Goal: Obtain resource: Obtain resource

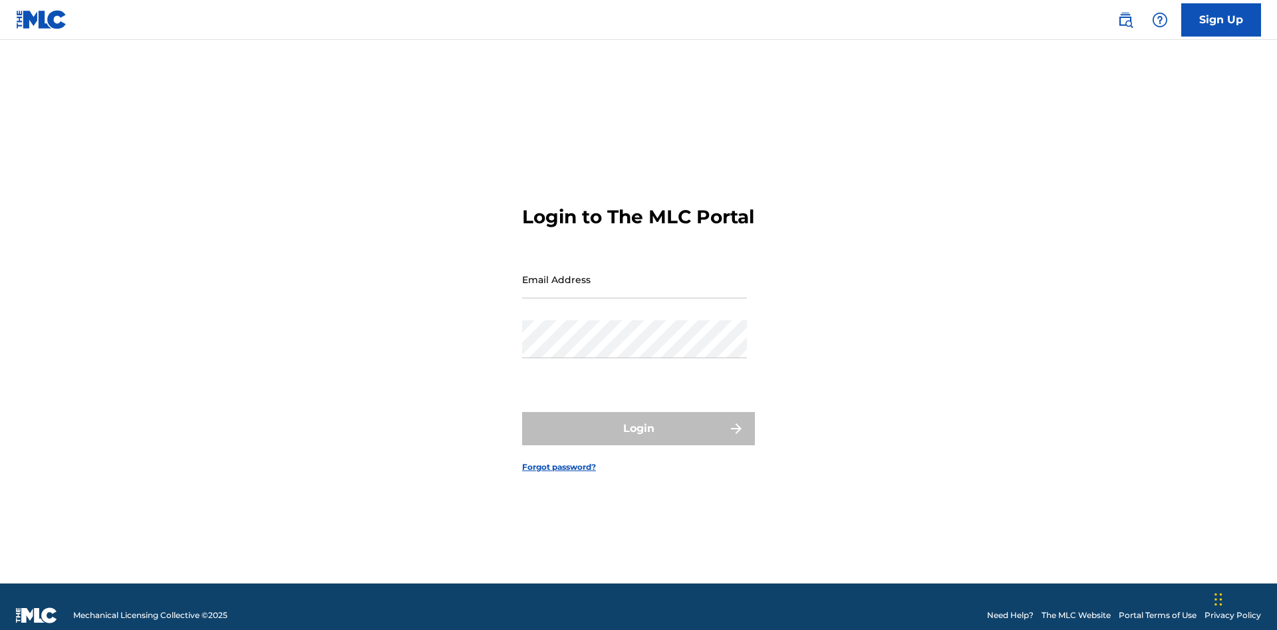
scroll to position [17, 0]
click at [634, 273] on input "Email Address" at bounding box center [634, 280] width 225 height 38
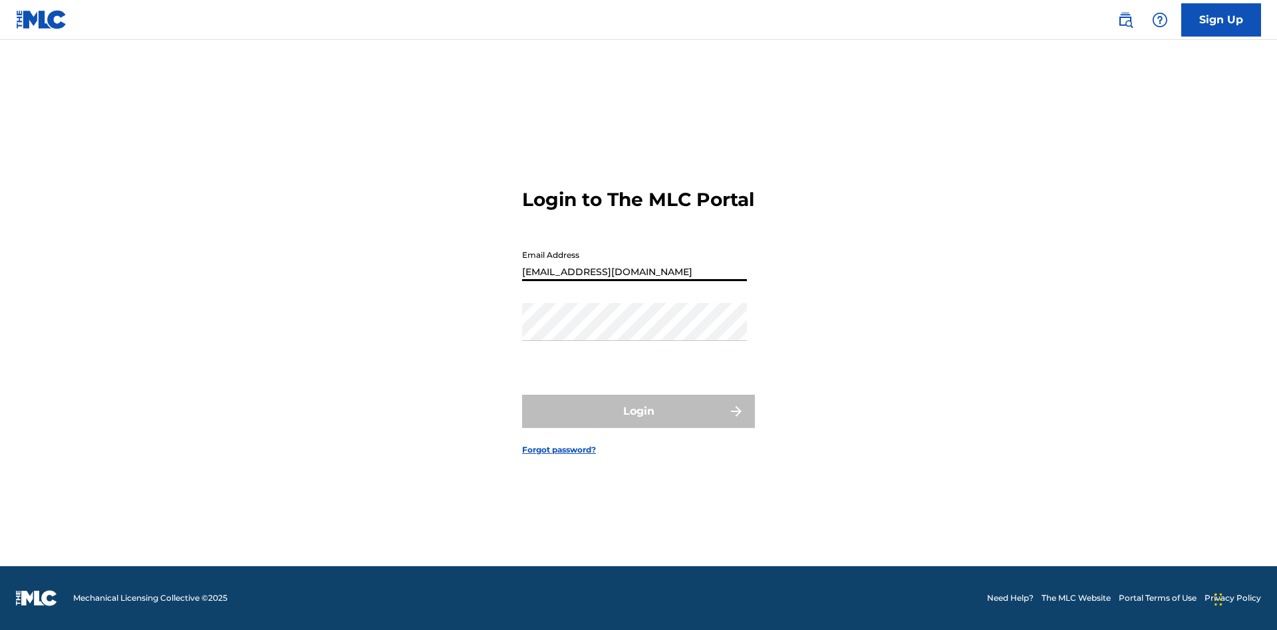
type input "[EMAIL_ADDRESS][DOMAIN_NAME]"
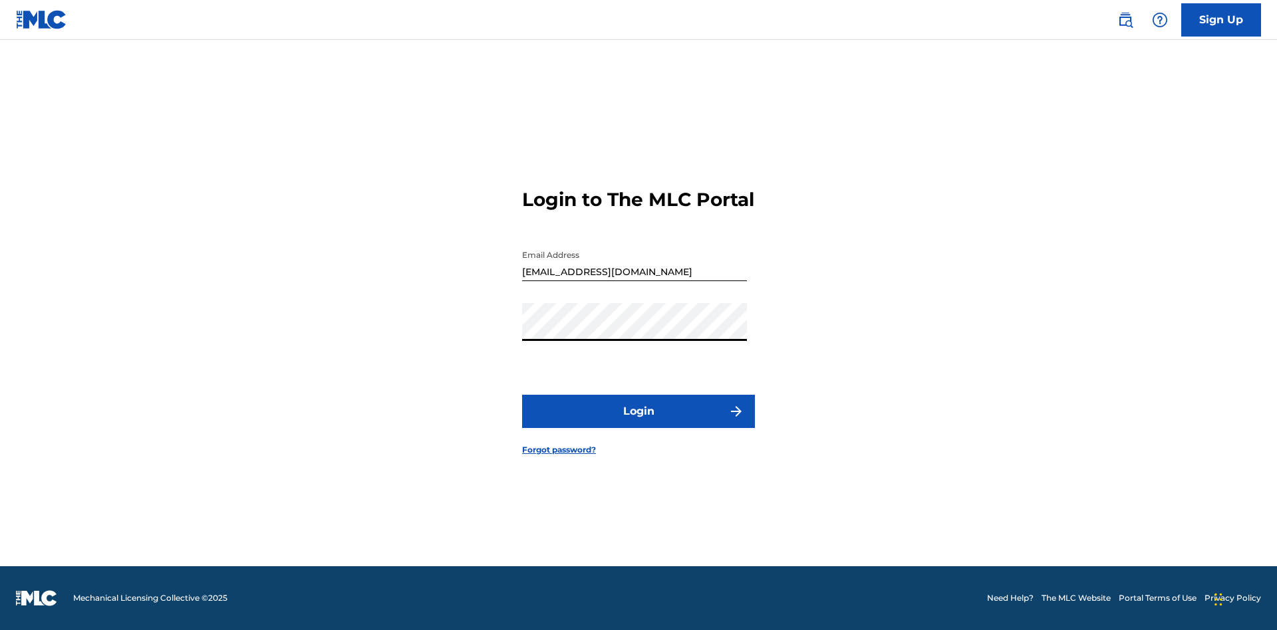
click at [638, 423] on button "Login" at bounding box center [638, 411] width 233 height 33
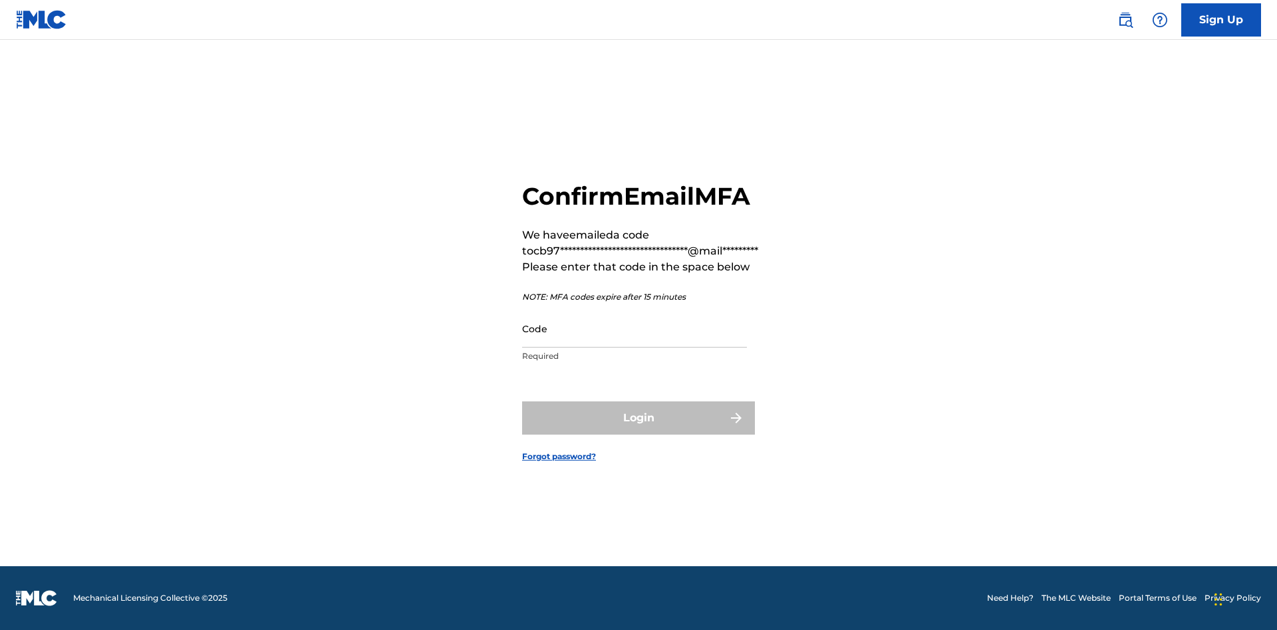
click at [634, 328] on input "Code" at bounding box center [634, 329] width 225 height 38
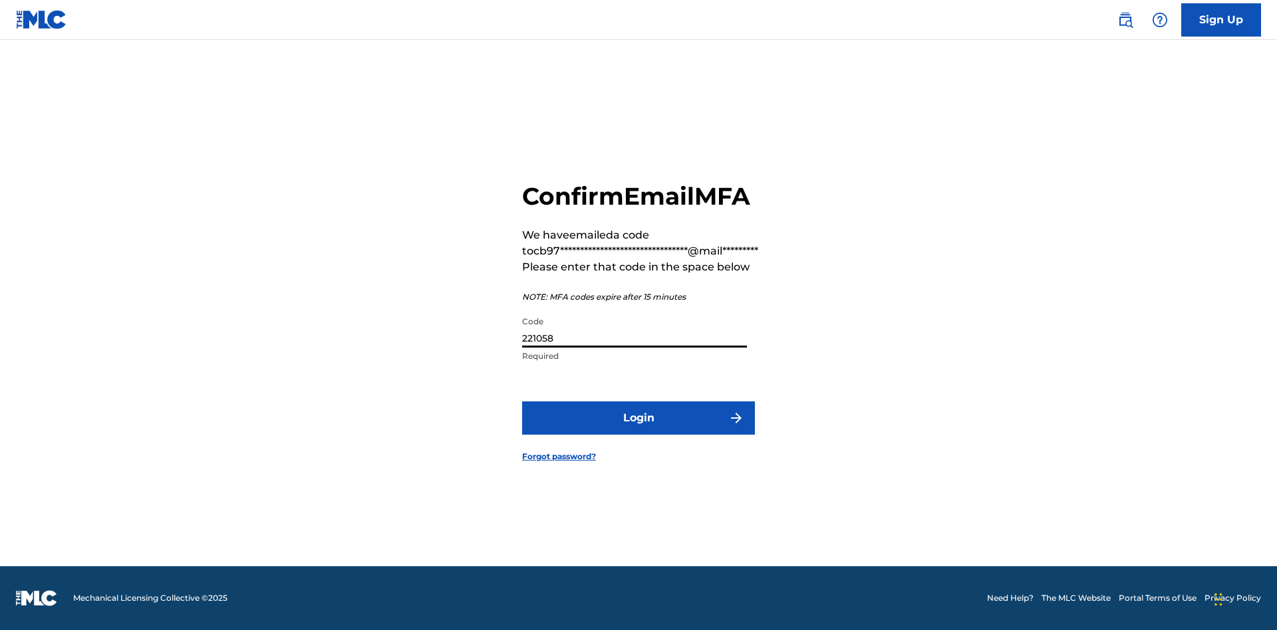
type input "221058"
click at [638, 418] on button "Login" at bounding box center [638, 418] width 233 height 33
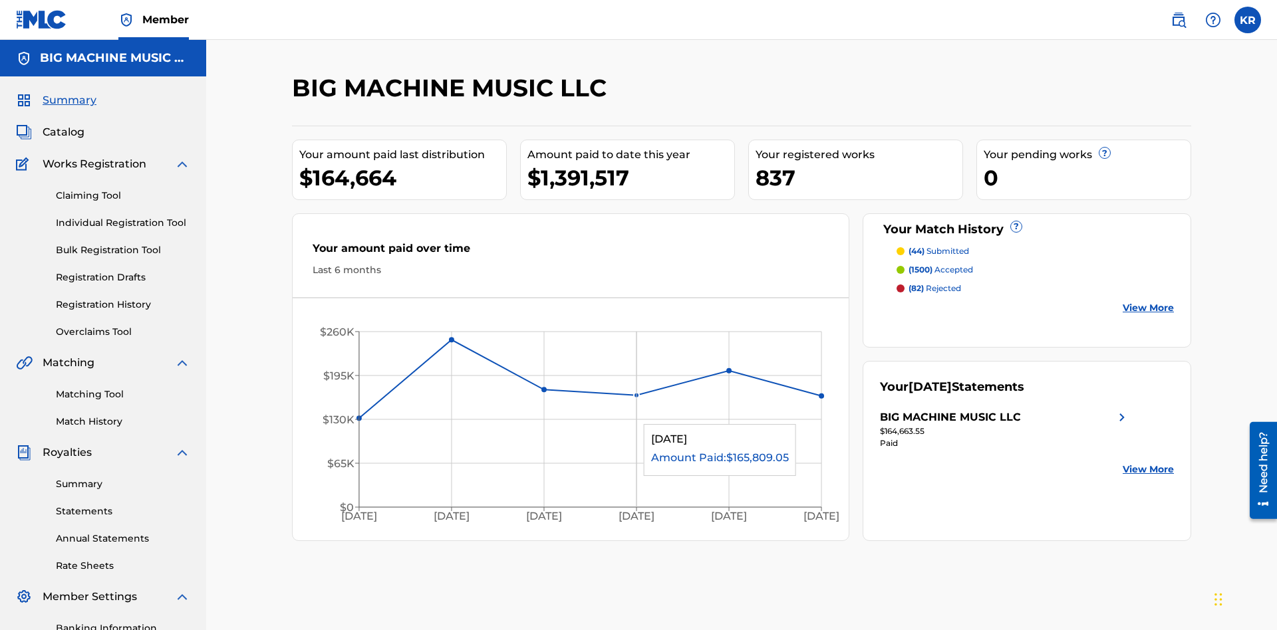
click at [63, 124] on span "Catalog" at bounding box center [64, 132] width 42 height 16
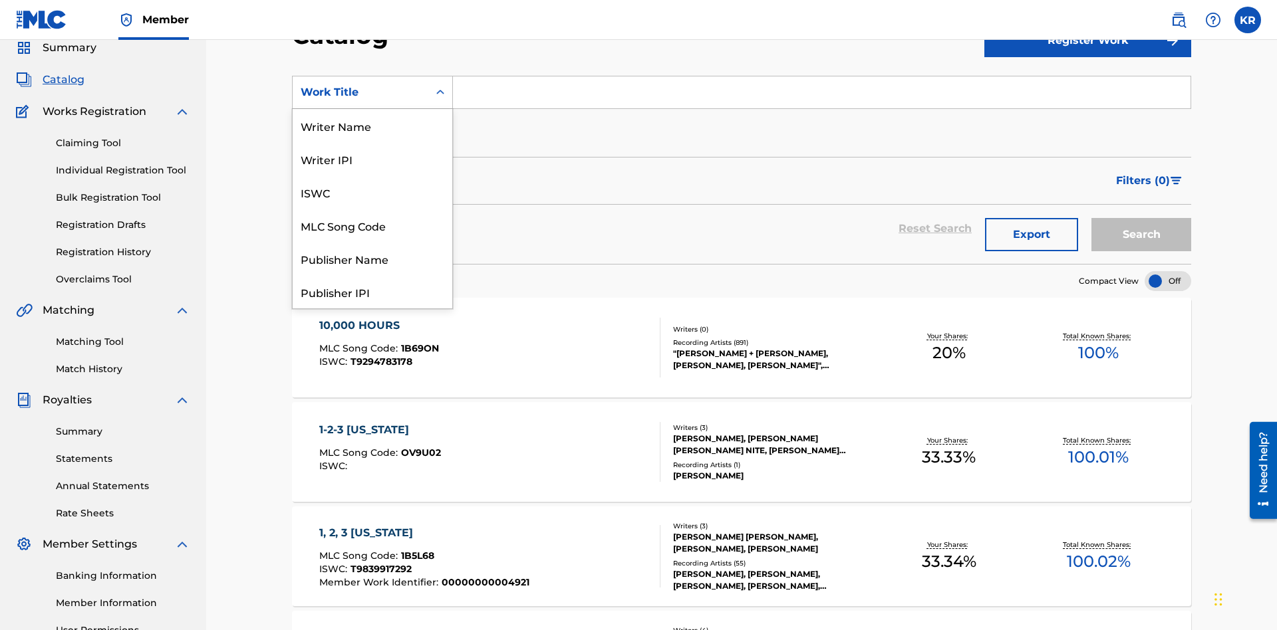
scroll to position [199, 0]
click at [372, 259] on div "ISRC" at bounding box center [373, 258] width 160 height 33
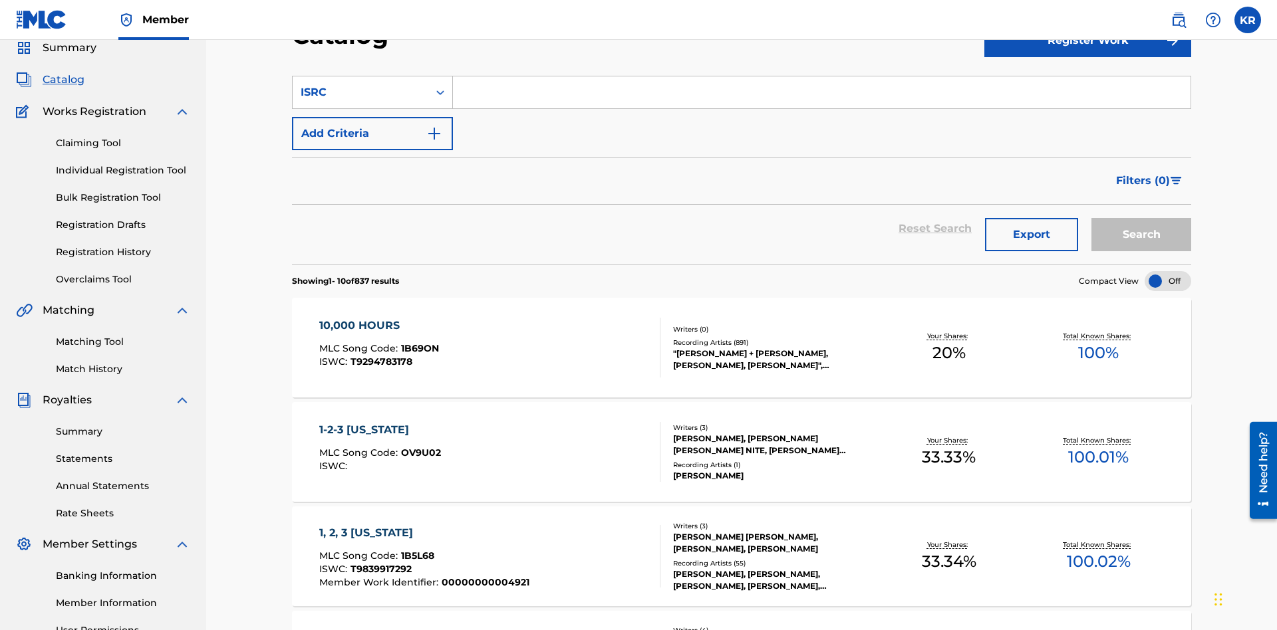
click at [821, 96] on input "Search Form" at bounding box center [821, 92] width 737 height 32
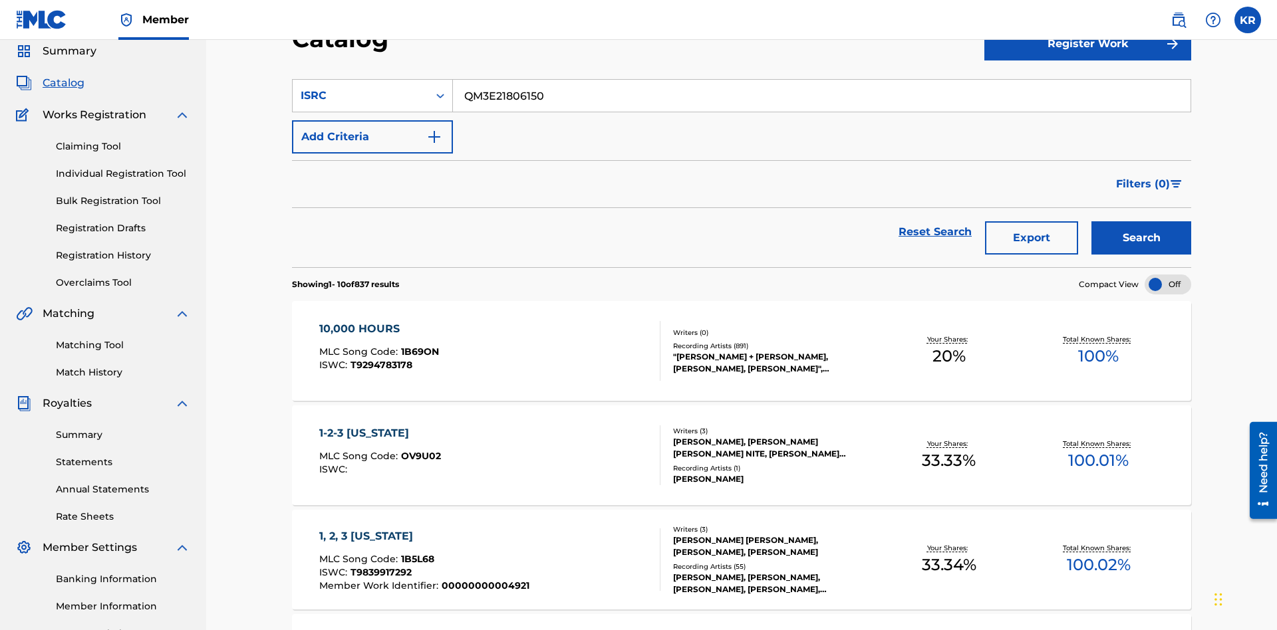
type input "QM3E21806150"
click at [1141, 221] on button "Search" at bounding box center [1141, 237] width 100 height 33
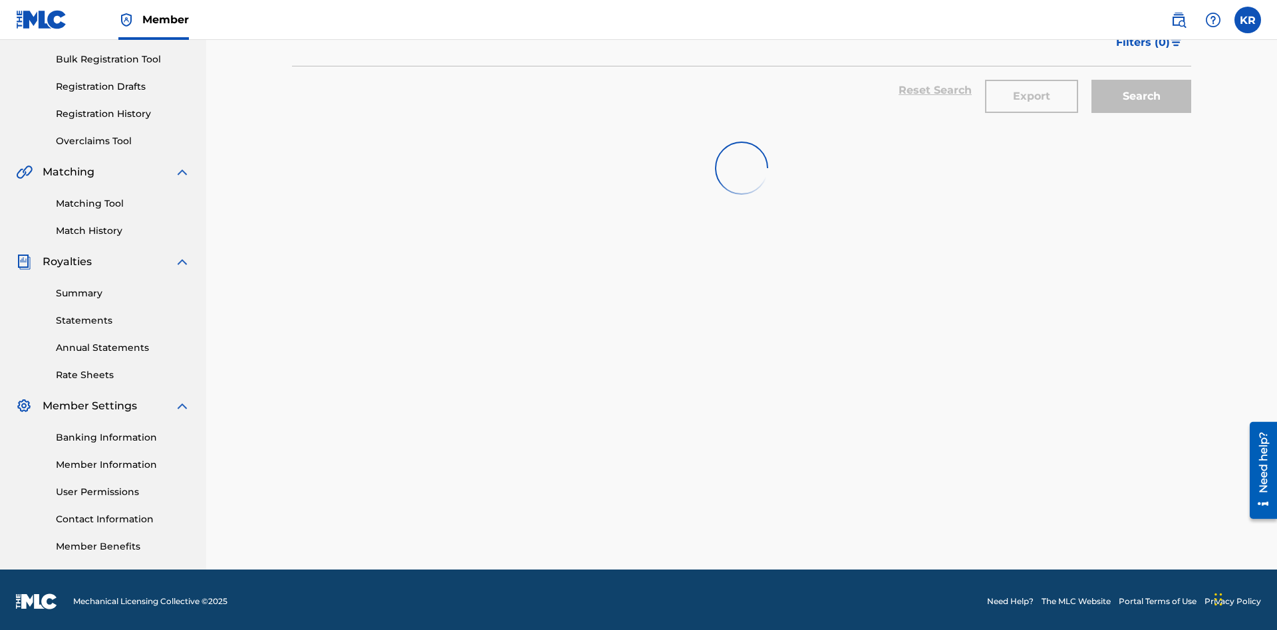
scroll to position [194, 0]
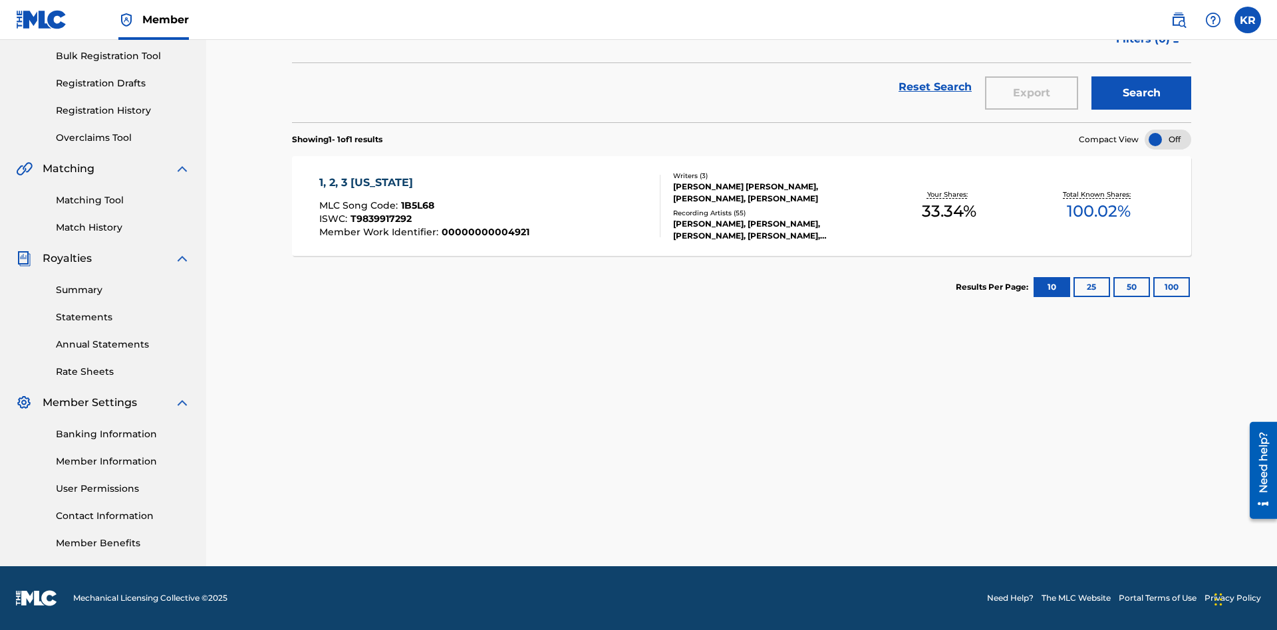
click at [1153, 287] on button "100" at bounding box center [1171, 287] width 37 height 20
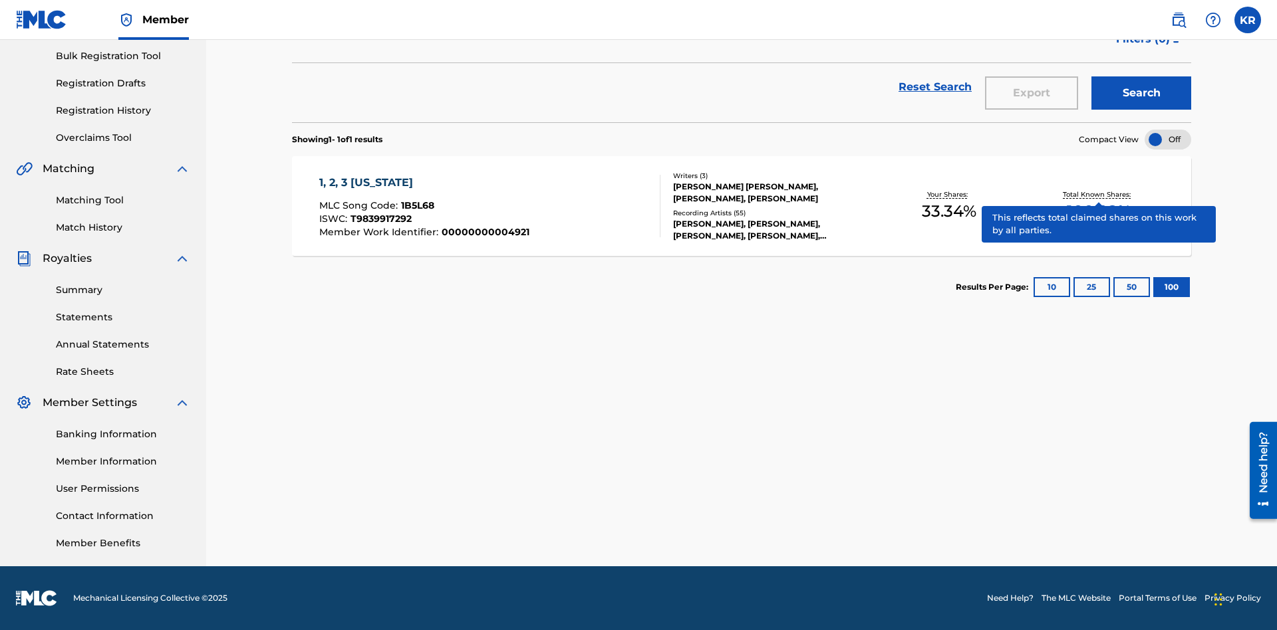
click at [416, 205] on span "1B5L68" at bounding box center [417, 205] width 33 height 12
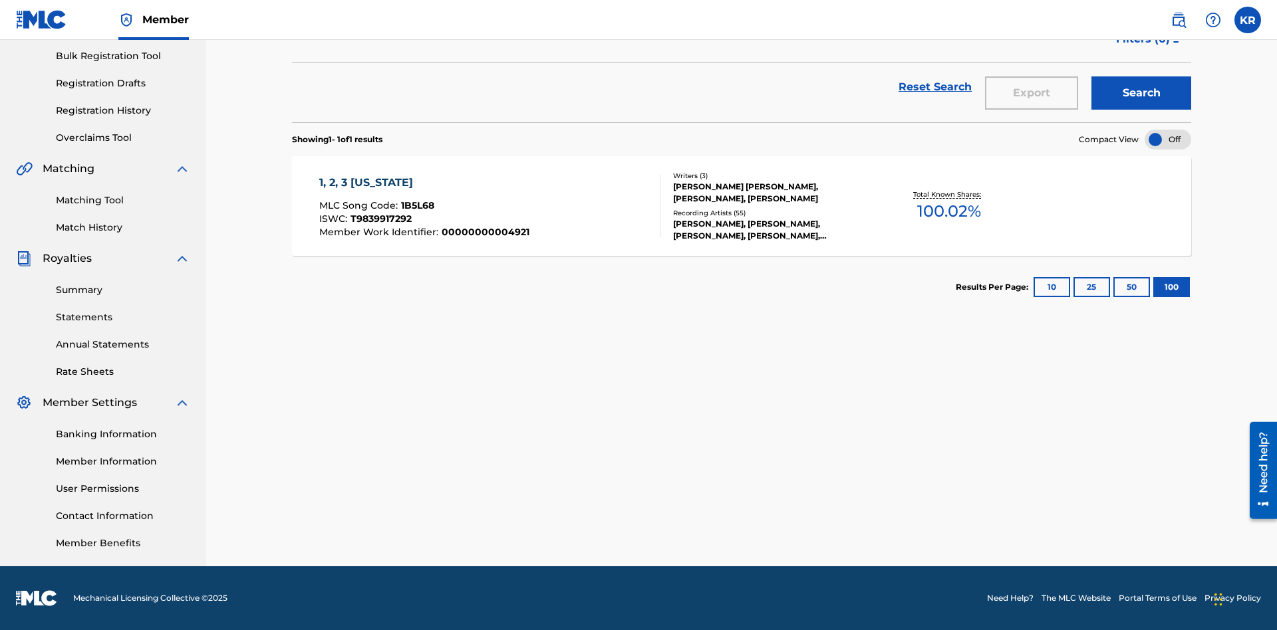
scroll to position [53, 0]
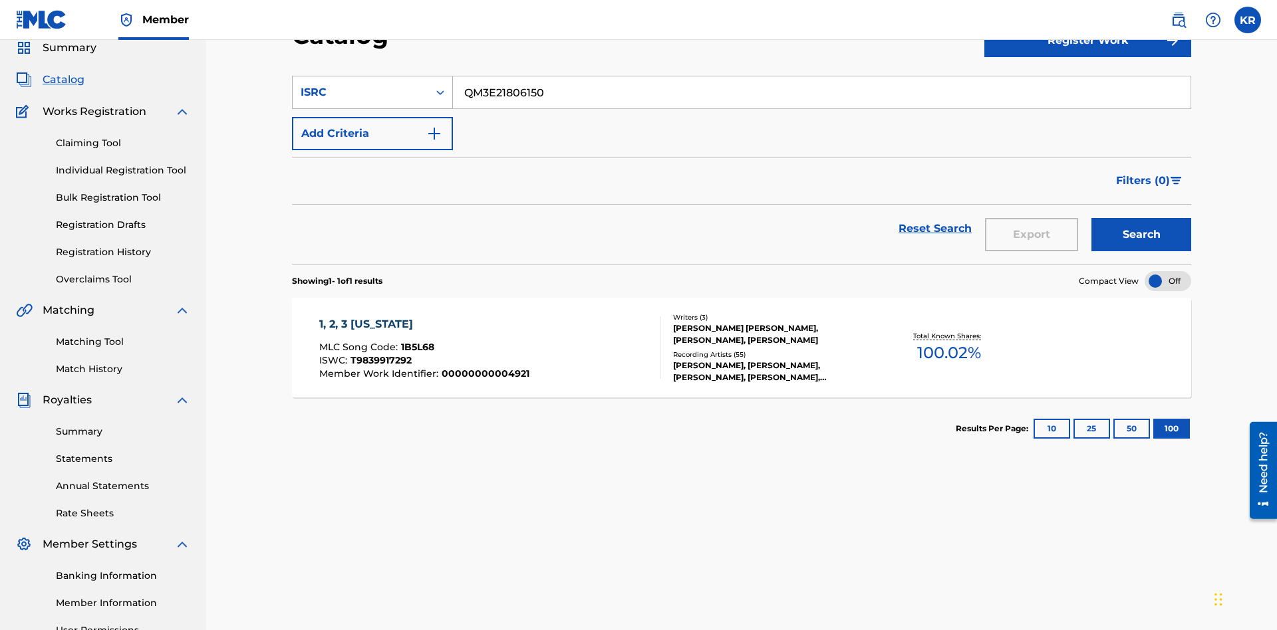
click at [360, 92] on div "ISRC" at bounding box center [361, 92] width 120 height 16
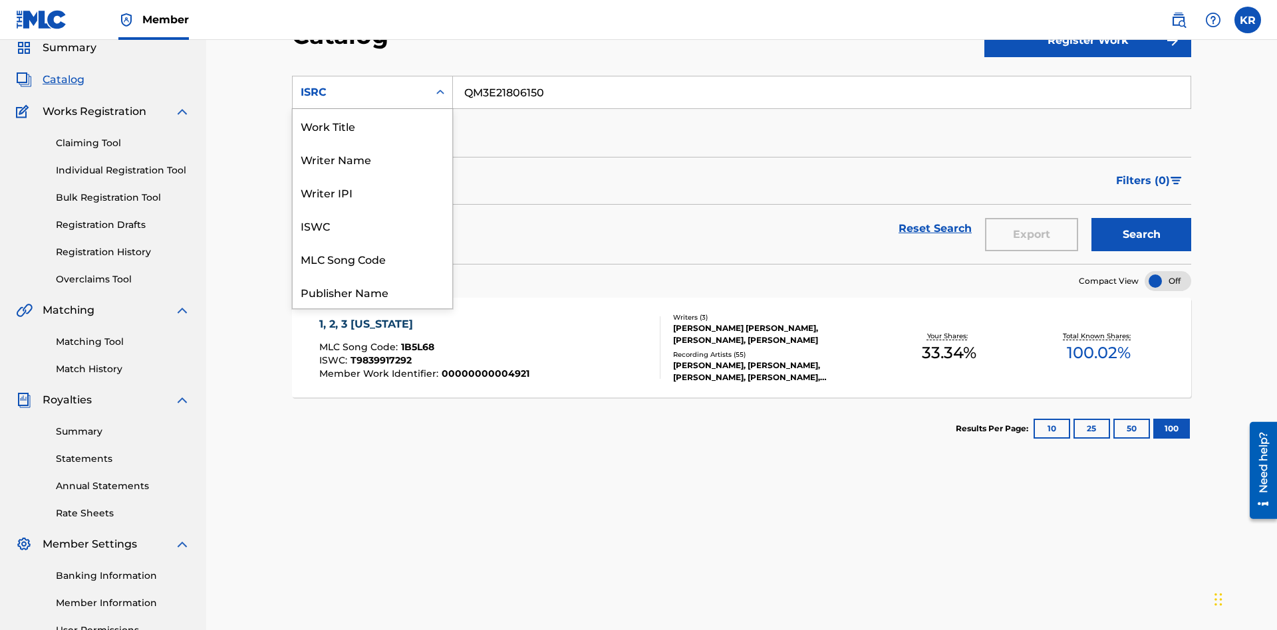
scroll to position [199, 0]
click at [372, 225] on div "Recording Title" at bounding box center [373, 225] width 160 height 33
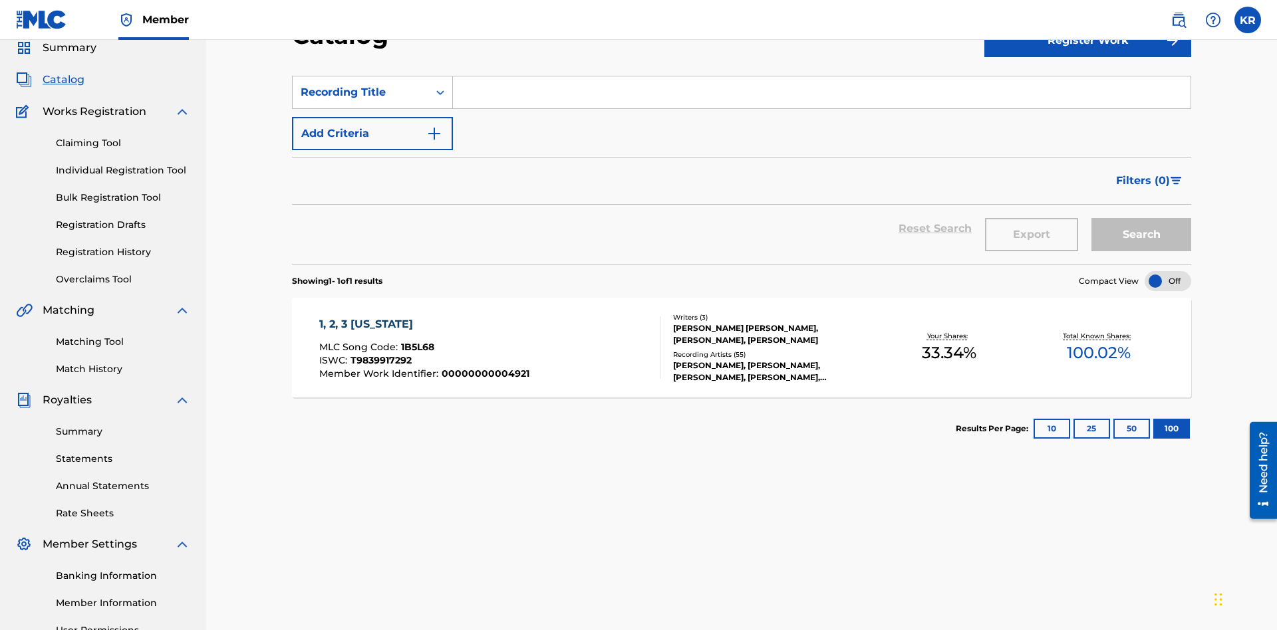
click at [821, 96] on input "Search Form" at bounding box center [821, 92] width 737 height 32
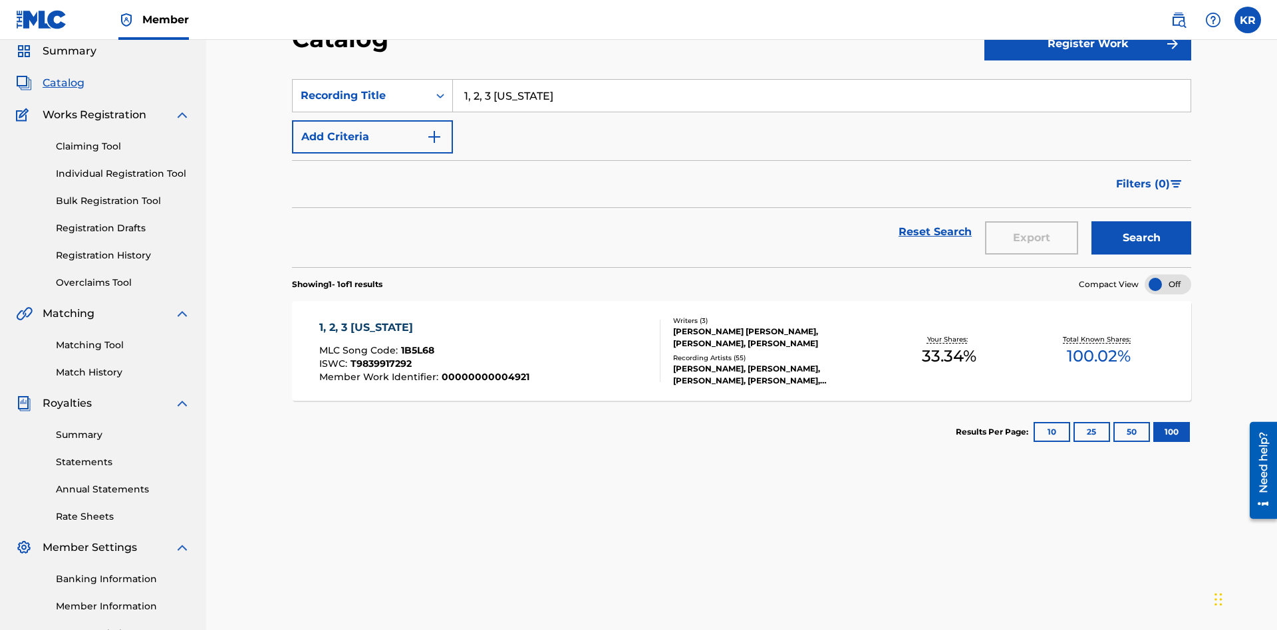
type input "1, 2, 3 [US_STATE]"
click at [1141, 221] on button "Search" at bounding box center [1141, 237] width 100 height 33
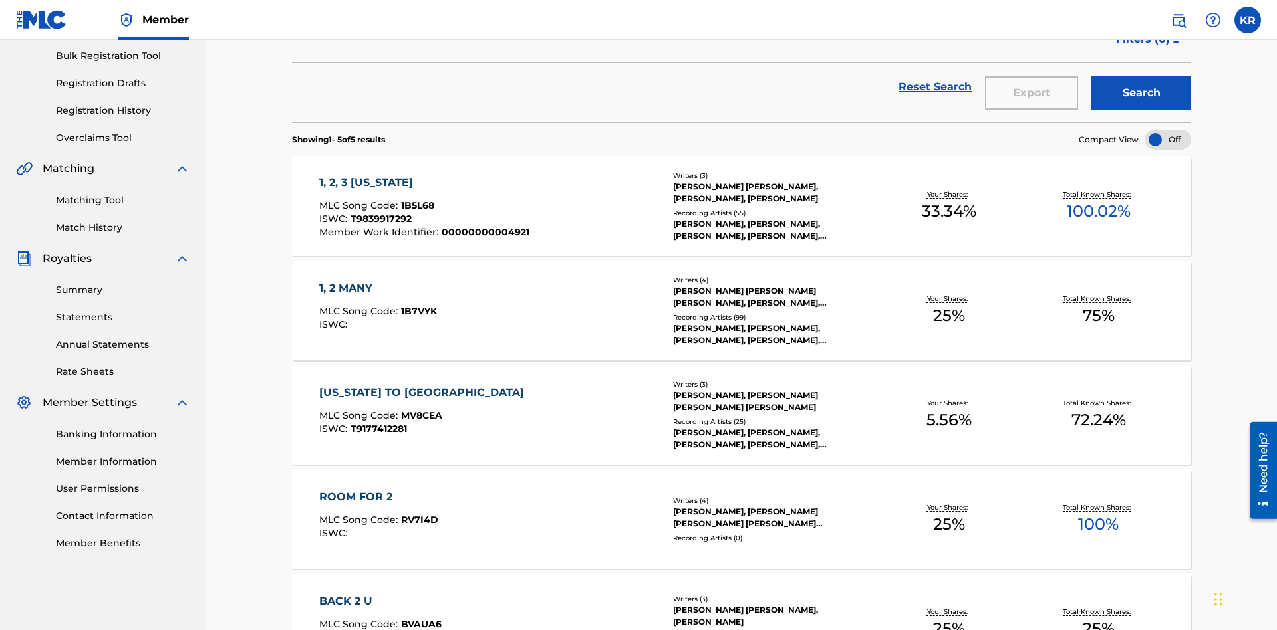
scroll to position [303, 0]
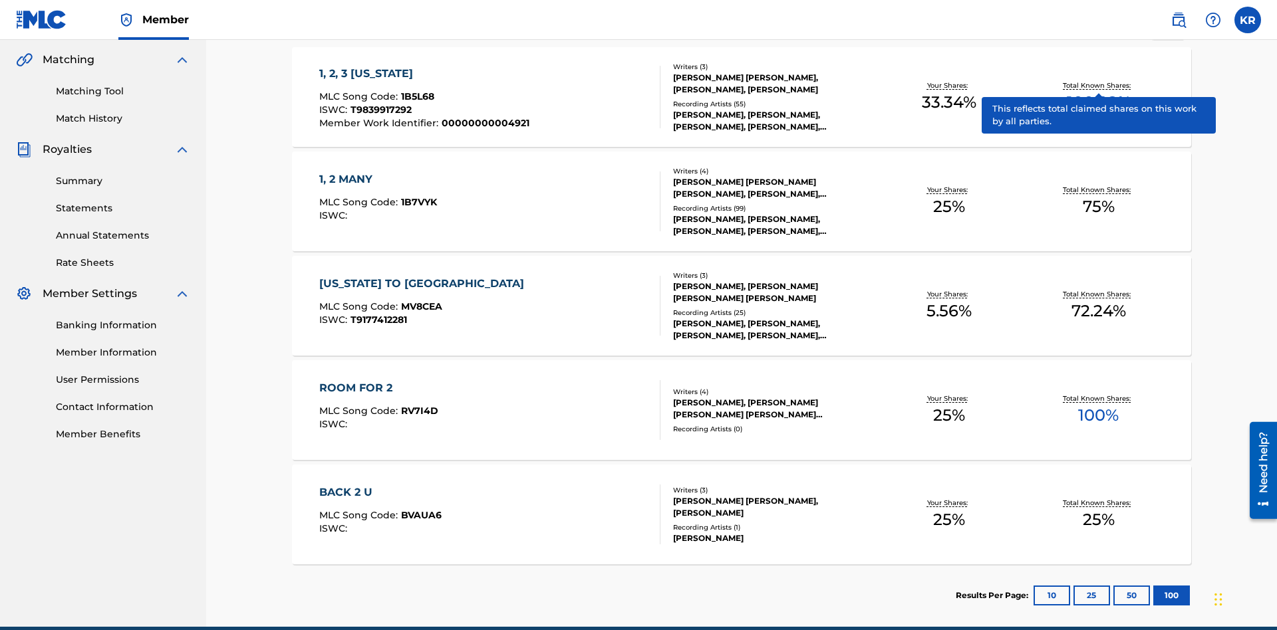
click at [416, 90] on span "1B5L68" at bounding box center [417, 96] width 33 height 12
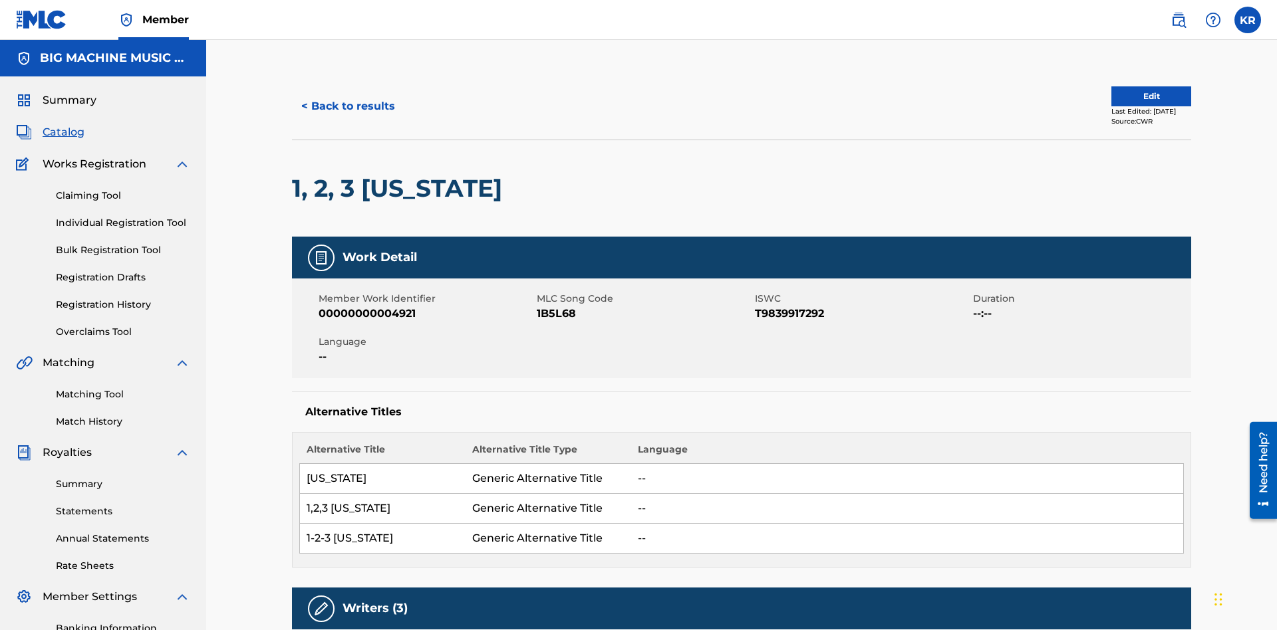
click at [347, 96] on button "< Back to results" at bounding box center [348, 106] width 112 height 33
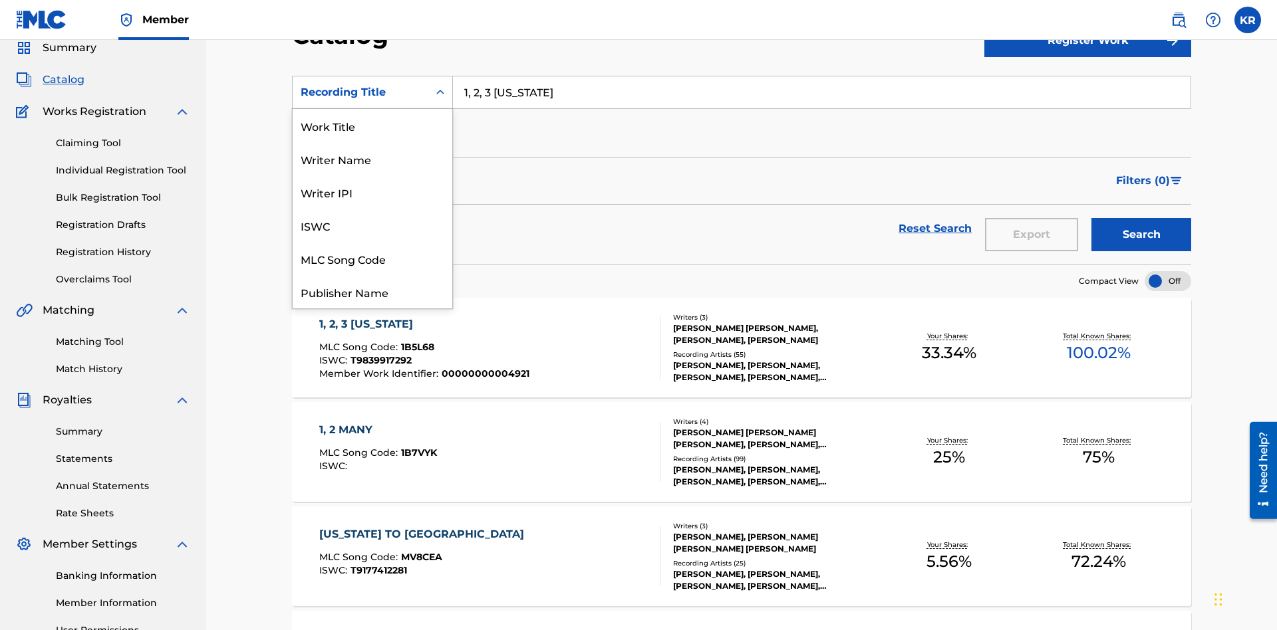
scroll to position [199, 0]
click at [372, 192] on div "Member Work Identifier" at bounding box center [373, 192] width 160 height 33
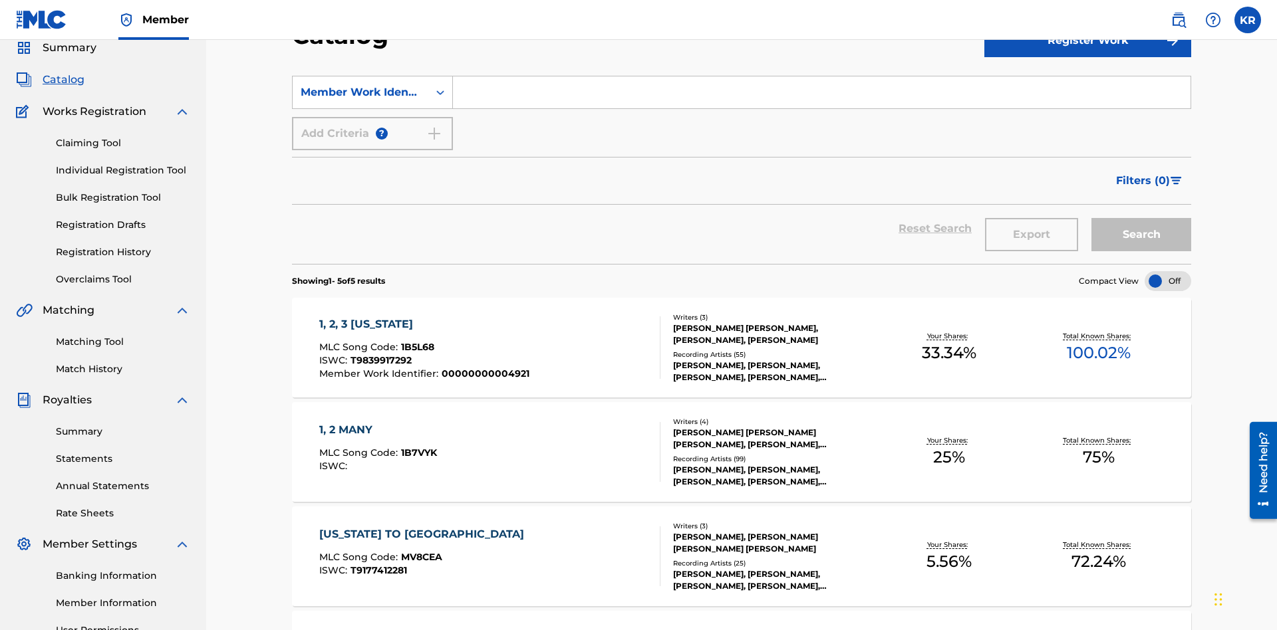
click at [821, 96] on input "Search Form" at bounding box center [821, 92] width 737 height 32
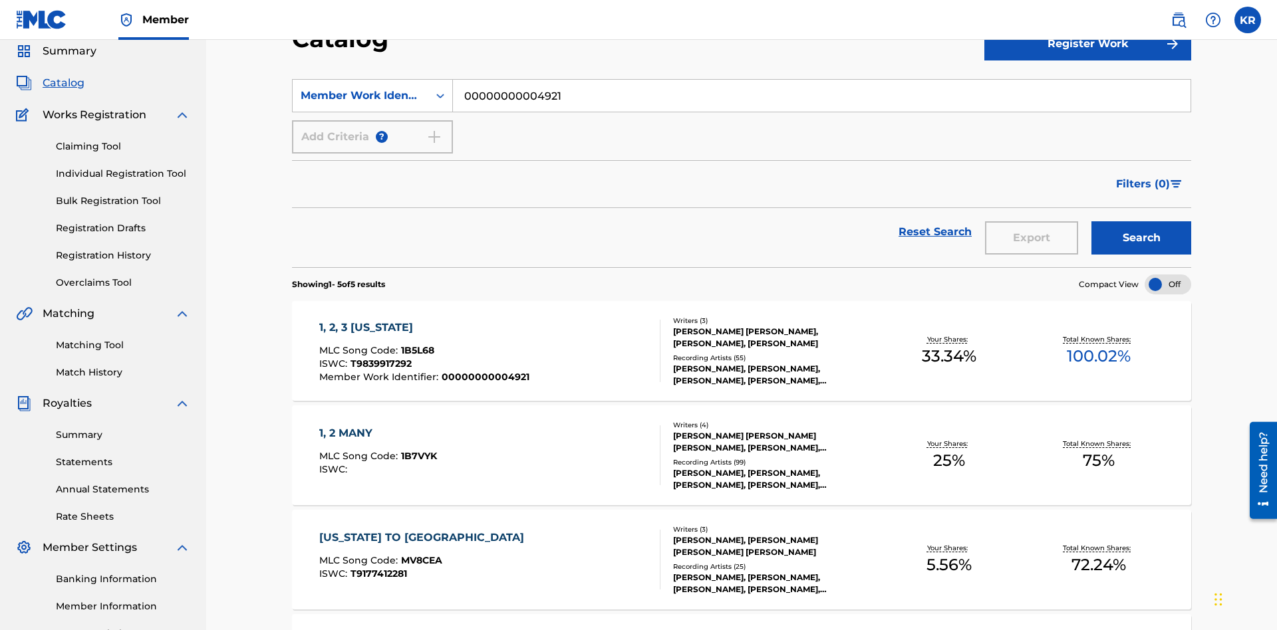
type input "00000000004921"
click at [1141, 221] on button "Search" at bounding box center [1141, 237] width 100 height 33
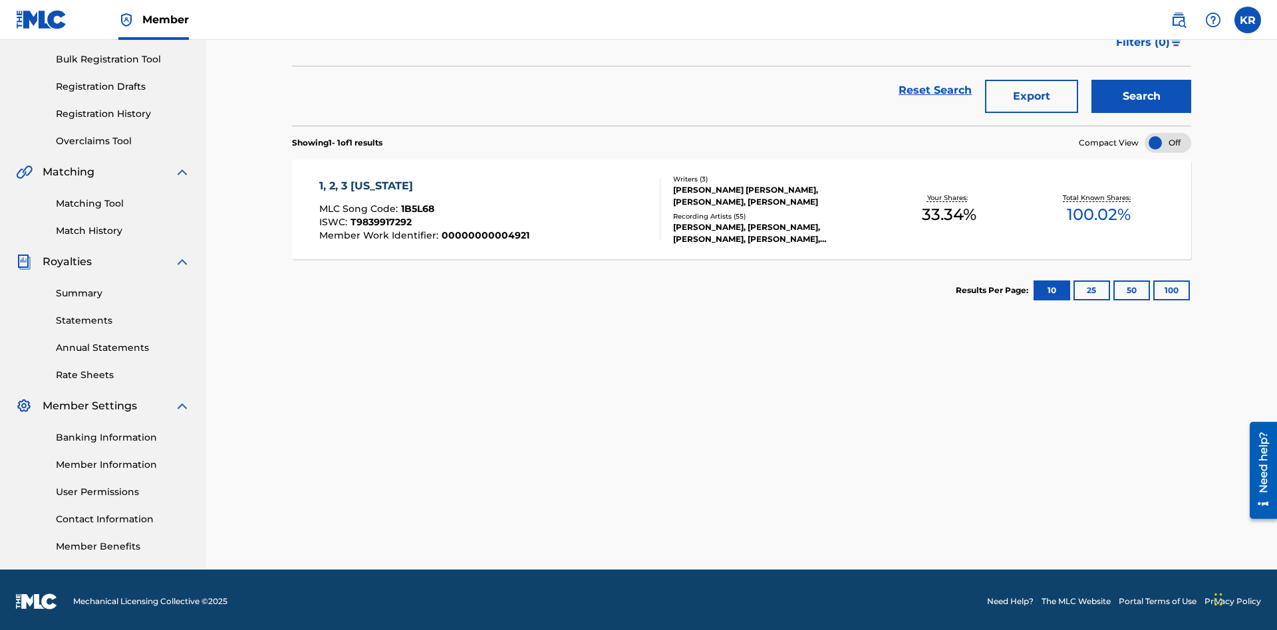
scroll to position [194, 0]
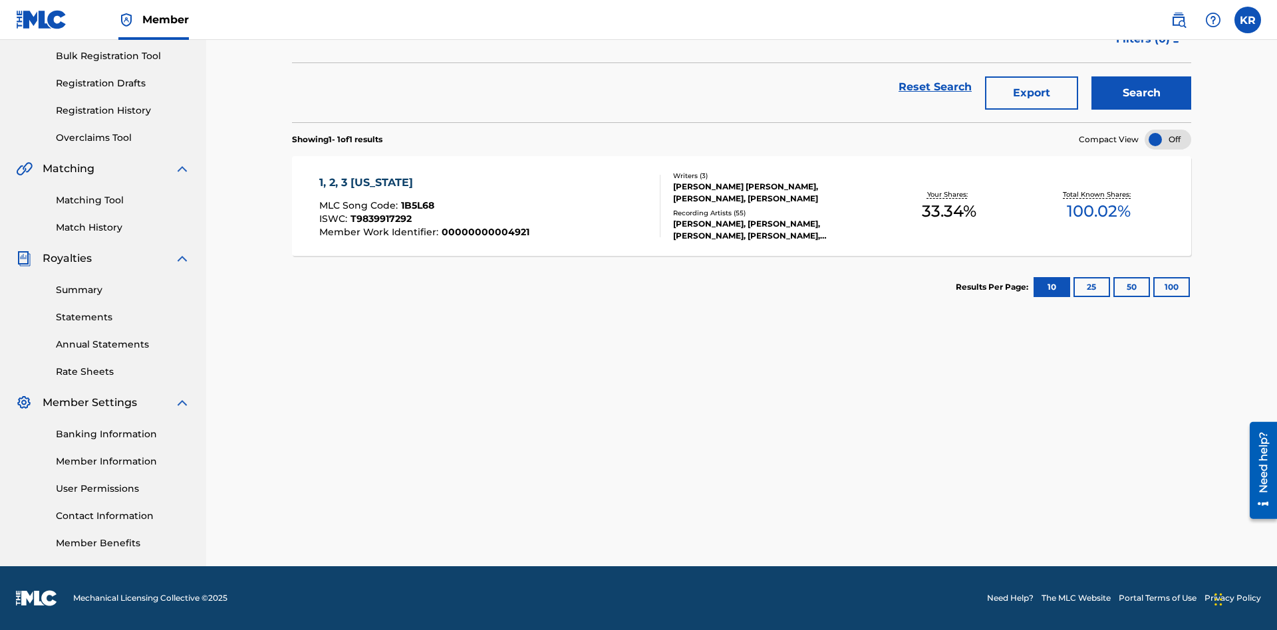
click at [1153, 287] on button "100" at bounding box center [1171, 287] width 37 height 20
click at [416, 205] on span "1B5L68" at bounding box center [417, 205] width 33 height 12
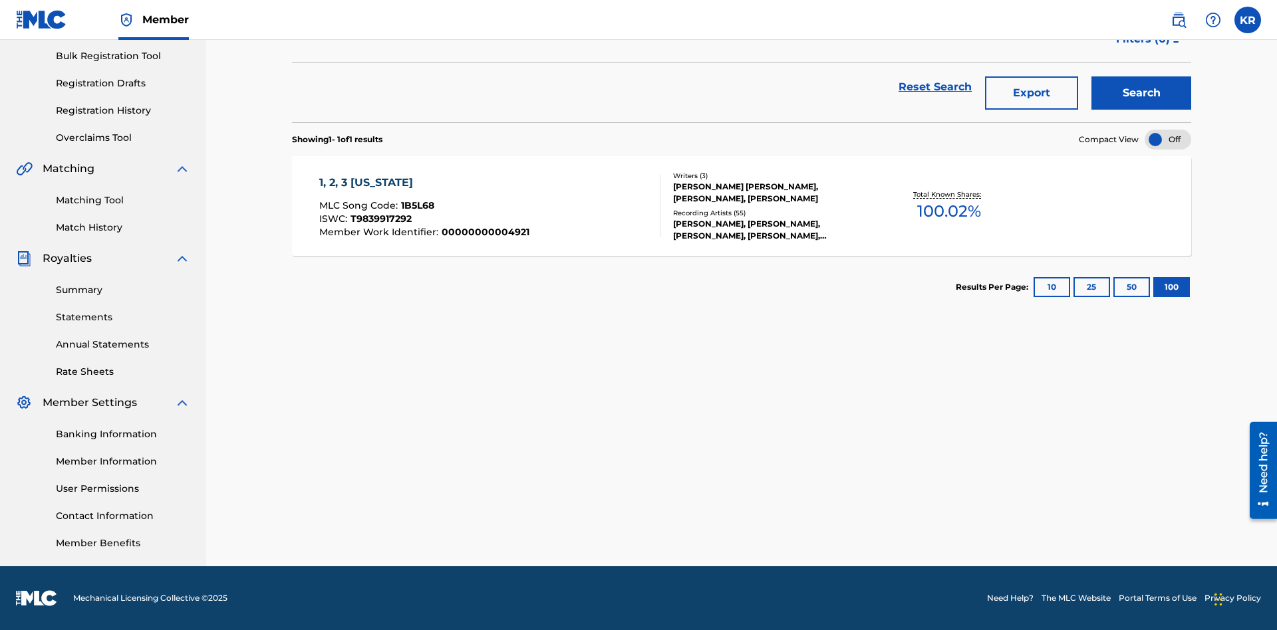
scroll to position [191, 0]
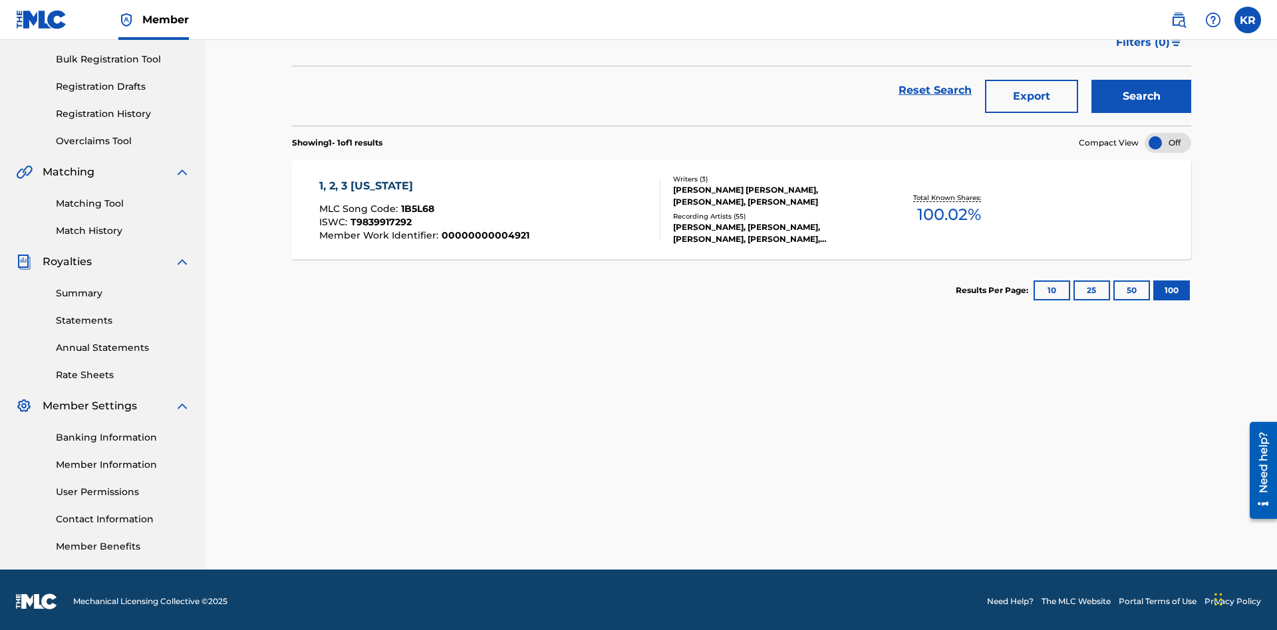
click at [1031, 96] on button "Export" at bounding box center [1031, 96] width 93 height 33
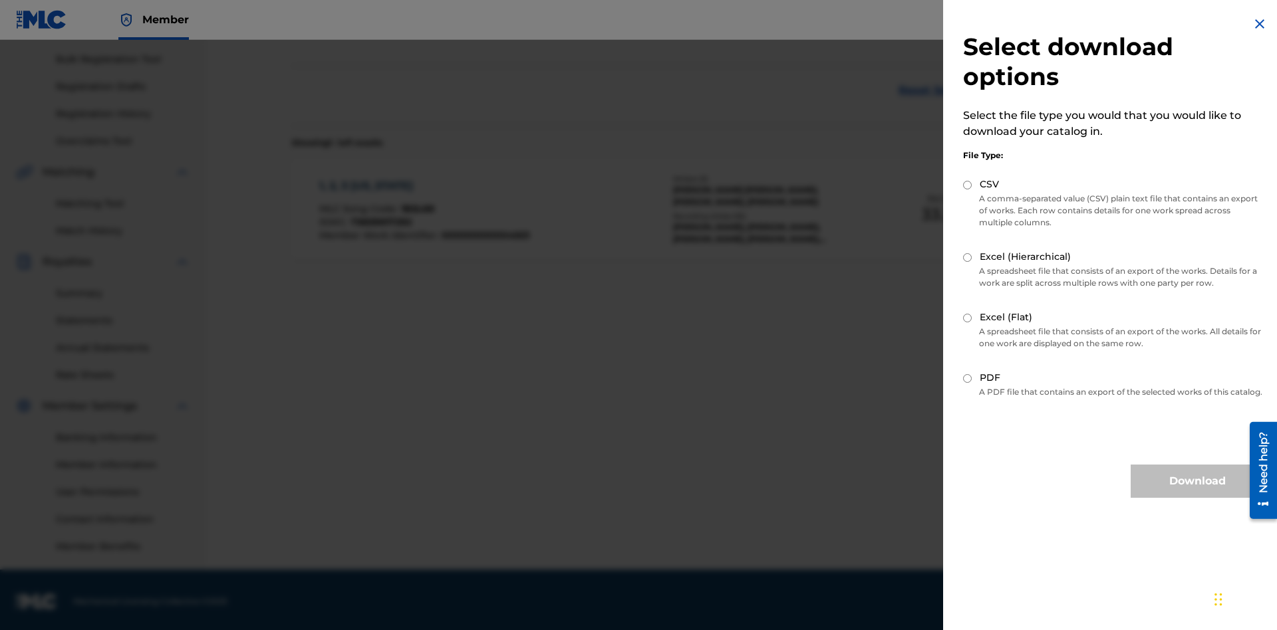
click at [968, 318] on input "Excel (Flat)" at bounding box center [967, 318] width 9 height 9
radio input "true"
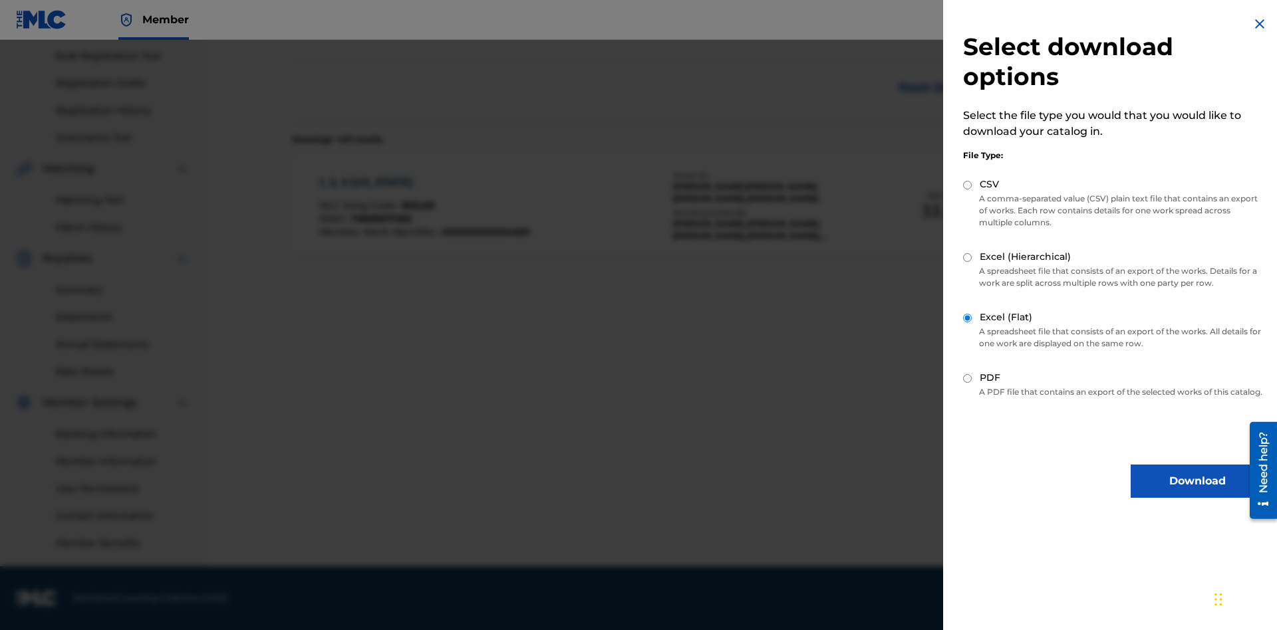
click at [1197, 493] on button "Download" at bounding box center [1196, 481] width 133 height 33
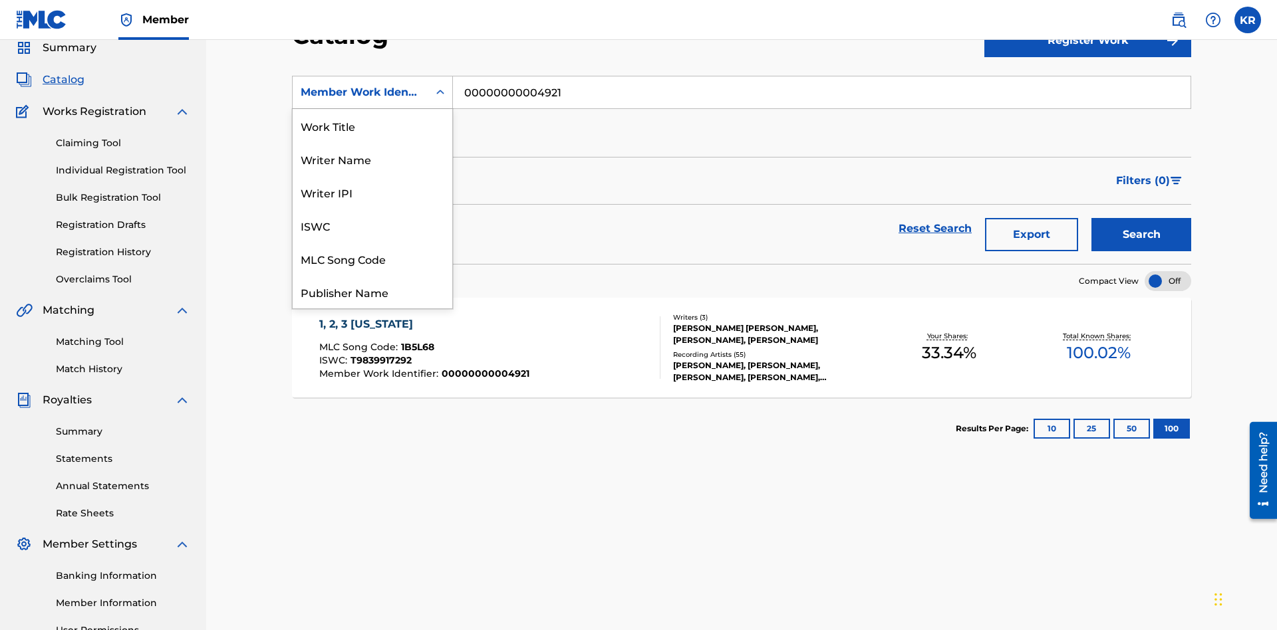
scroll to position [199, 0]
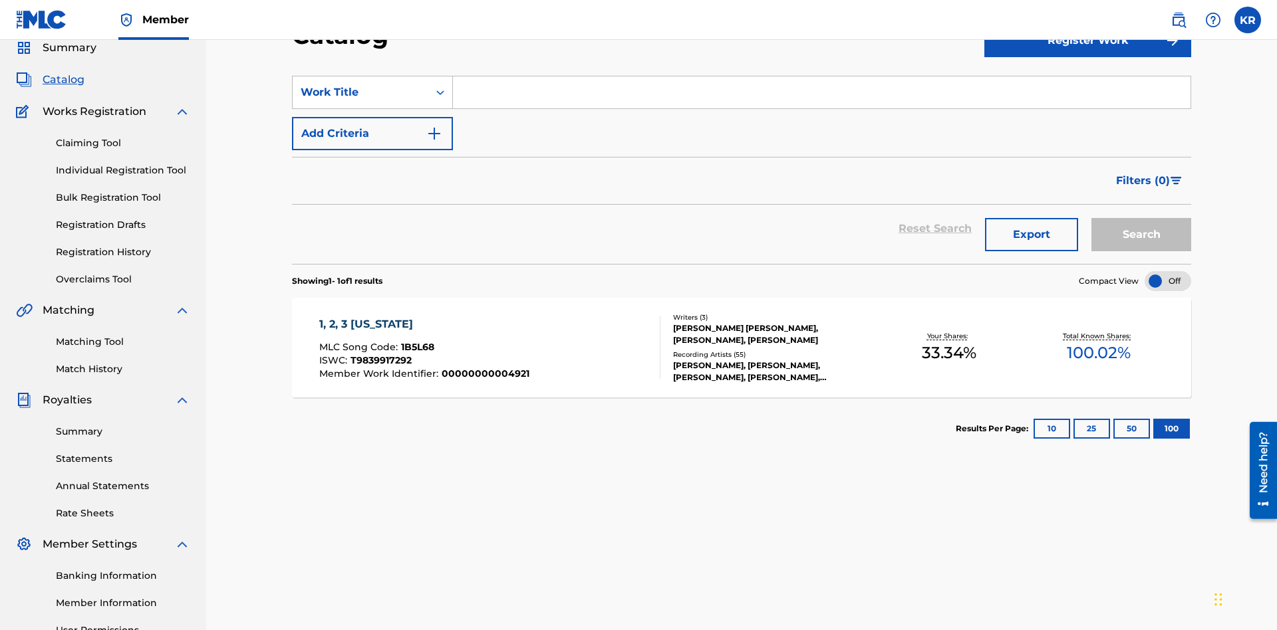
scroll to position [0, 0]
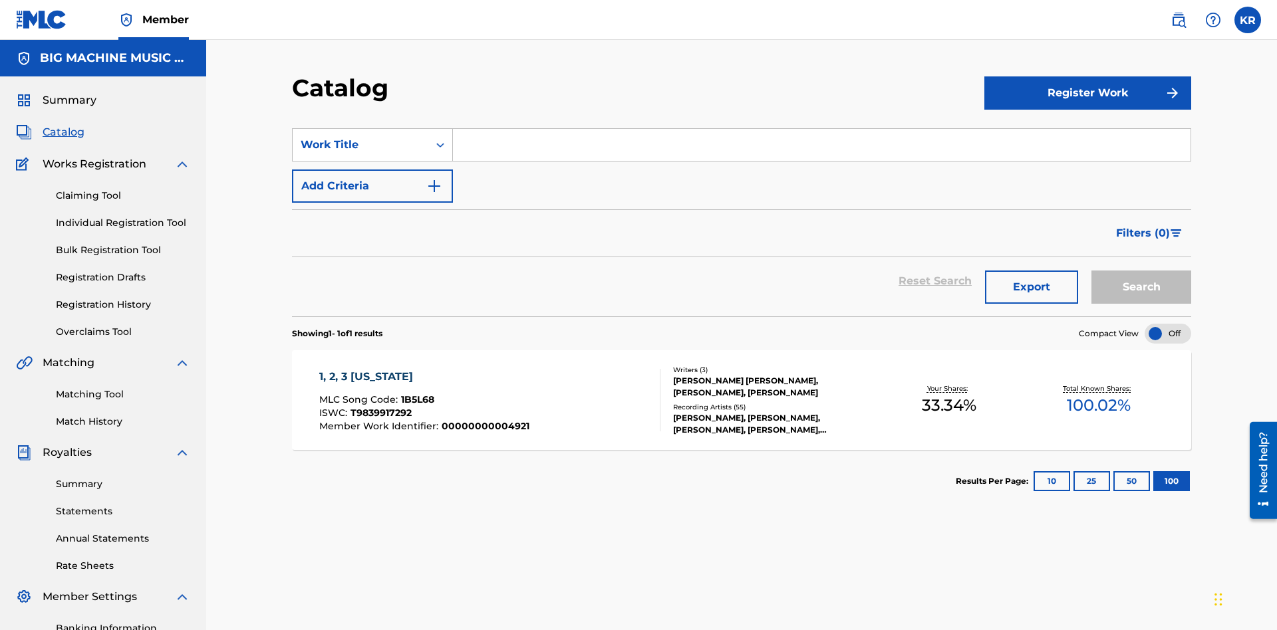
click at [821, 129] on input "Search Form" at bounding box center [821, 145] width 737 height 32
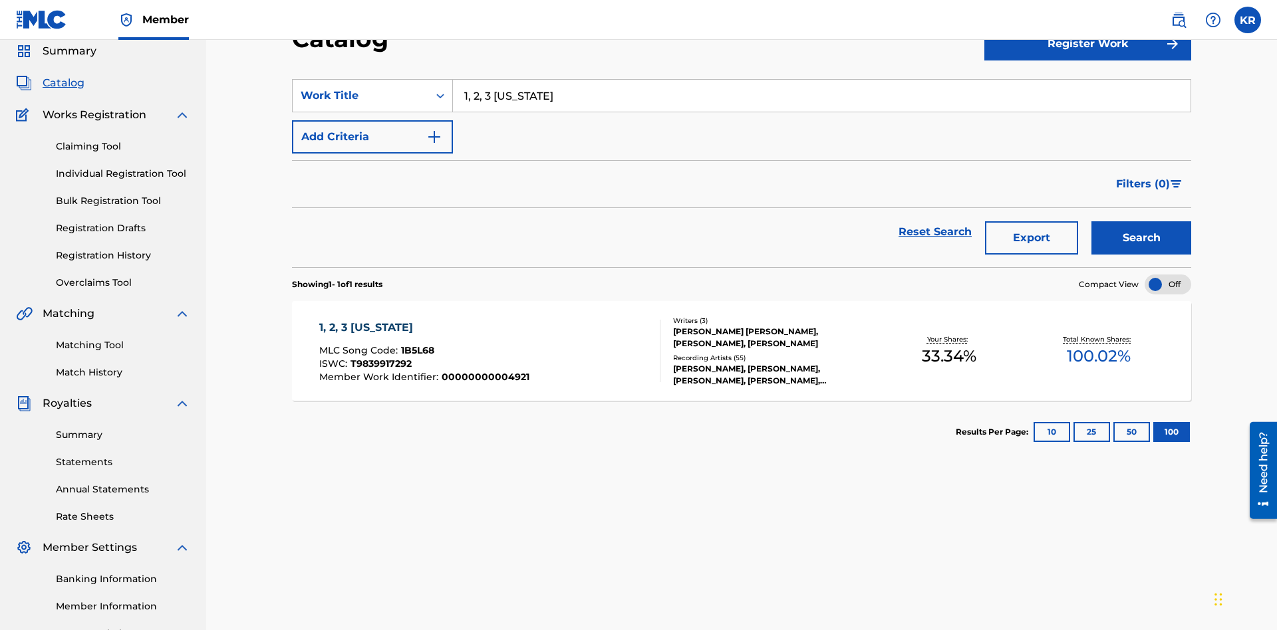
type input "1, 2, 3 [US_STATE]"
click at [1141, 221] on button "Search" at bounding box center [1141, 237] width 100 height 33
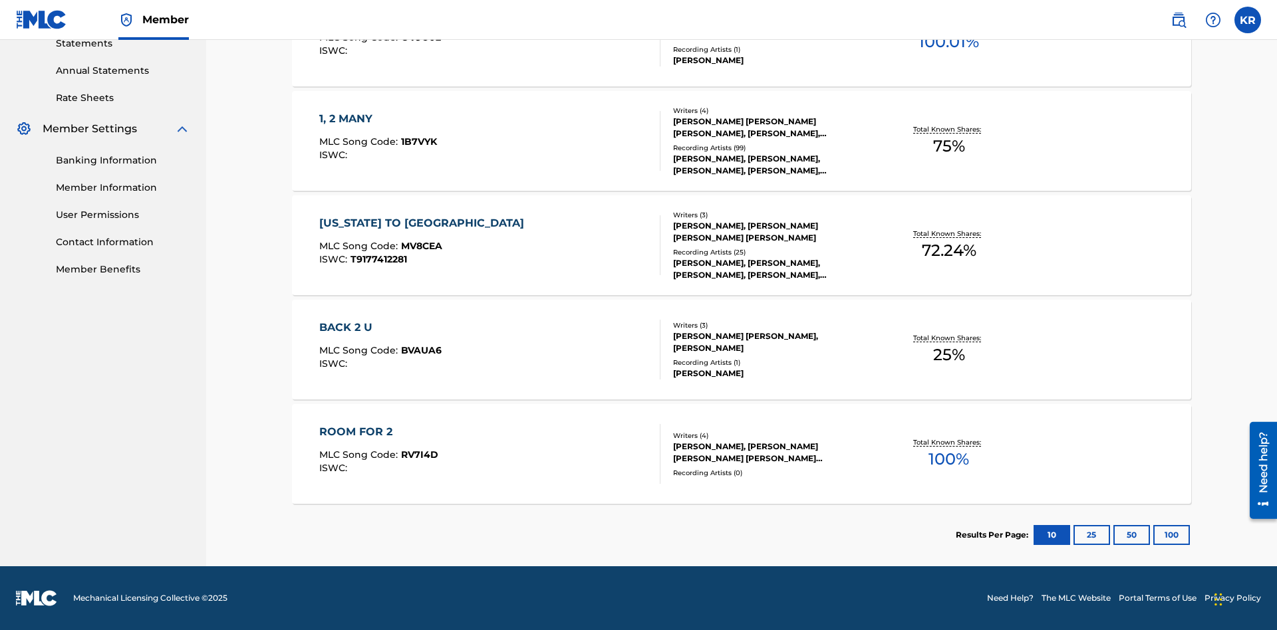
click at [1153, 535] on button "100" at bounding box center [1171, 535] width 37 height 20
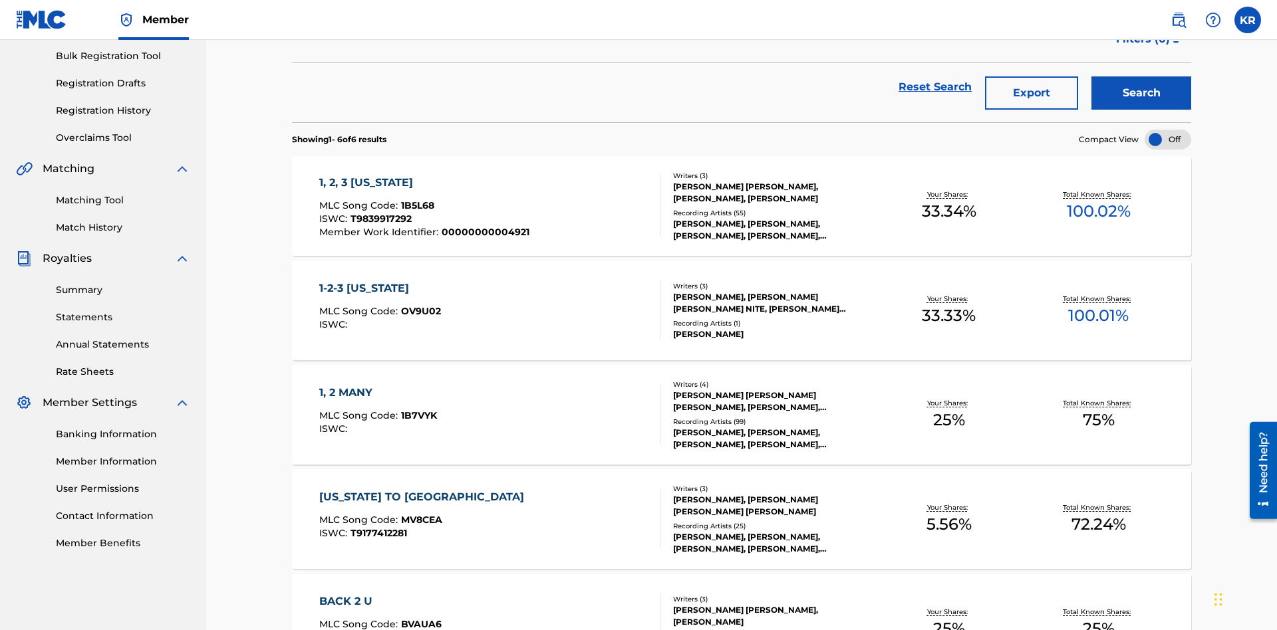
scroll to position [303, 0]
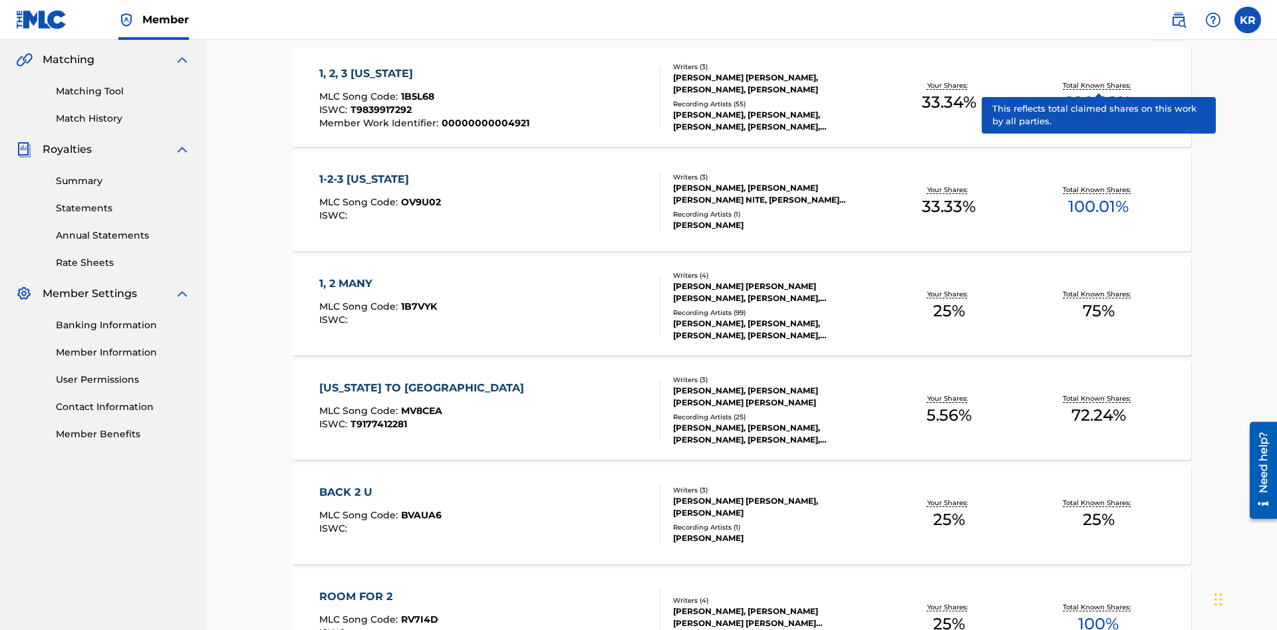
click at [416, 90] on span "1B5L68" at bounding box center [417, 96] width 33 height 12
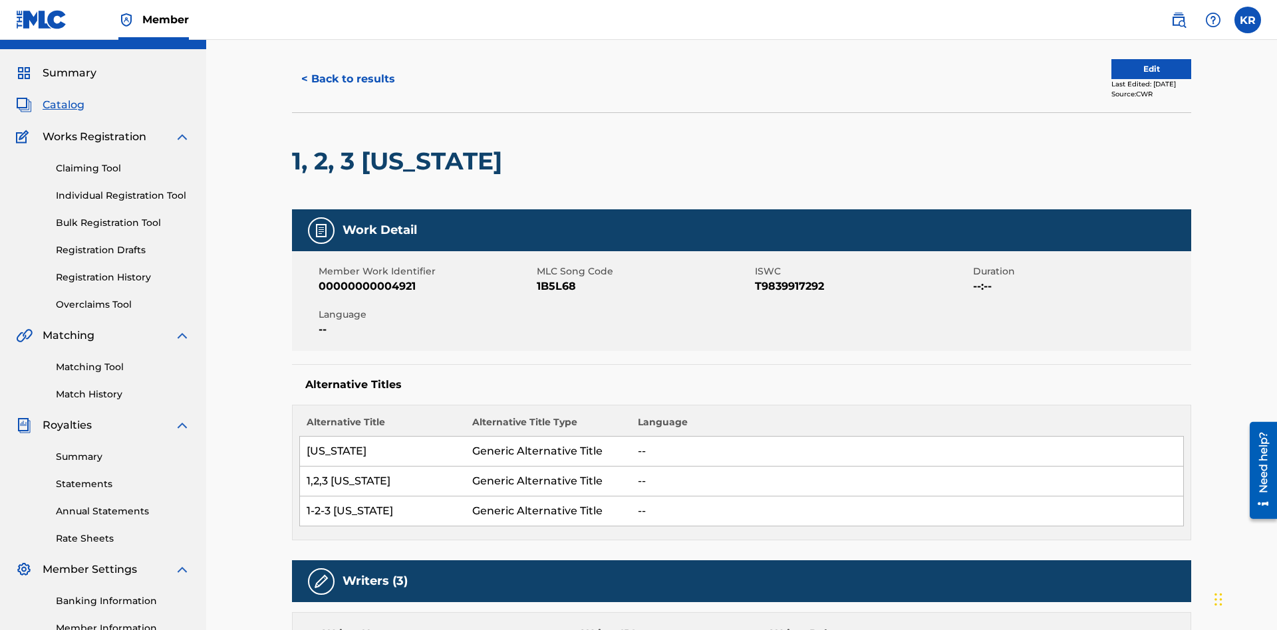
click at [347, 96] on button "< Back to results" at bounding box center [348, 79] width 112 height 33
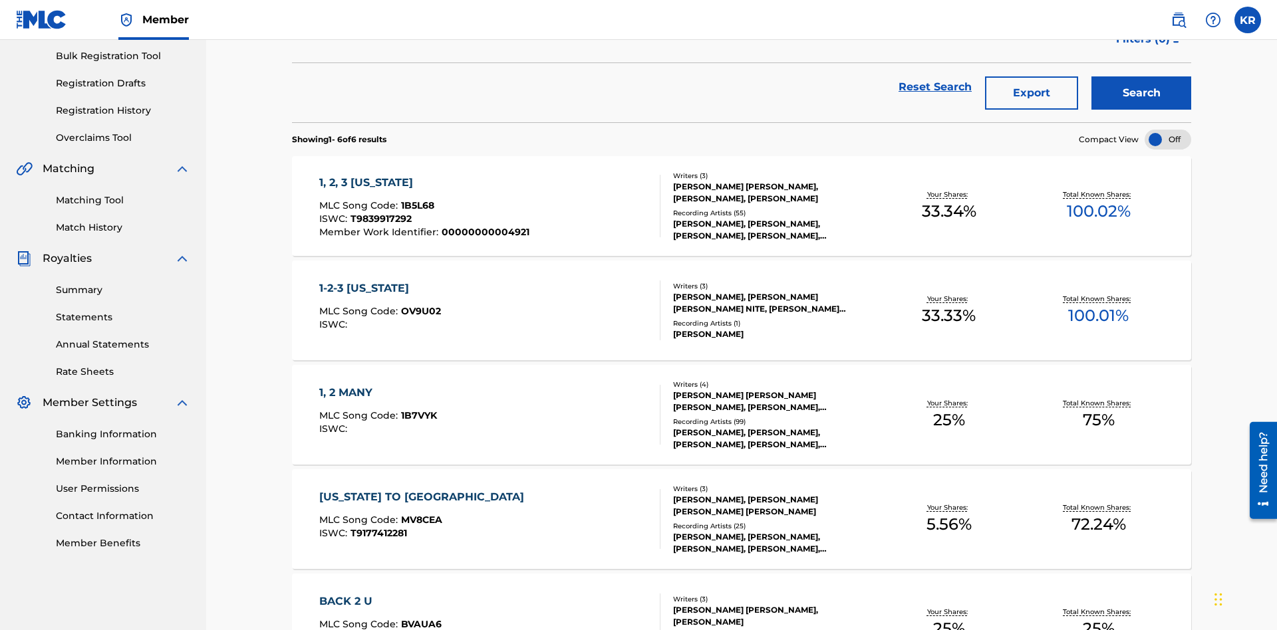
click at [1031, 96] on button "Export" at bounding box center [1031, 92] width 93 height 33
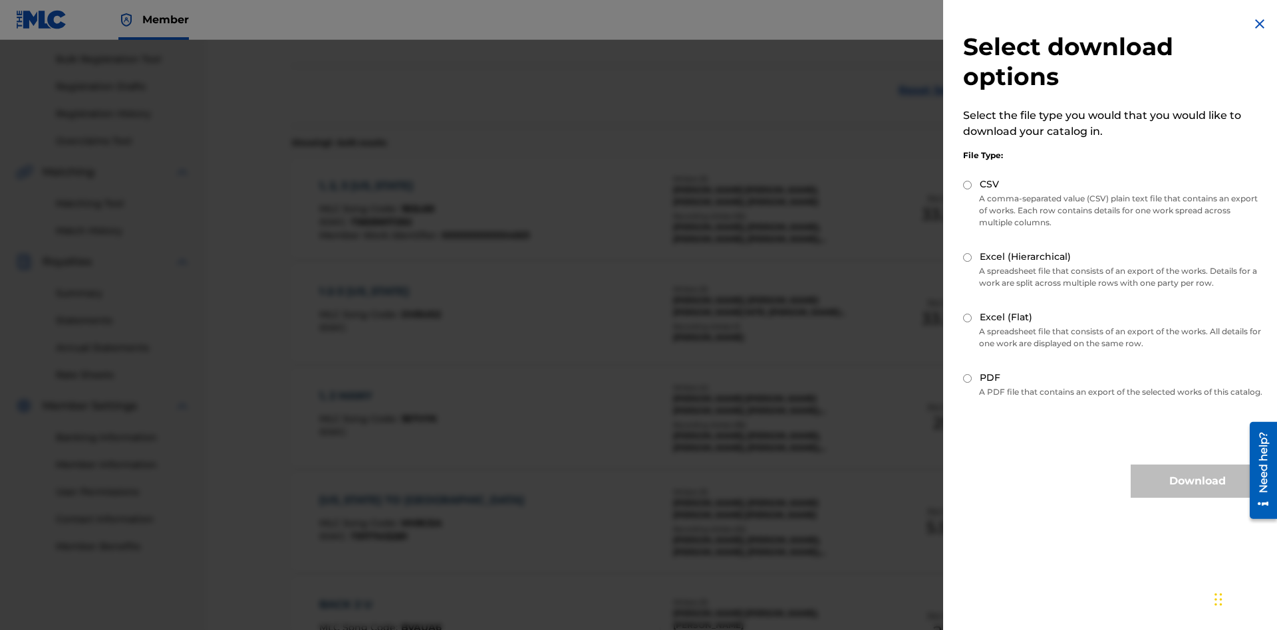
click at [968, 257] on input "Excel (Hierarchical)" at bounding box center [967, 257] width 9 height 9
radio input "true"
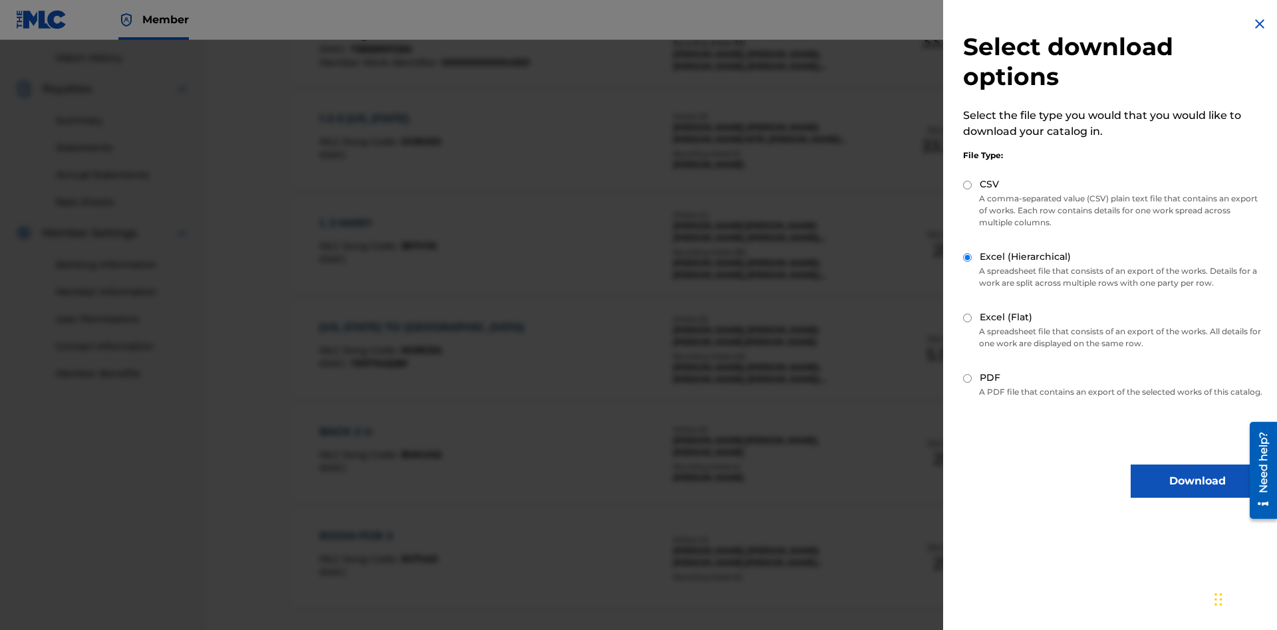
click at [1197, 493] on button "Download" at bounding box center [1196, 481] width 133 height 33
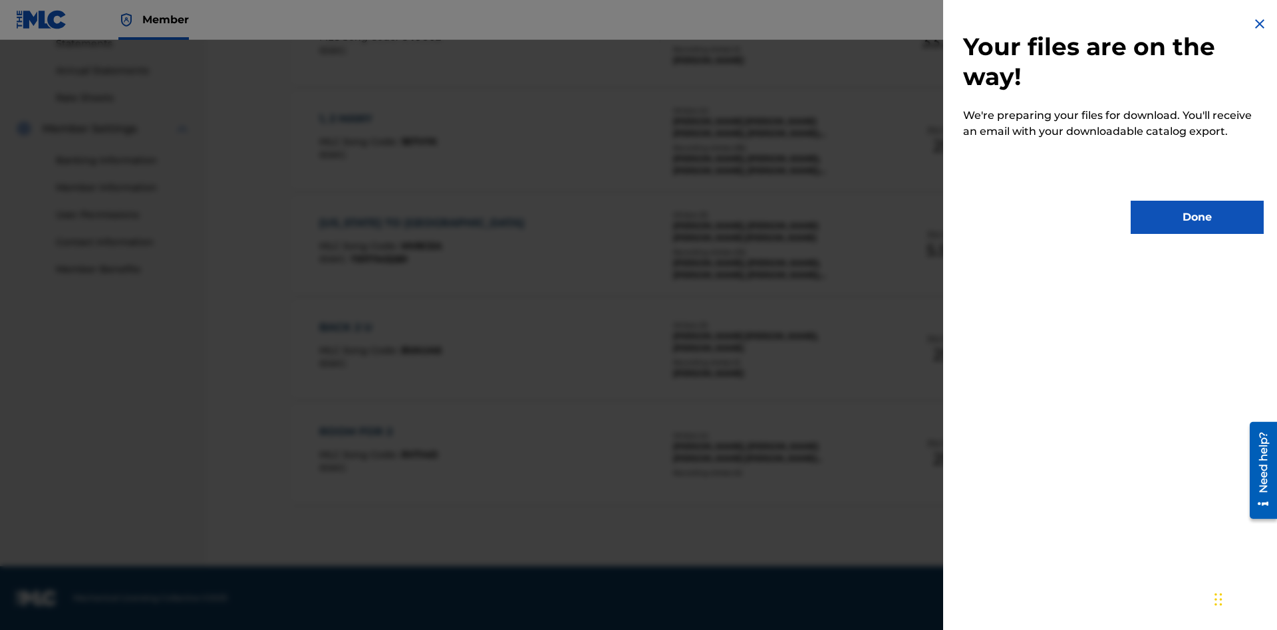
click at [1197, 217] on button "Done" at bounding box center [1196, 217] width 133 height 33
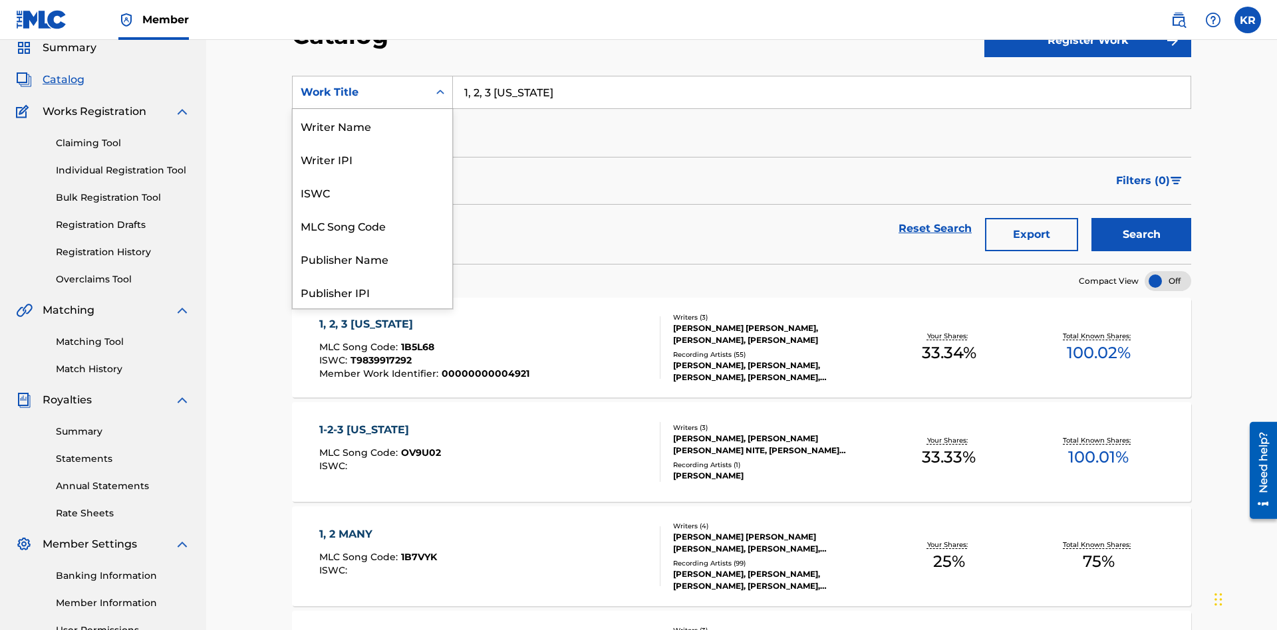
scroll to position [199, 0]
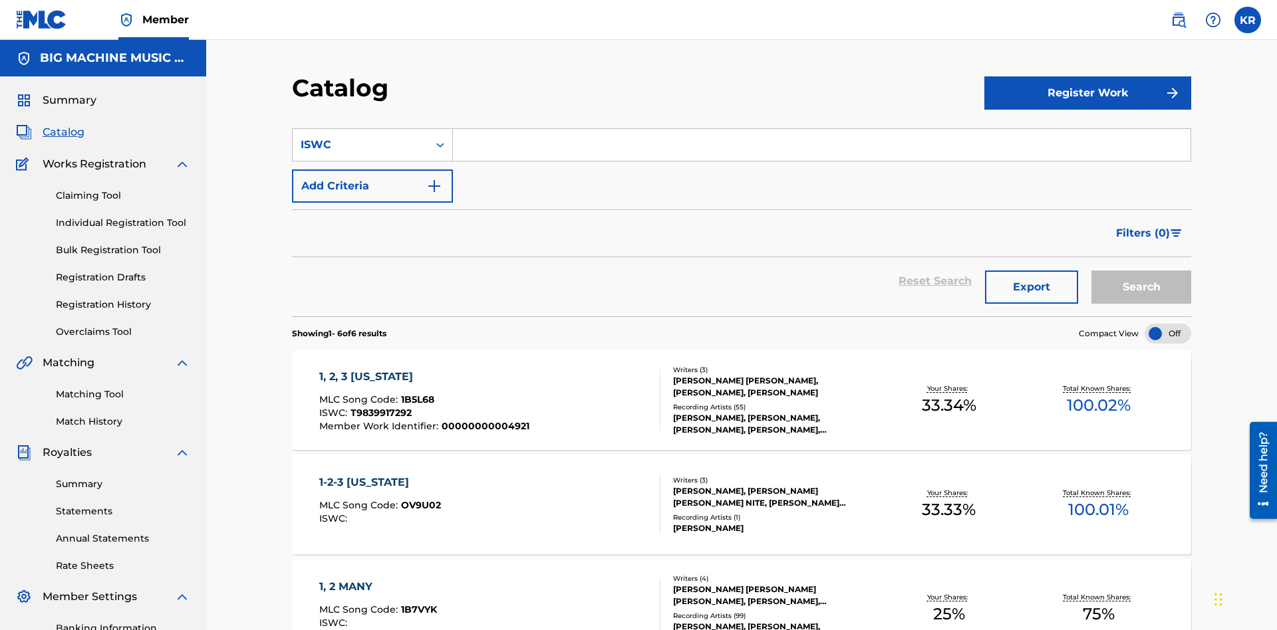
click at [821, 129] on input "Search Form" at bounding box center [821, 145] width 737 height 32
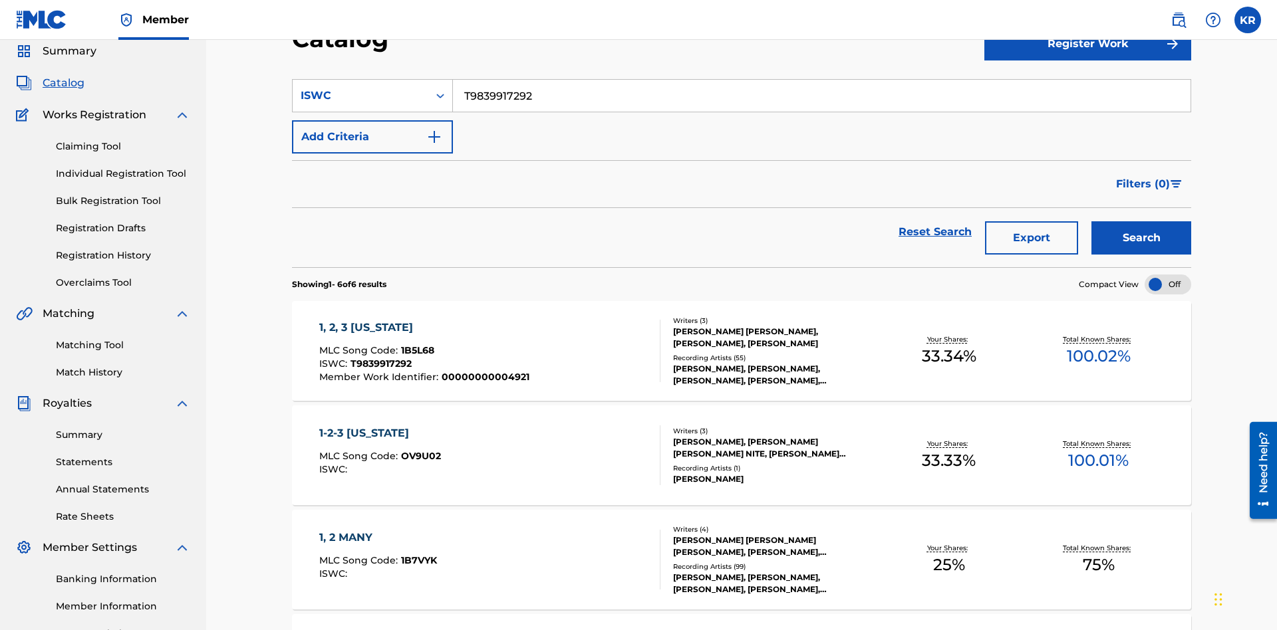
type input "T9839917292"
click at [1141, 221] on button "Search" at bounding box center [1141, 237] width 100 height 33
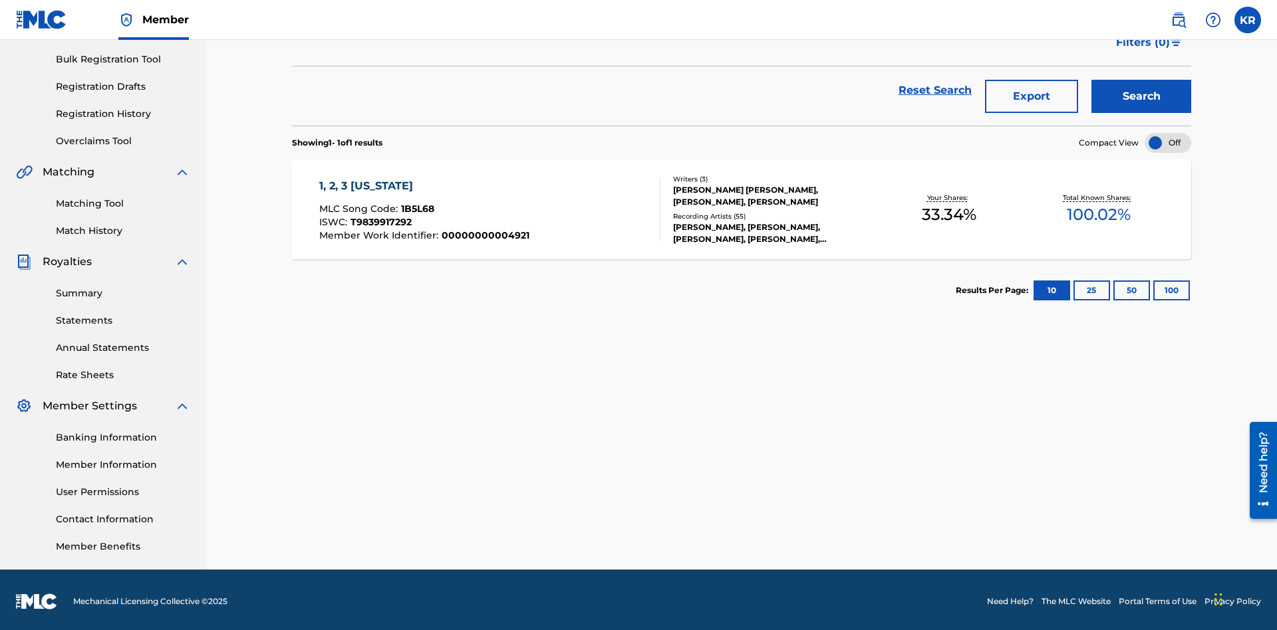
scroll to position [194, 0]
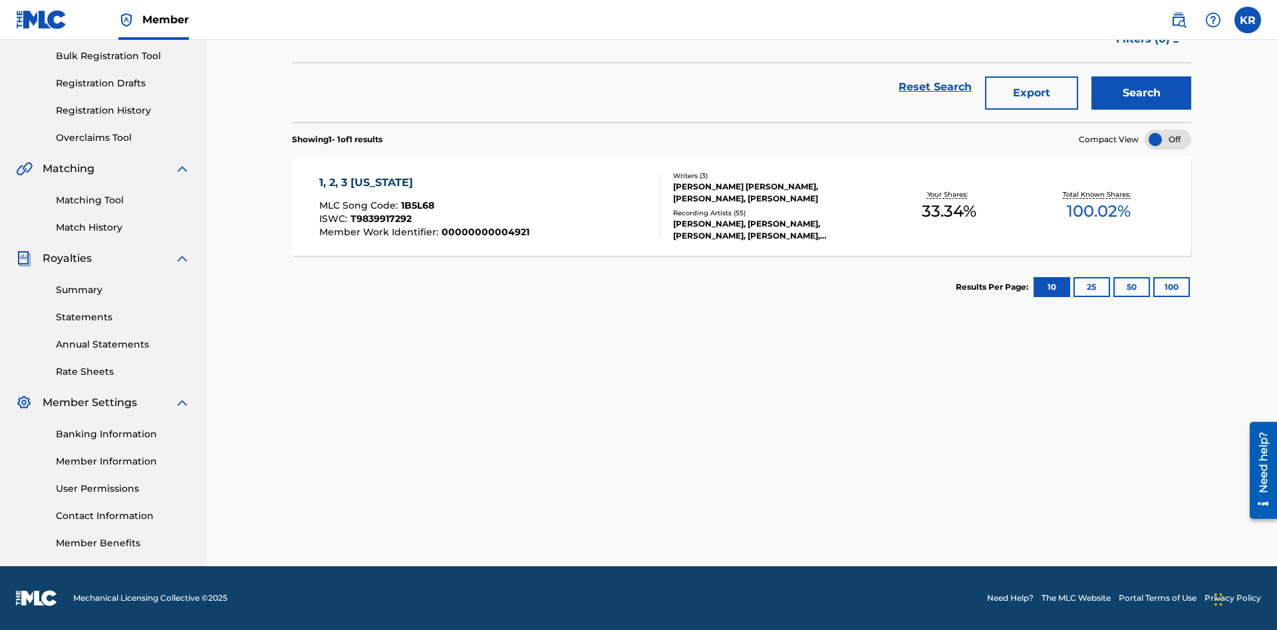
click at [1153, 287] on button "100" at bounding box center [1171, 287] width 37 height 20
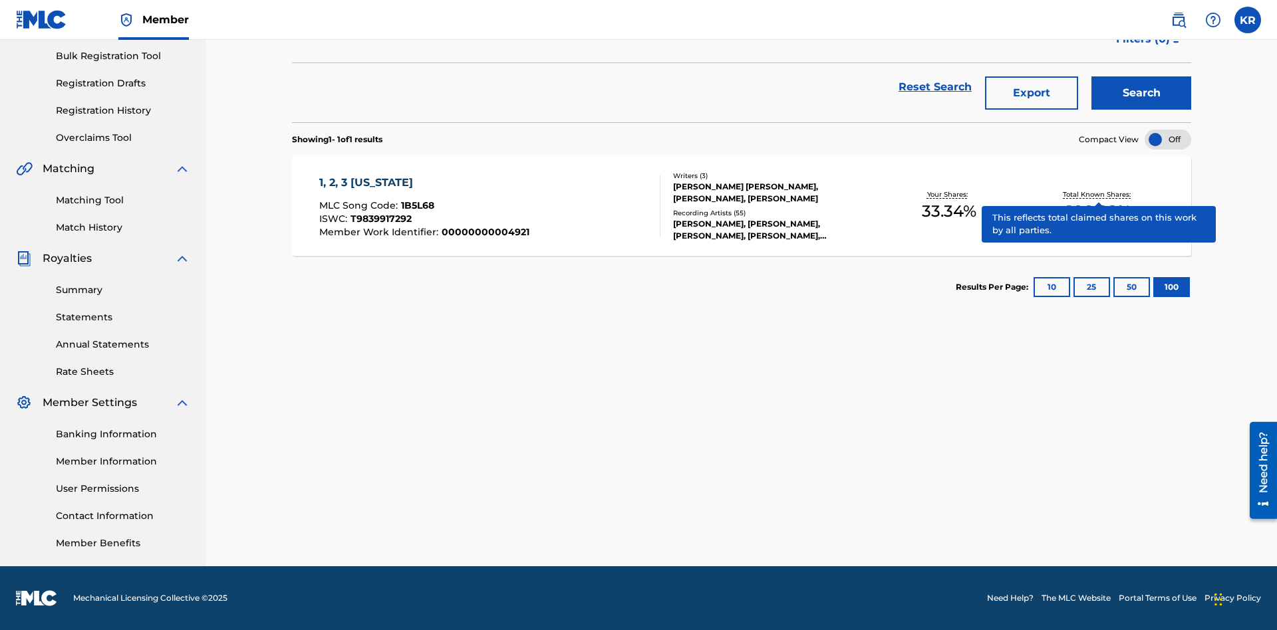
click at [416, 205] on span "1B5L68" at bounding box center [417, 205] width 33 height 12
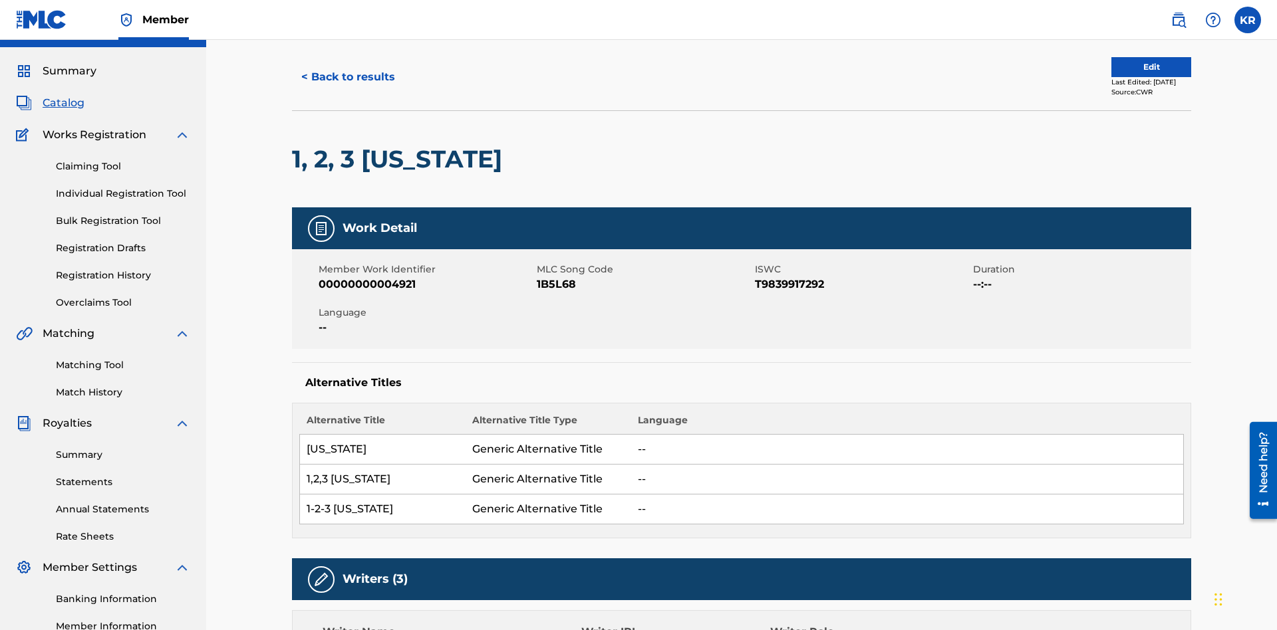
click at [347, 94] on button "< Back to results" at bounding box center [348, 77] width 112 height 33
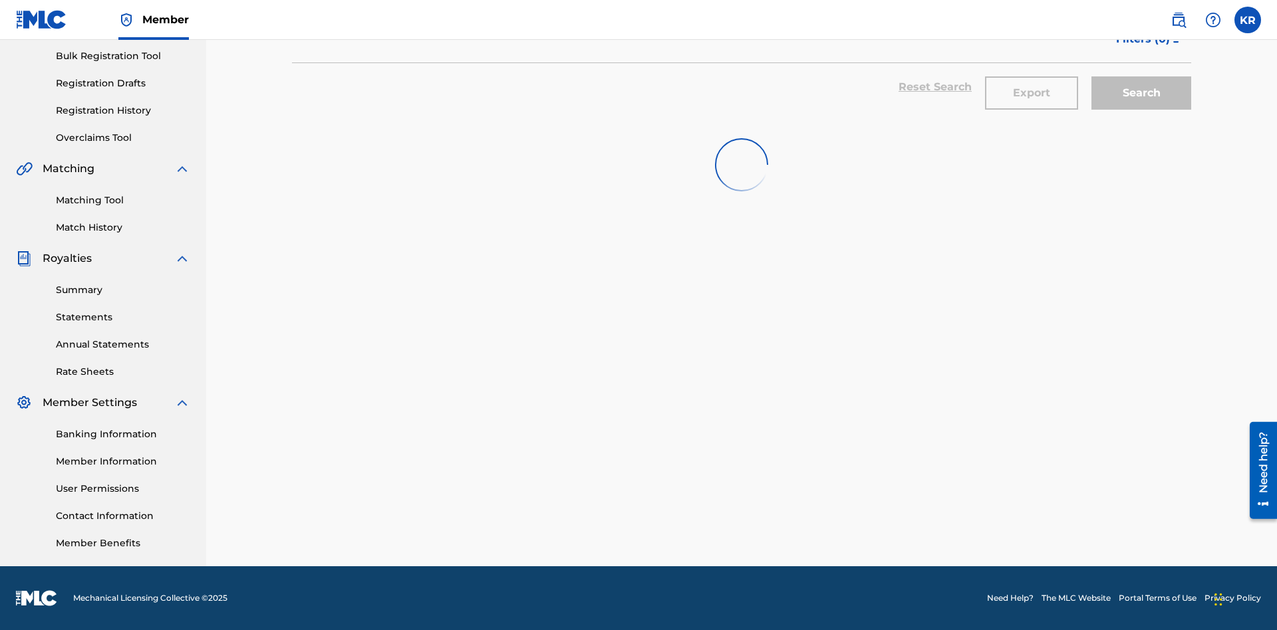
click at [1031, 96] on button "Export" at bounding box center [1031, 92] width 93 height 33
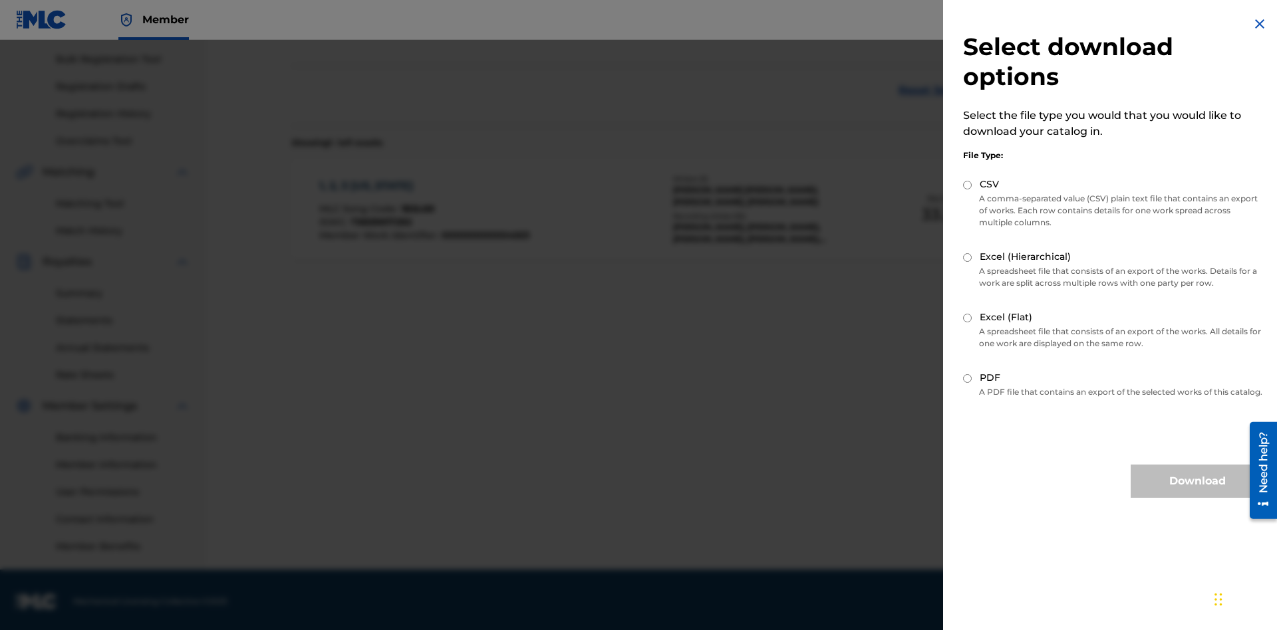
click at [968, 185] on input "CSV" at bounding box center [967, 185] width 9 height 9
radio input "true"
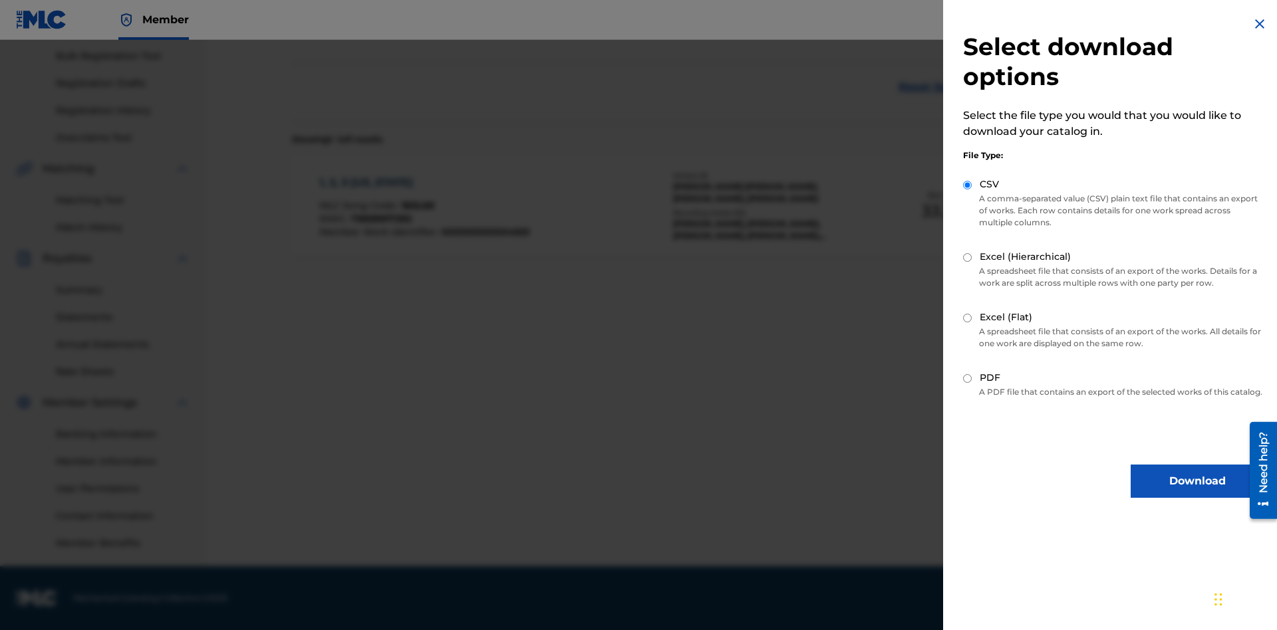
click at [1197, 493] on button "Download" at bounding box center [1196, 481] width 133 height 33
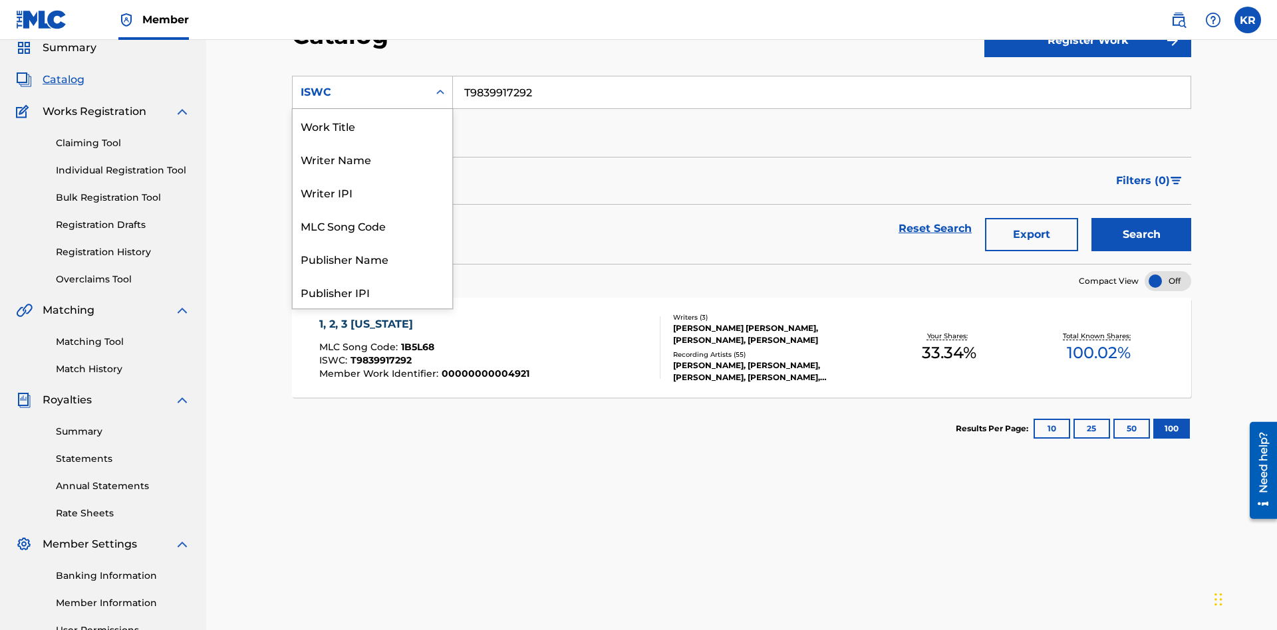
scroll to position [199, 0]
click at [372, 43] on div "MLC Song Code" at bounding box center [373, 25] width 160 height 33
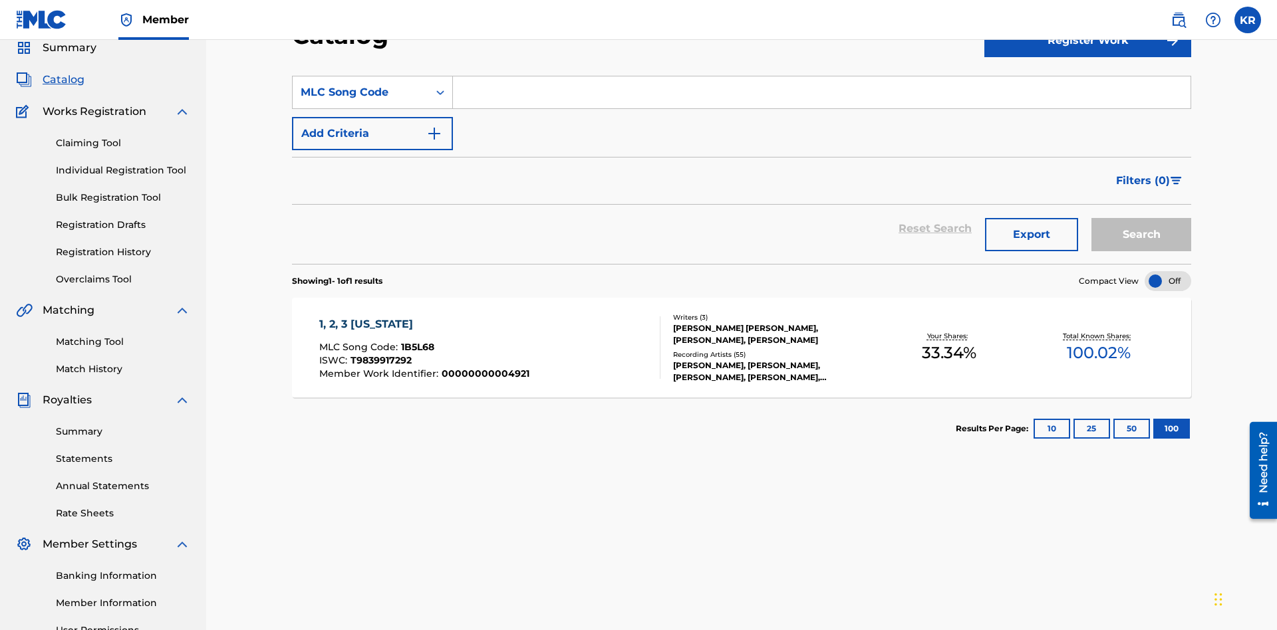
scroll to position [0, 0]
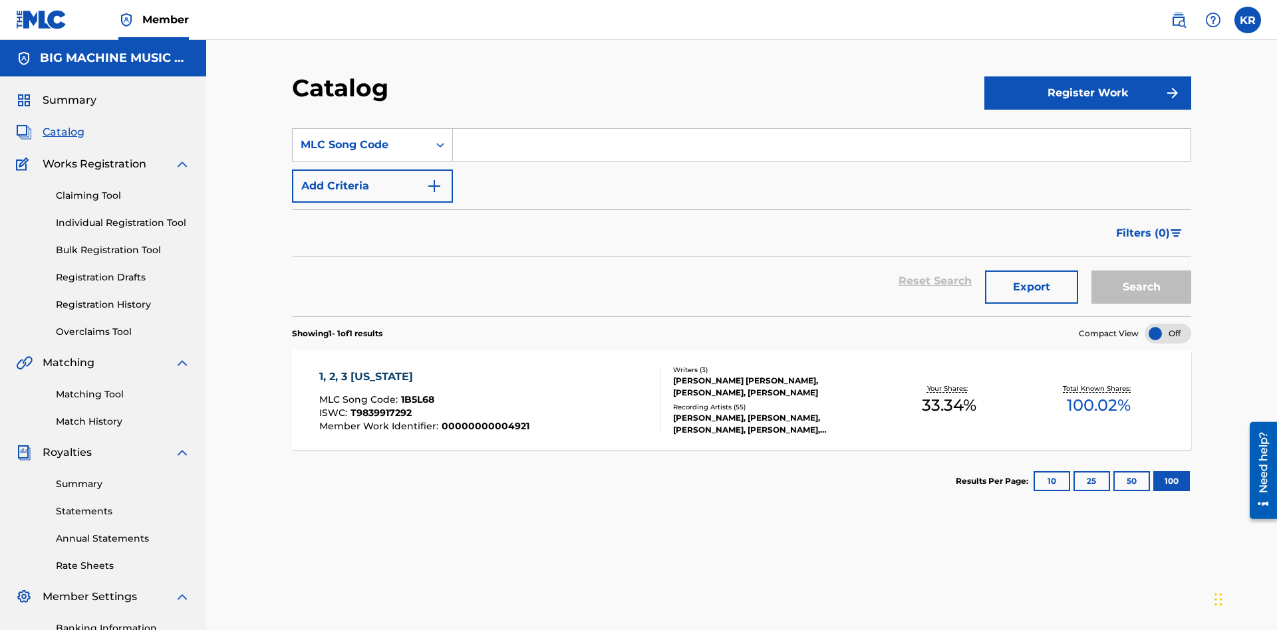
click at [821, 129] on input "Search Form" at bounding box center [821, 145] width 737 height 32
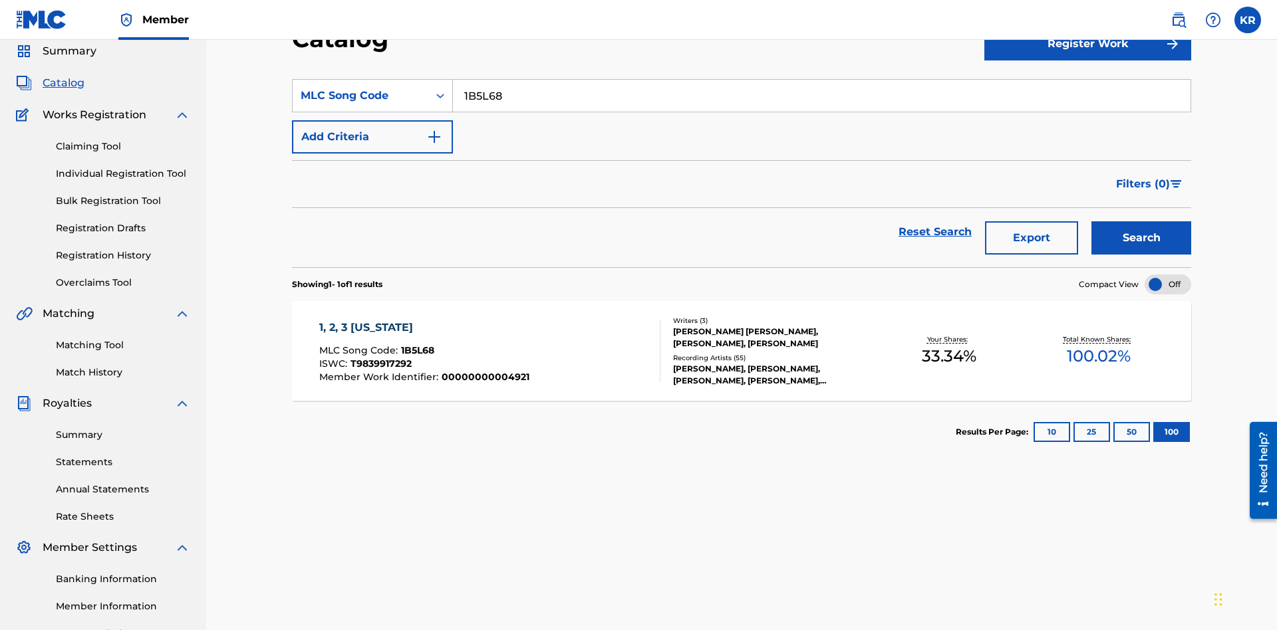
type input "1B5L68"
click at [1141, 221] on button "Search" at bounding box center [1141, 237] width 100 height 33
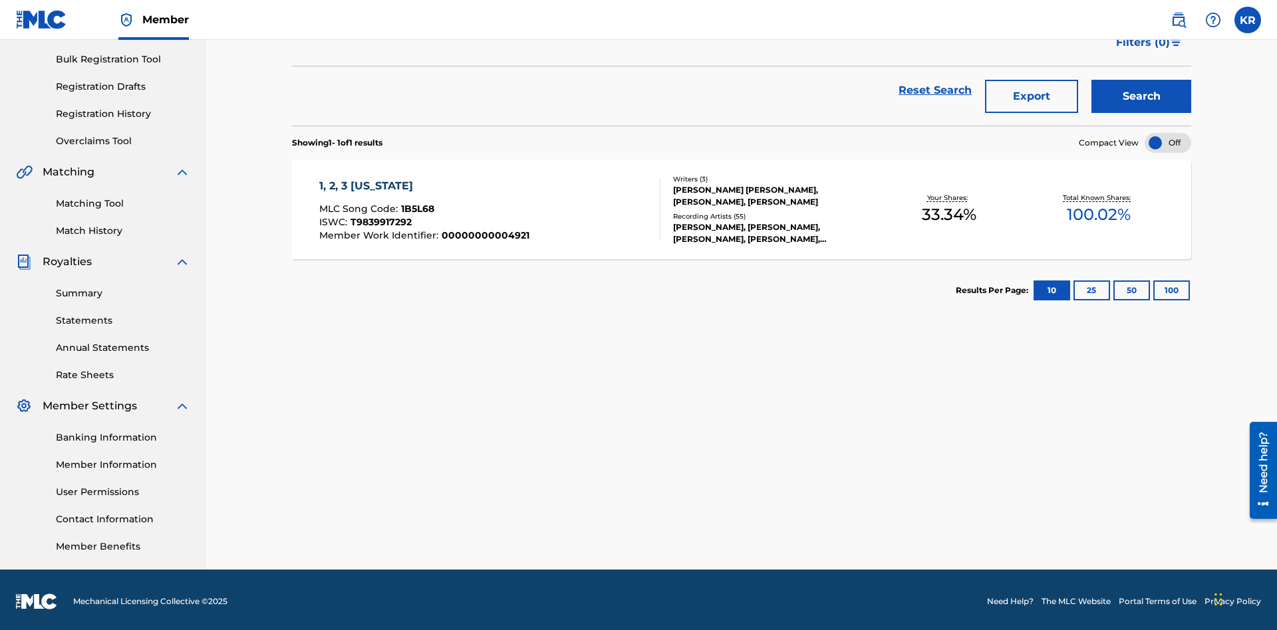
scroll to position [194, 0]
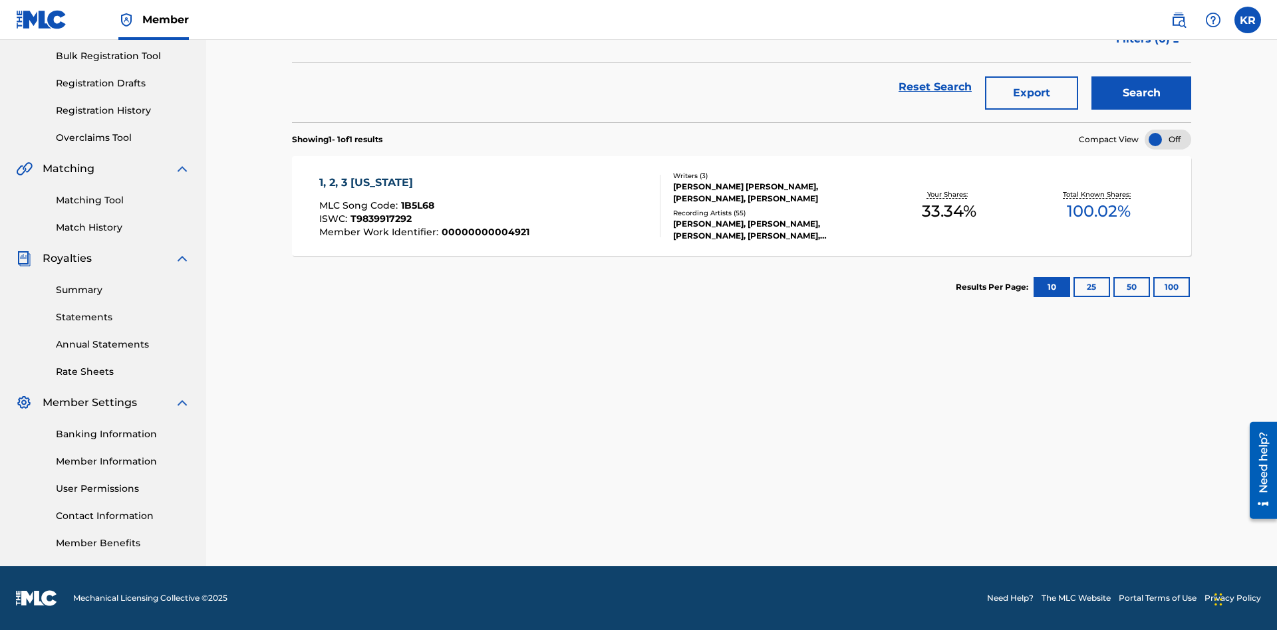
click at [1153, 287] on button "100" at bounding box center [1171, 287] width 37 height 20
click at [416, 205] on span "1B5L68" at bounding box center [417, 205] width 33 height 12
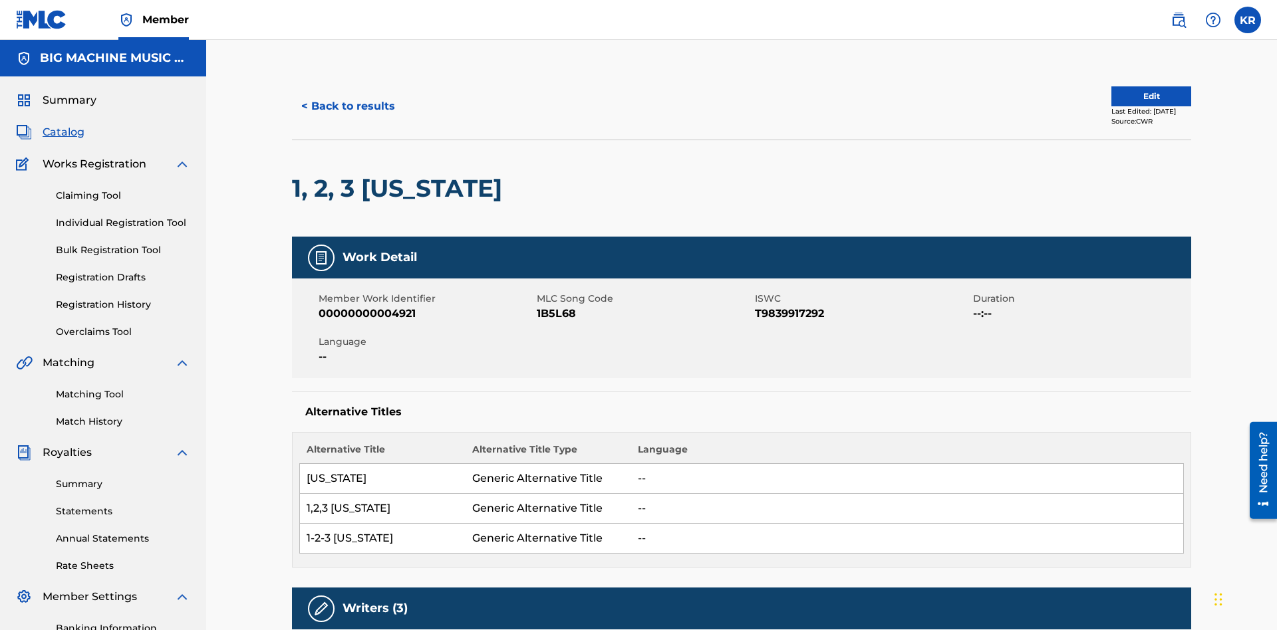
click at [347, 96] on button "< Back to results" at bounding box center [348, 106] width 112 height 33
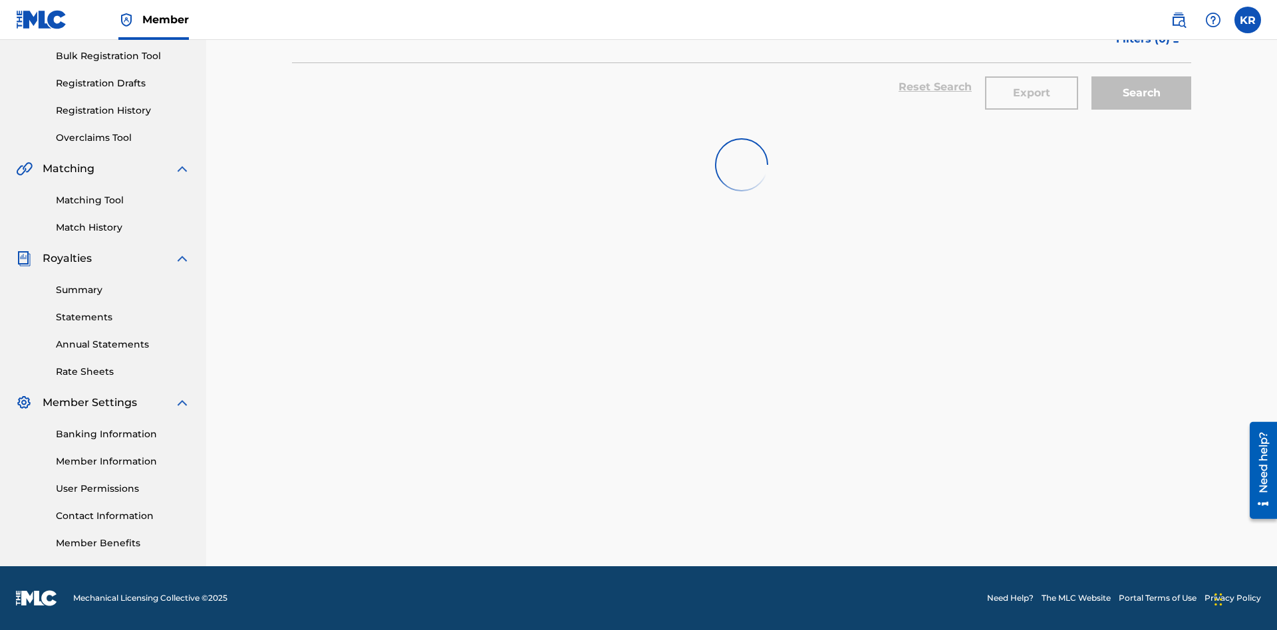
click at [1031, 96] on button "Export" at bounding box center [1031, 92] width 93 height 33
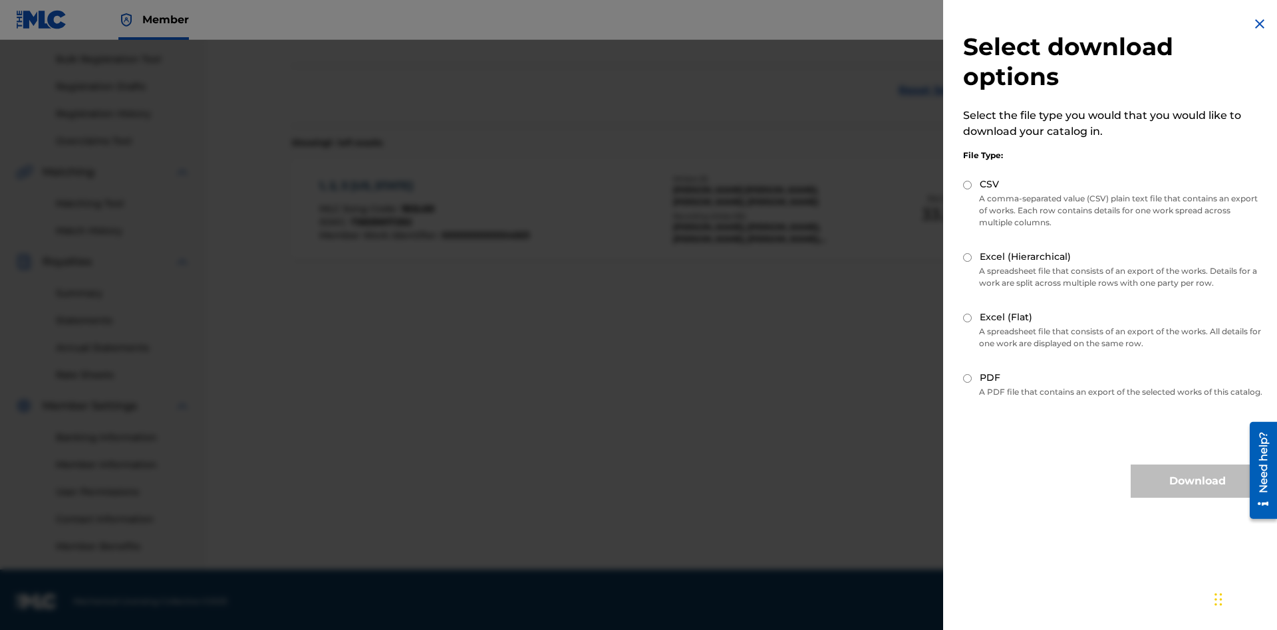
click at [968, 257] on input "Excel (Hierarchical)" at bounding box center [967, 257] width 9 height 9
radio input "true"
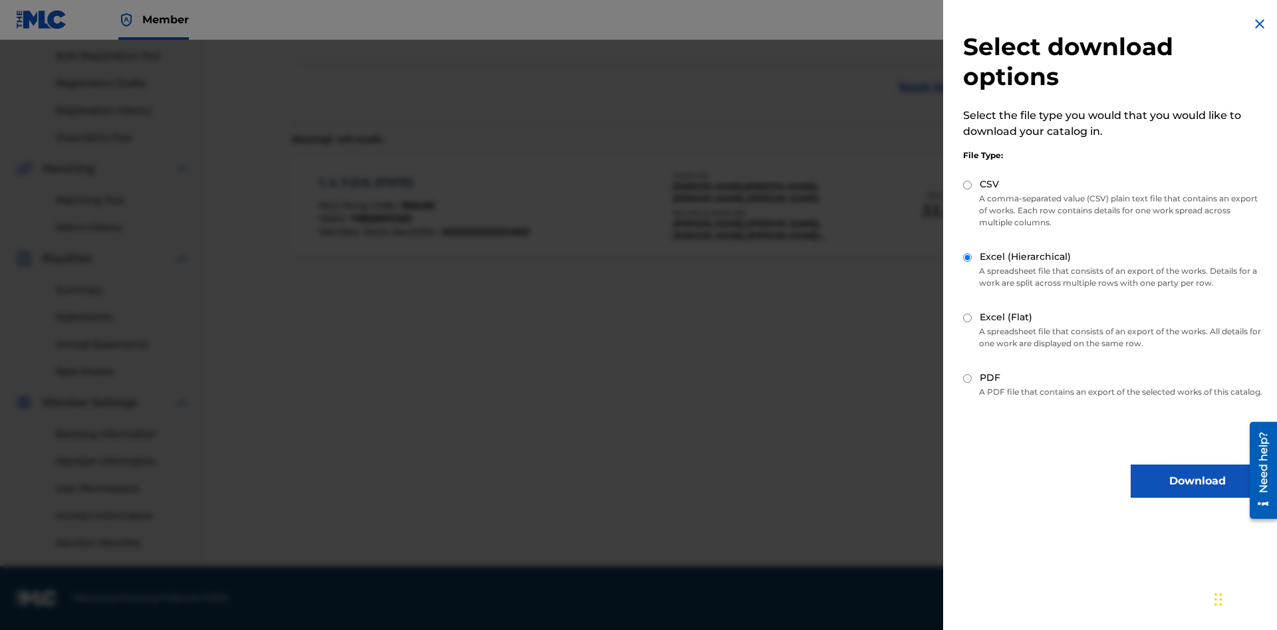
click at [1197, 493] on button "Download" at bounding box center [1196, 481] width 133 height 33
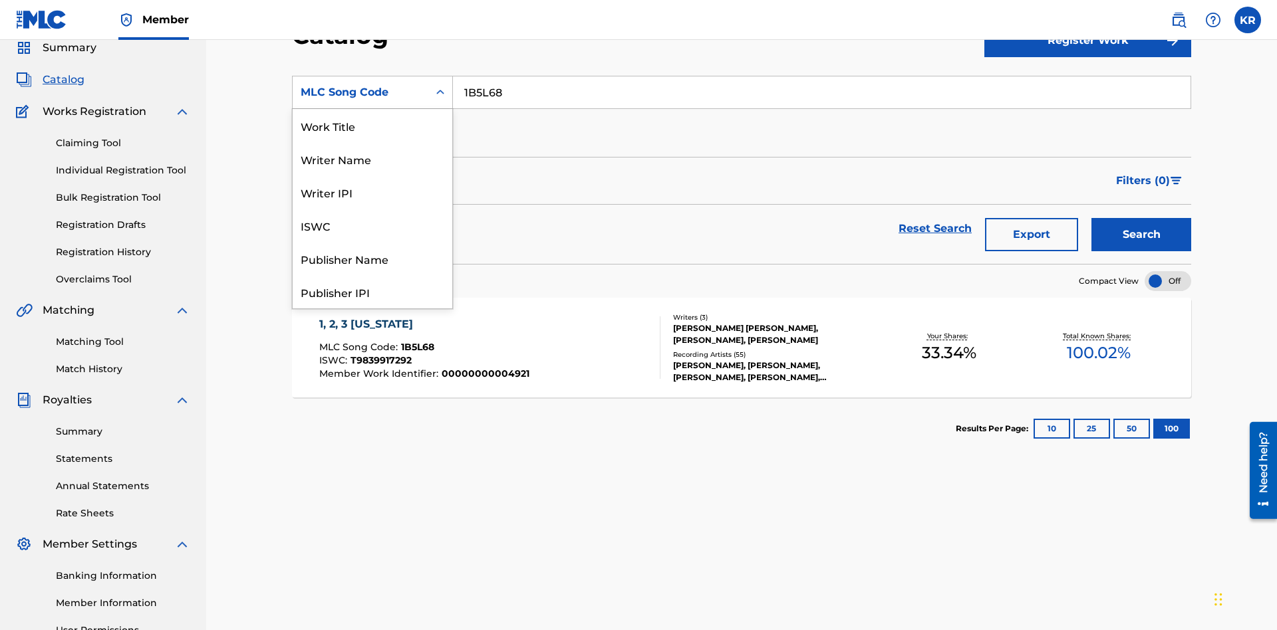
scroll to position [199, 0]
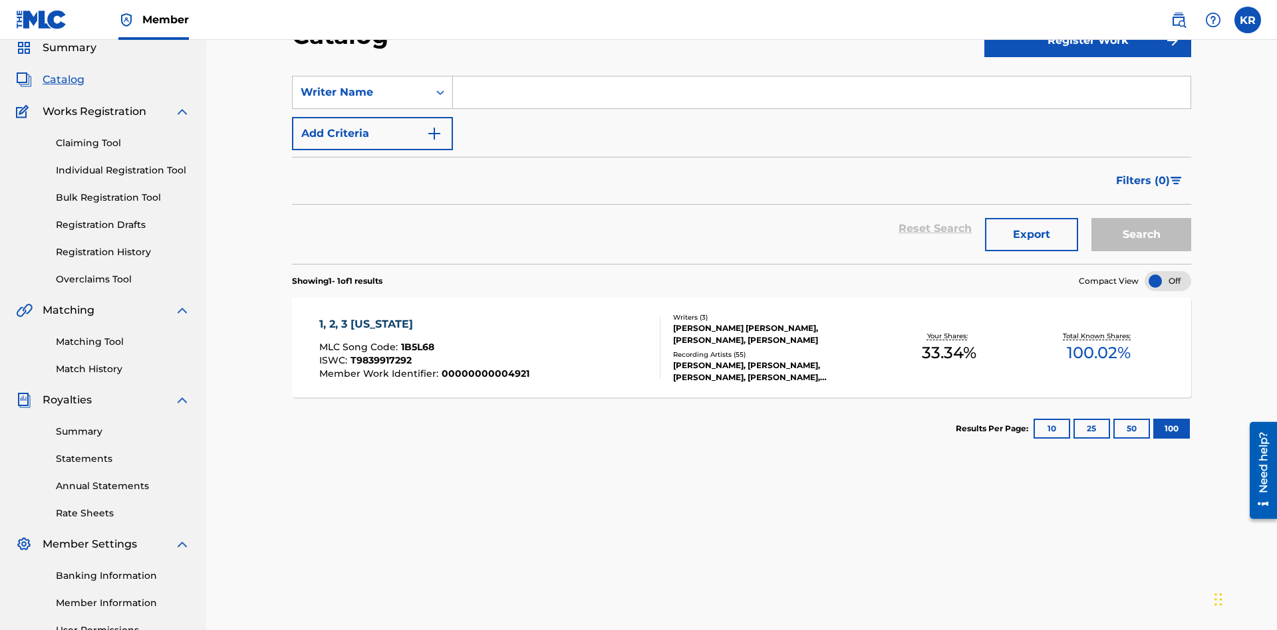
scroll to position [0, 0]
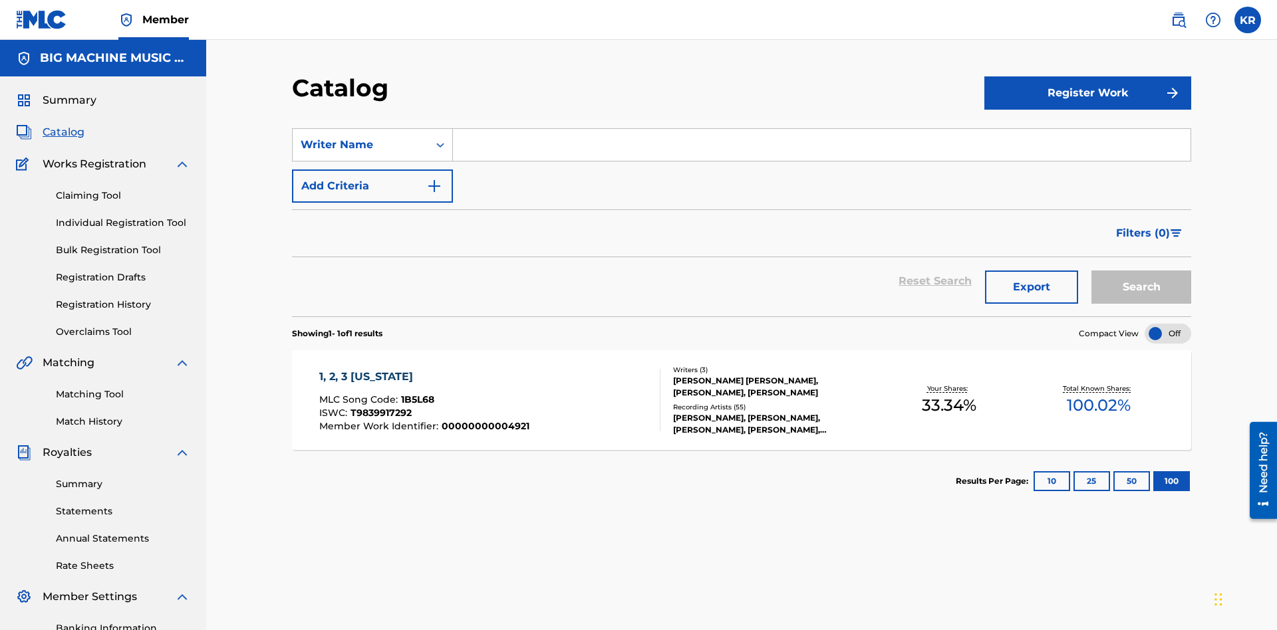
click at [821, 129] on input "Search Form" at bounding box center [821, 145] width 737 height 32
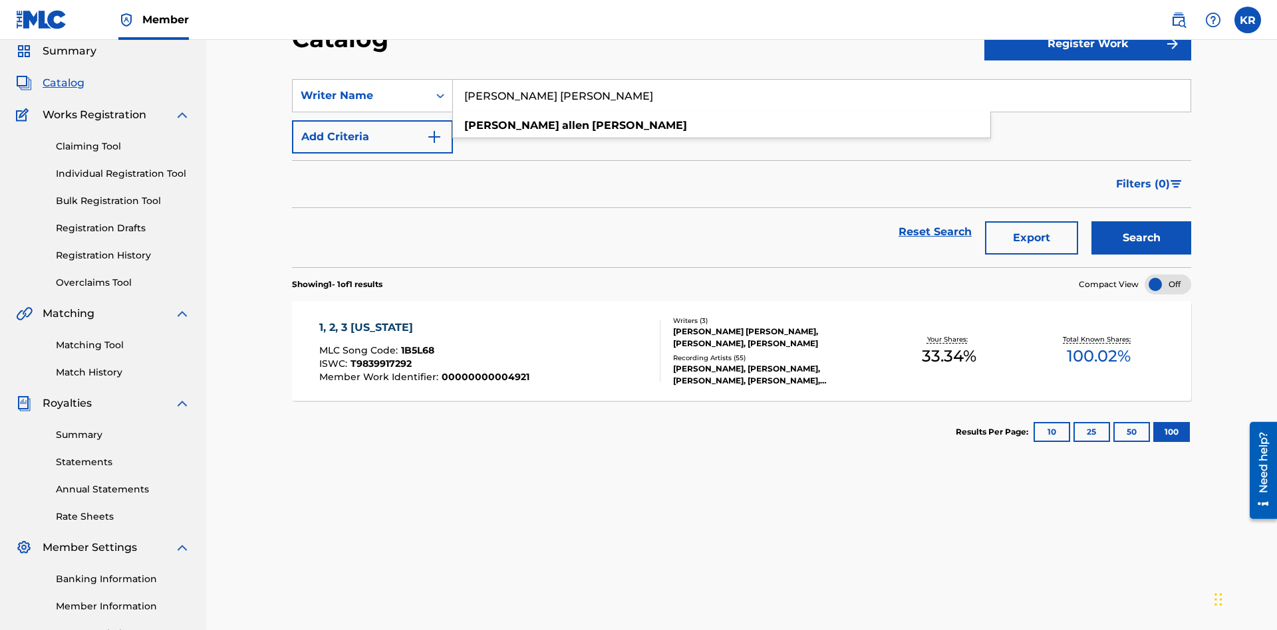
type input "[PERSON_NAME] [PERSON_NAME]"
click at [1141, 221] on button "Search" at bounding box center [1141, 237] width 100 height 33
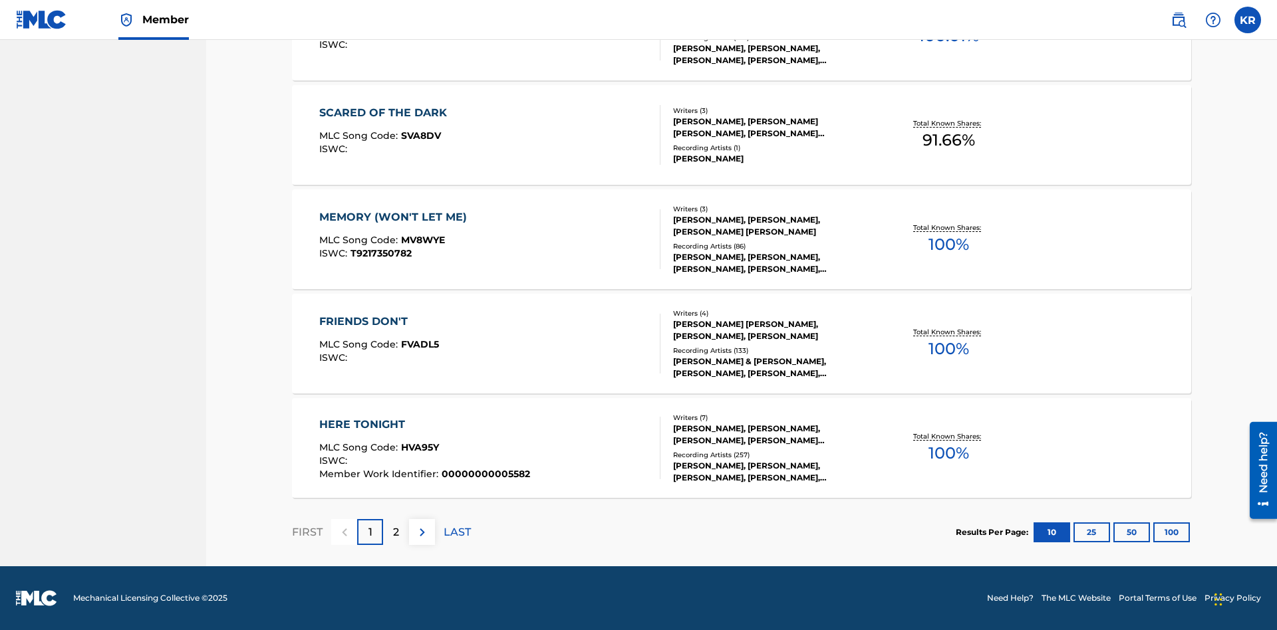
click at [1153, 532] on button "100" at bounding box center [1171, 533] width 37 height 20
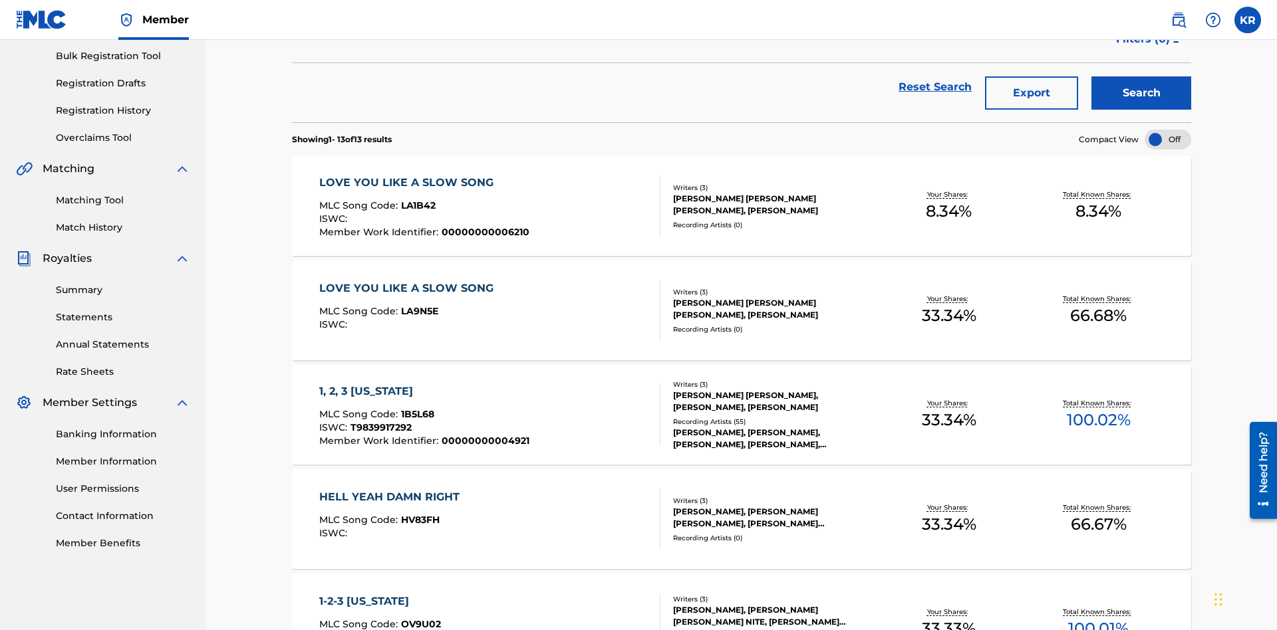
scroll to position [303, 0]
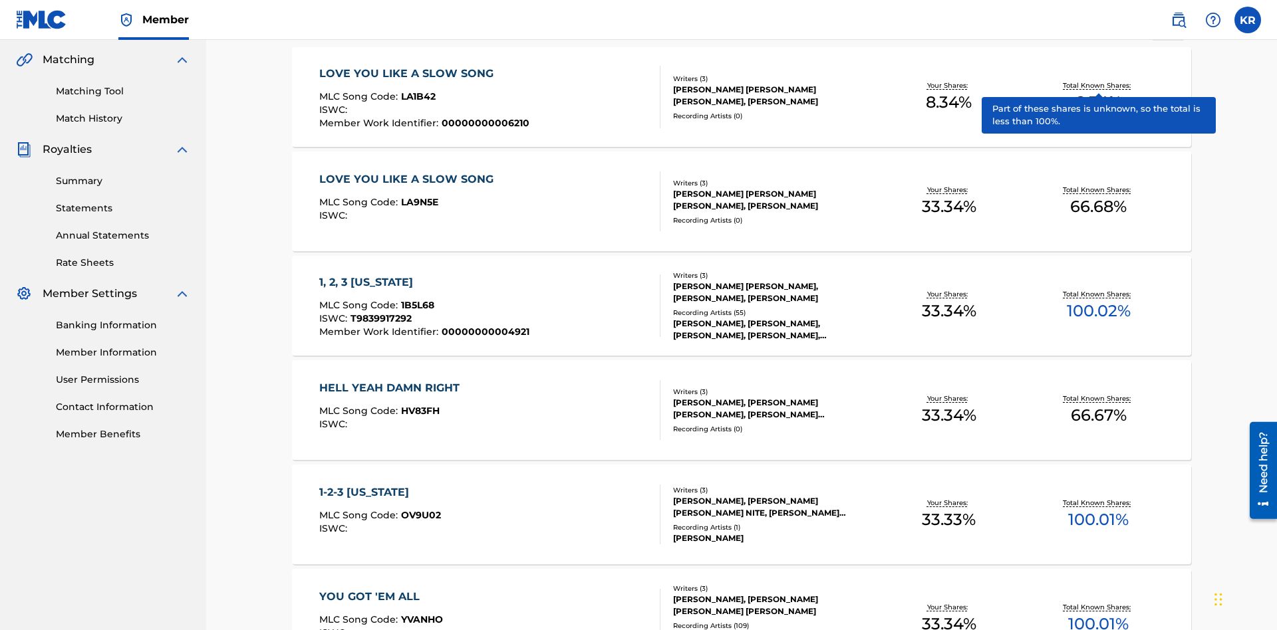
click at [416, 299] on span "1B5L68" at bounding box center [417, 305] width 33 height 12
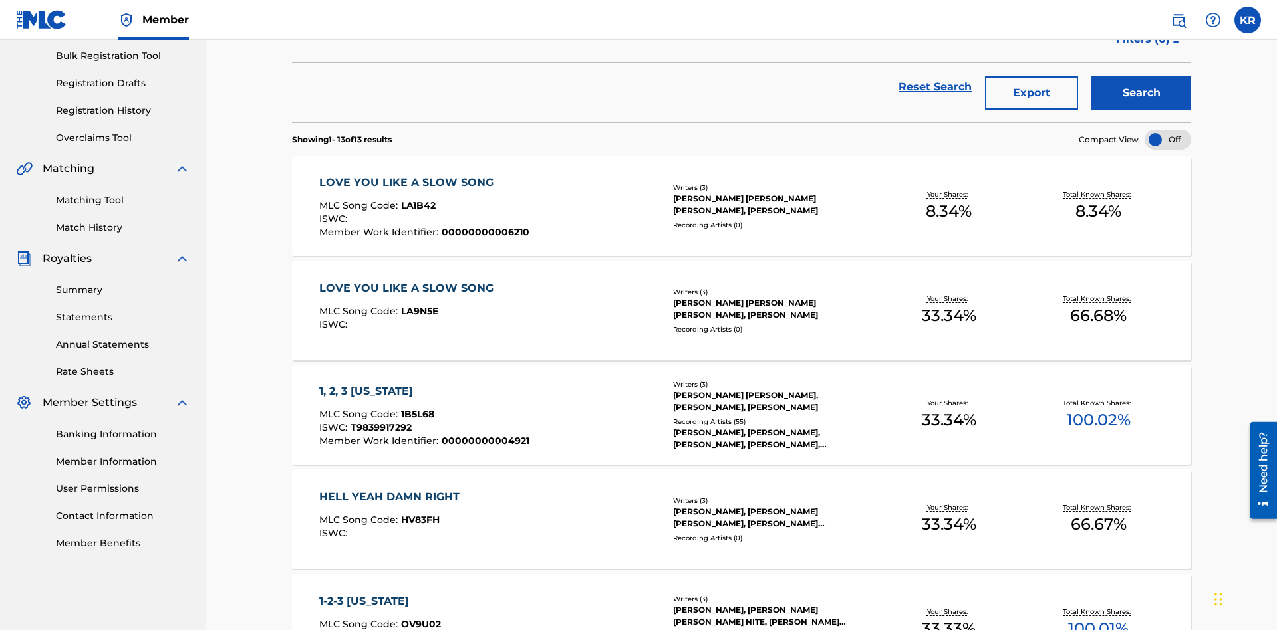
click at [1031, 96] on button "Export" at bounding box center [1031, 92] width 93 height 33
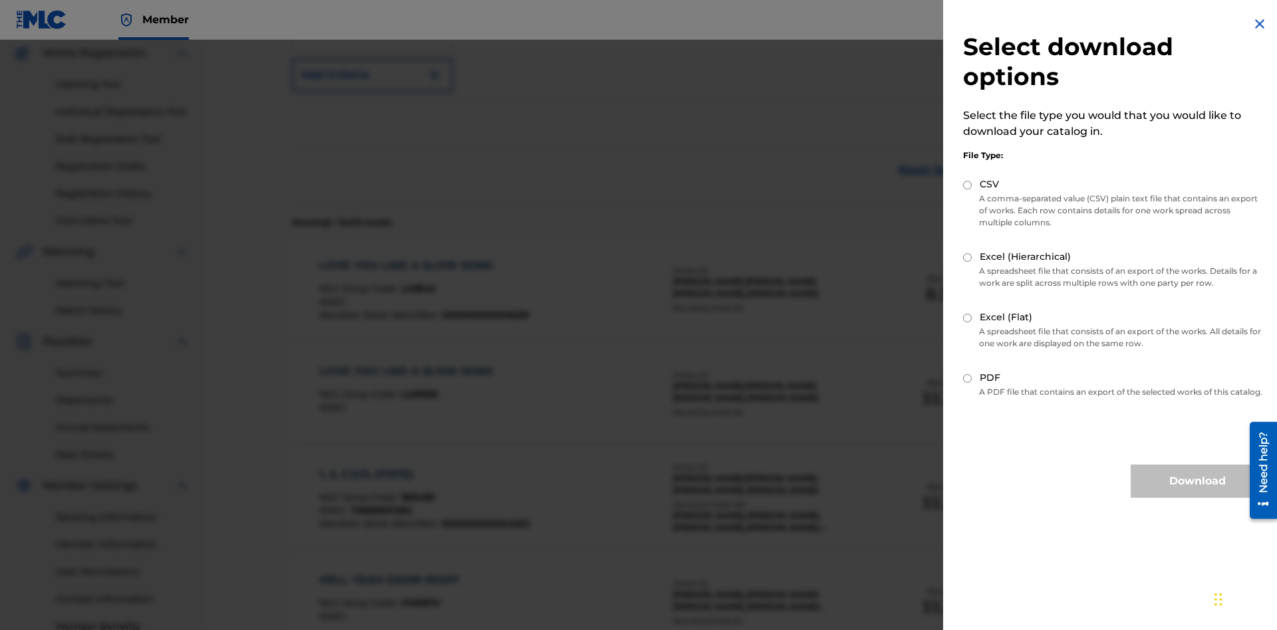
click at [968, 318] on input "Excel (Flat)" at bounding box center [967, 318] width 9 height 9
radio input "true"
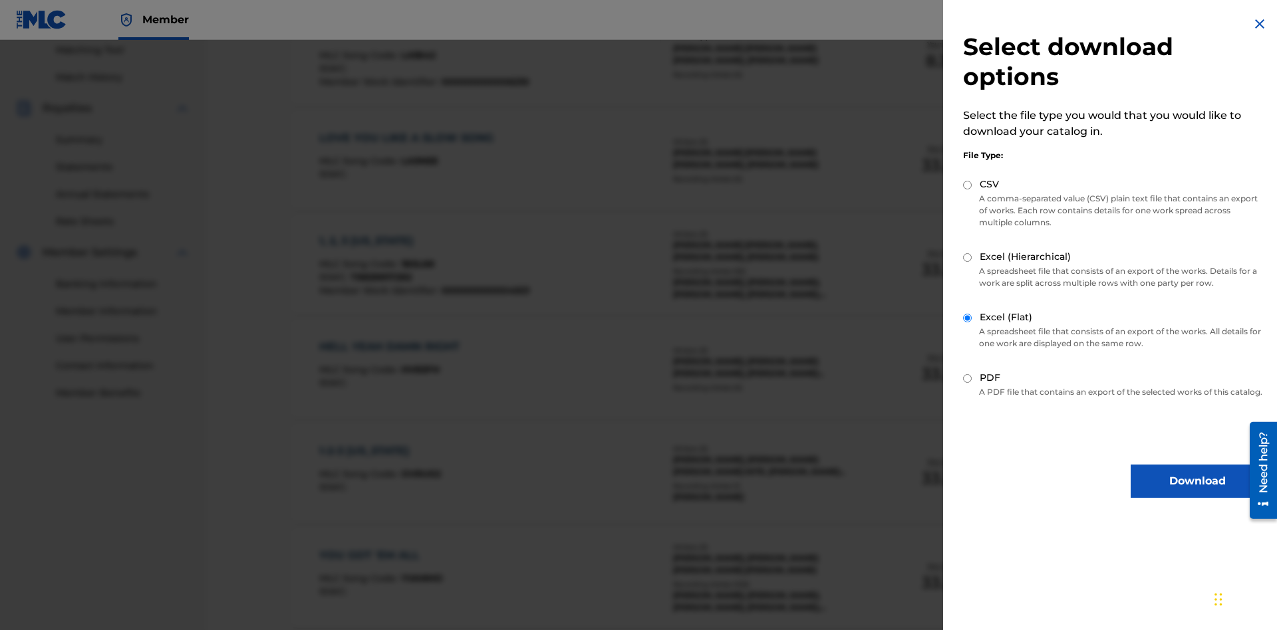
click at [1197, 493] on button "Download" at bounding box center [1196, 481] width 133 height 33
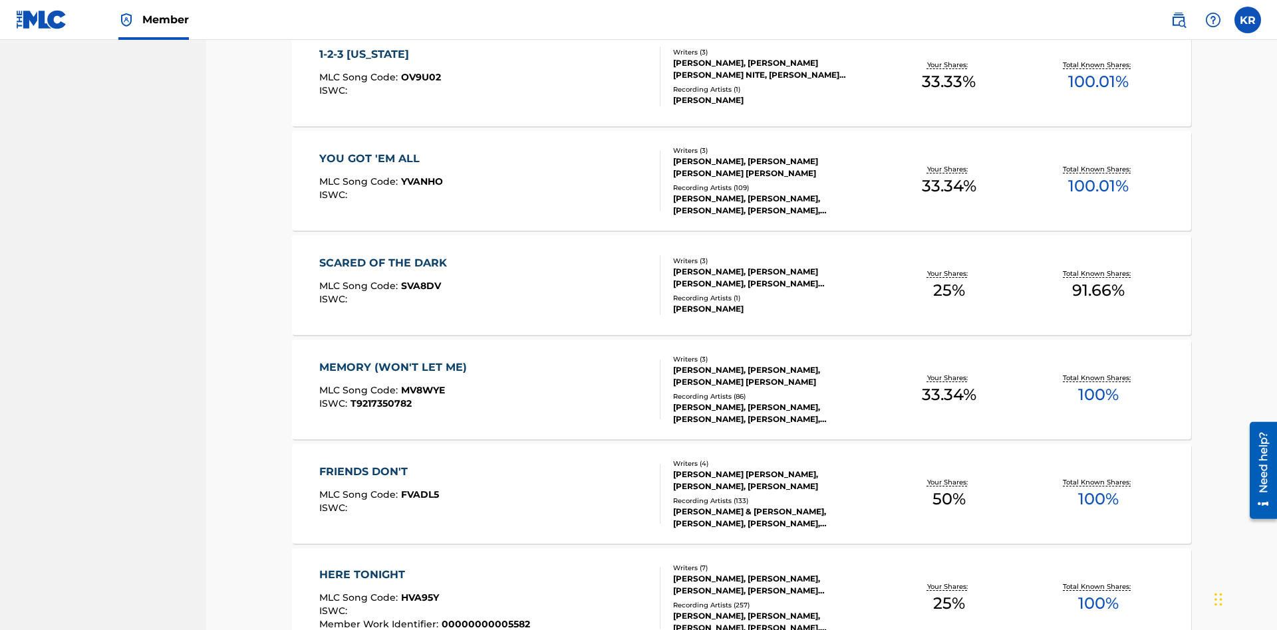
scroll to position [53, 0]
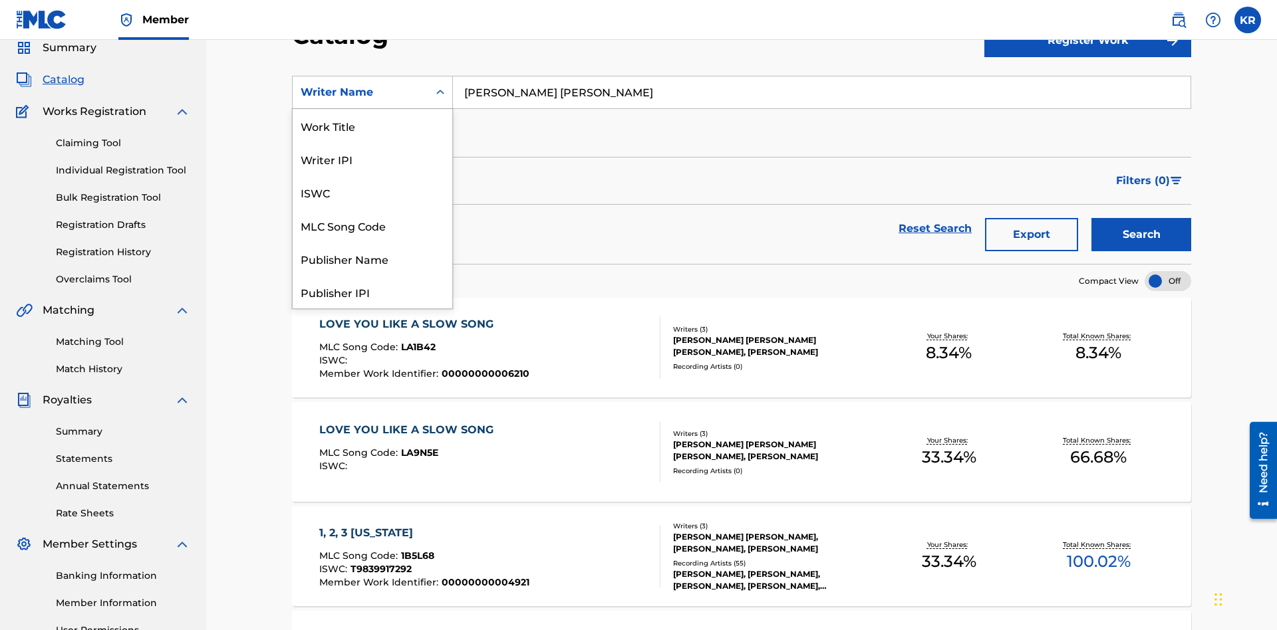
scroll to position [199, 0]
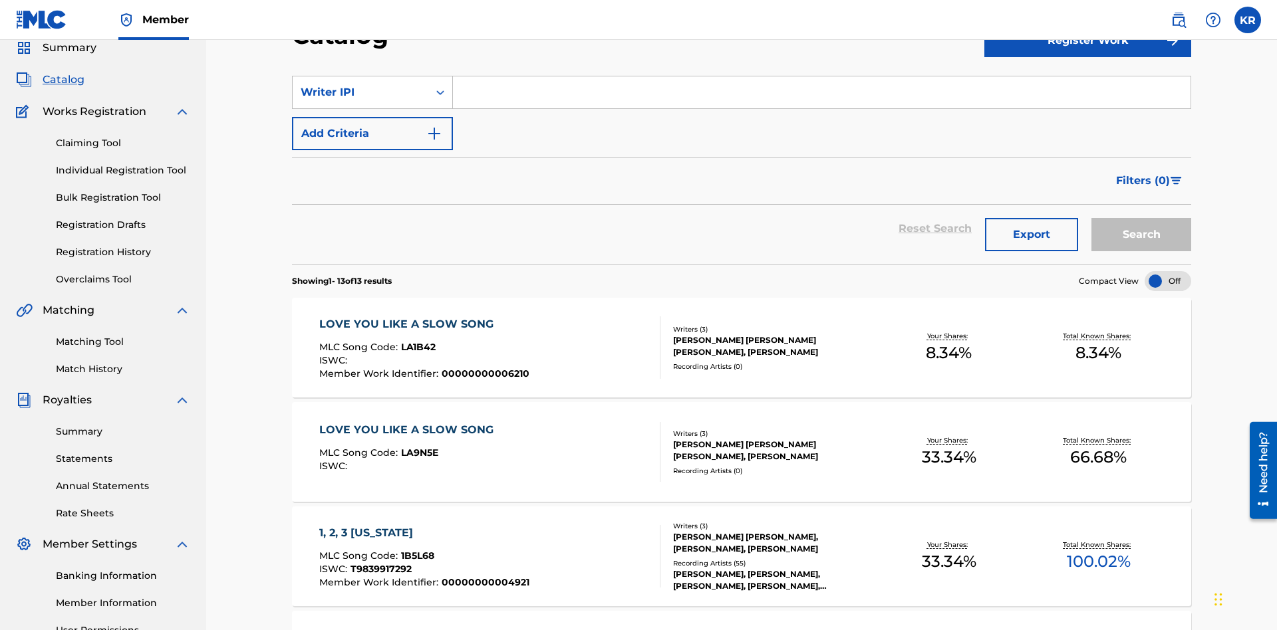
scroll to position [0, 0]
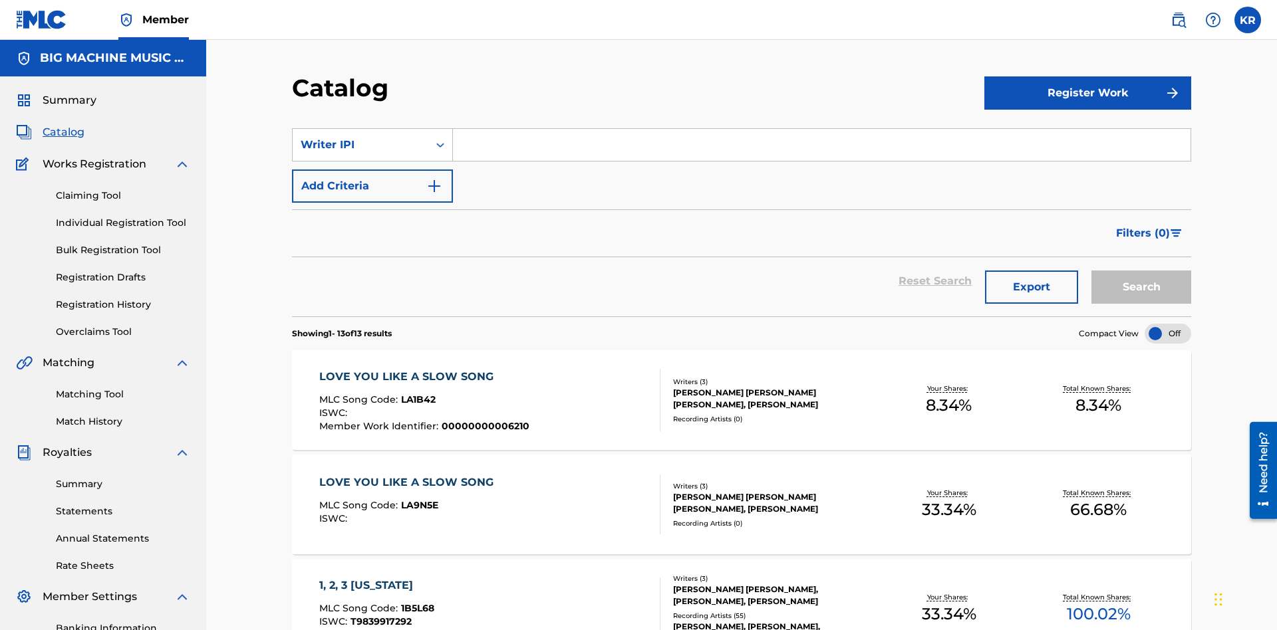
click at [821, 129] on input "Search Form" at bounding box center [821, 145] width 737 height 32
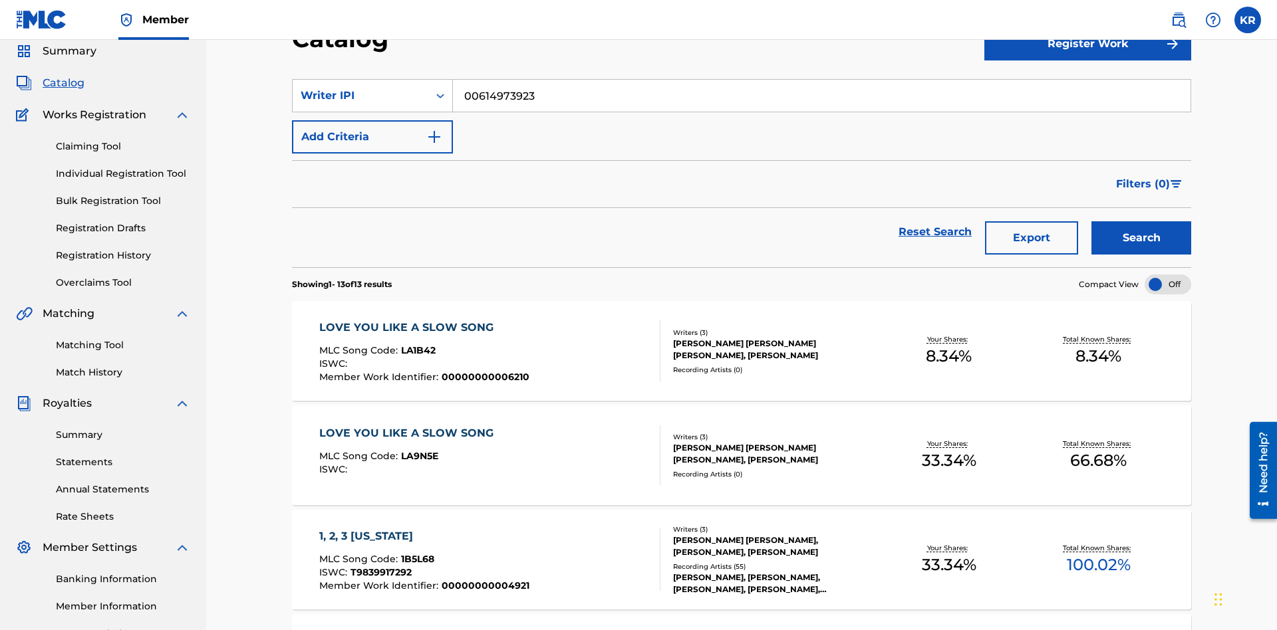
type input "00614973923"
click at [1141, 221] on button "Search" at bounding box center [1141, 237] width 100 height 33
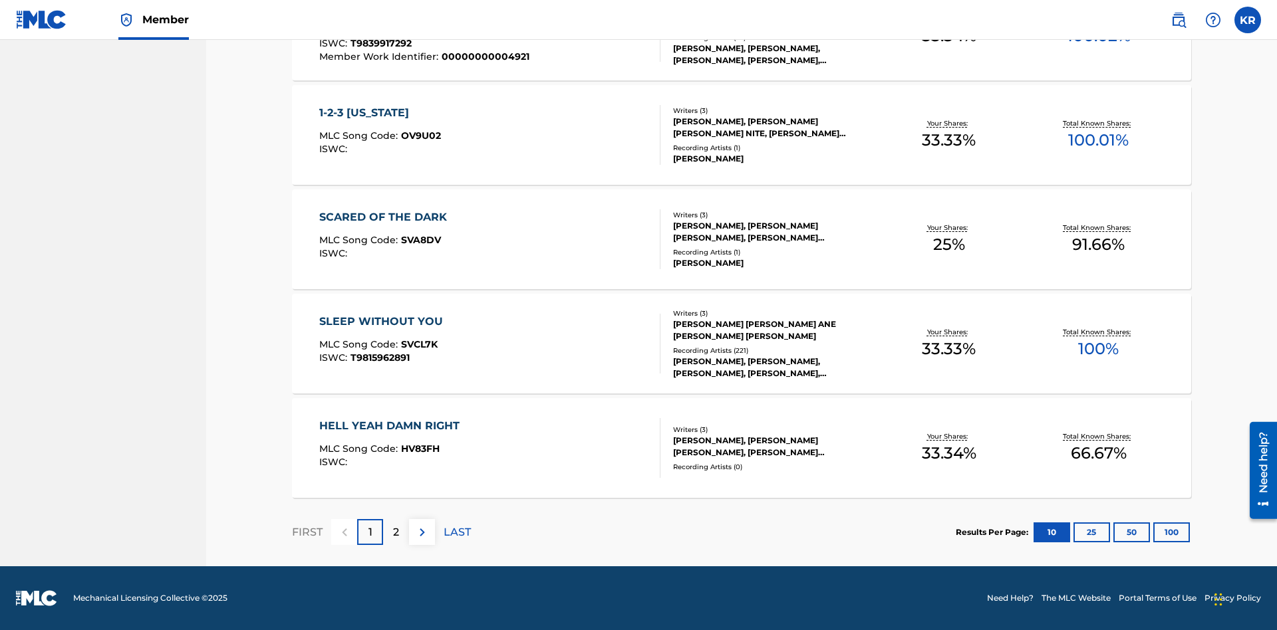
click at [1153, 532] on button "100" at bounding box center [1171, 533] width 37 height 20
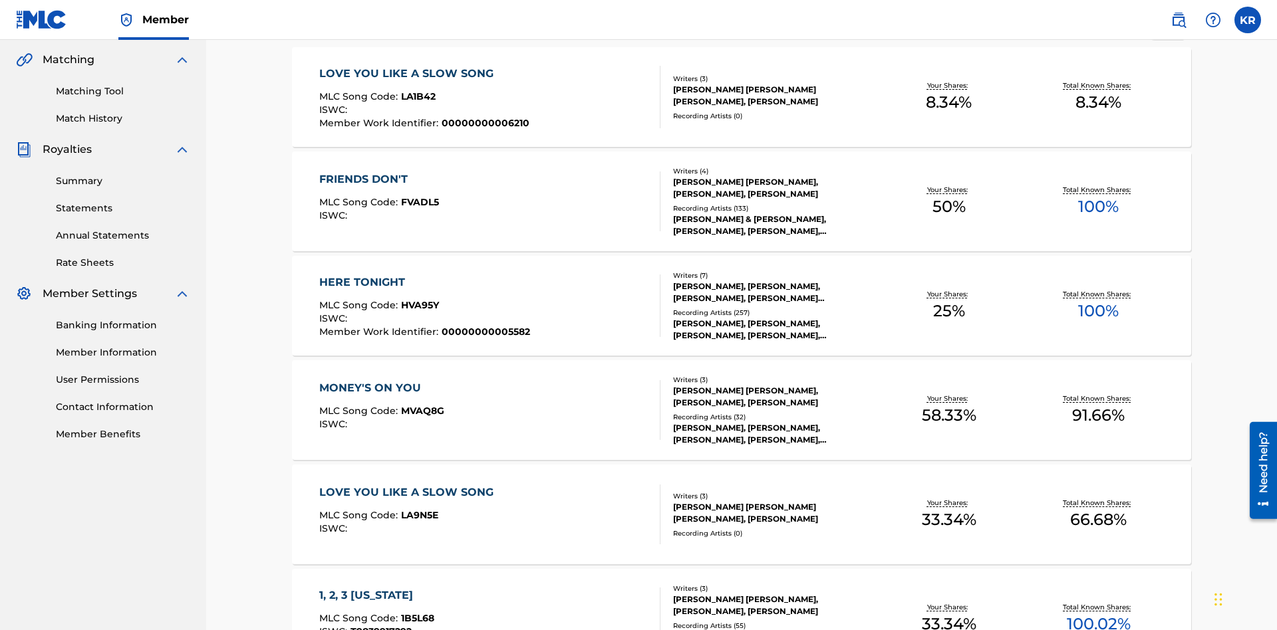
scroll to position [836, 0]
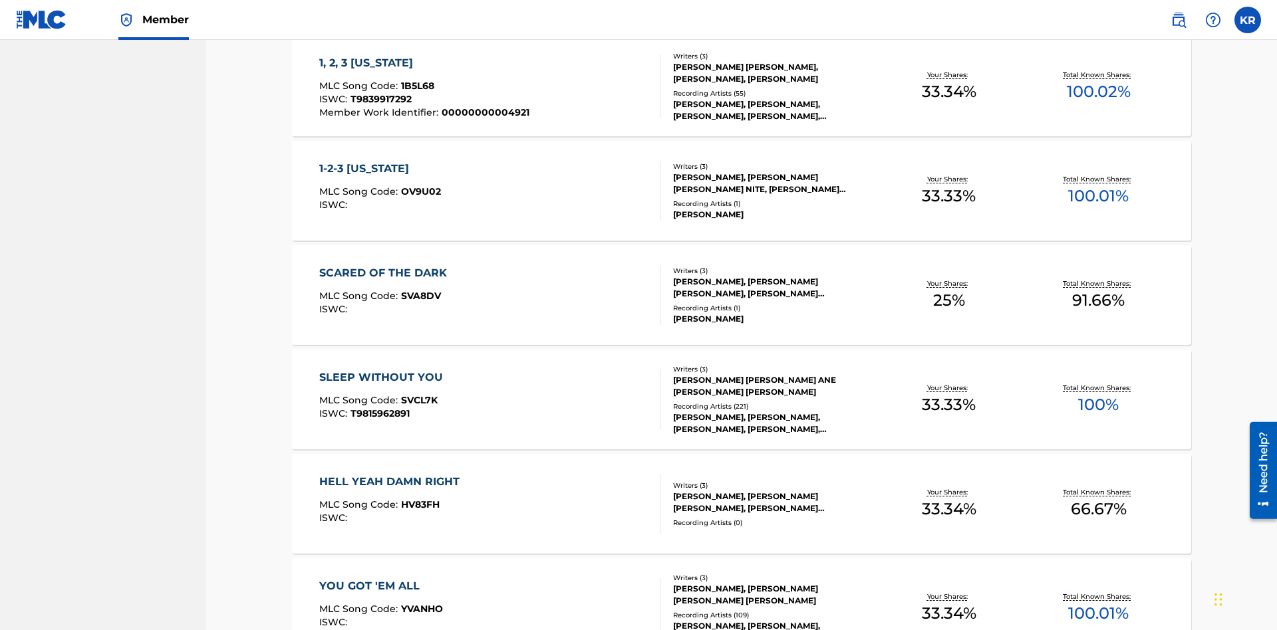
click at [416, 86] on span "1B5L68" at bounding box center [417, 86] width 33 height 12
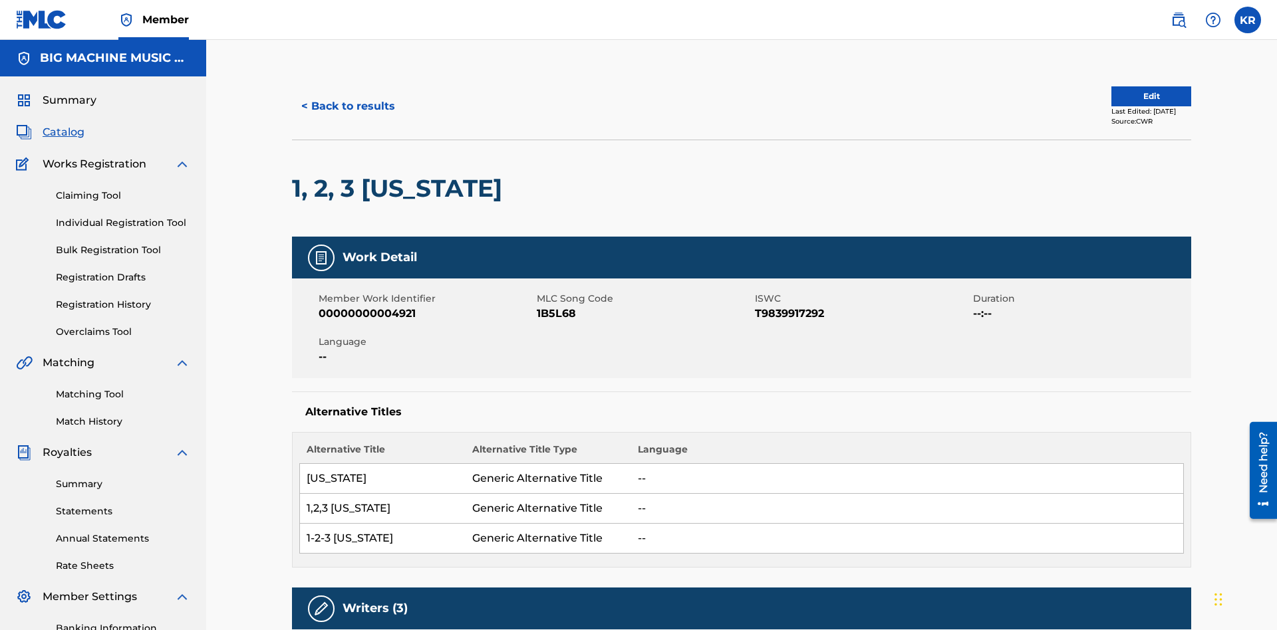
click at [347, 96] on button "< Back to results" at bounding box center [348, 106] width 112 height 33
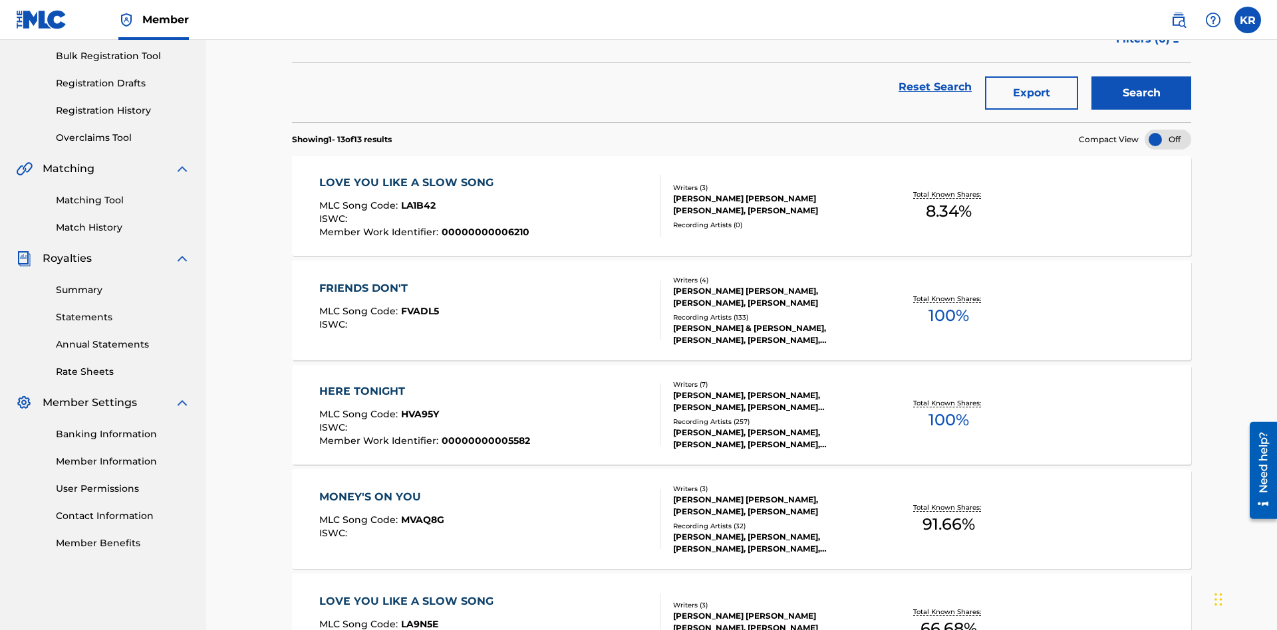
click at [1031, 96] on button "Export" at bounding box center [1031, 92] width 93 height 33
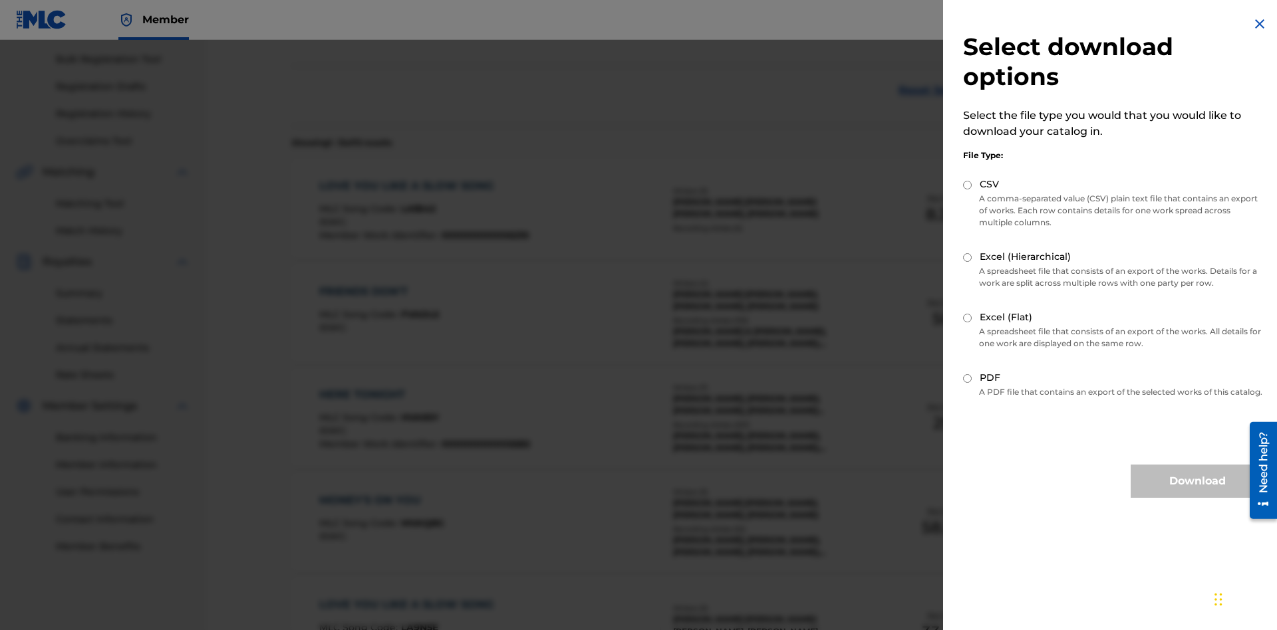
click at [968, 185] on input "CSV" at bounding box center [967, 185] width 9 height 9
radio input "true"
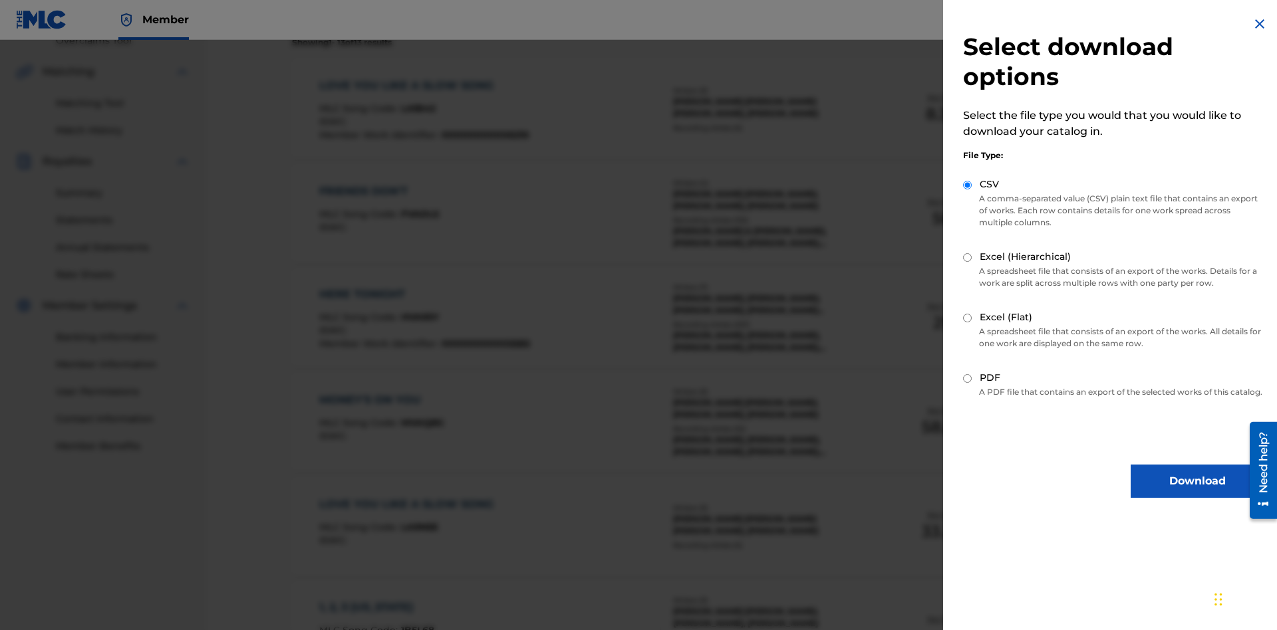
click at [1197, 493] on button "Download" at bounding box center [1196, 481] width 133 height 33
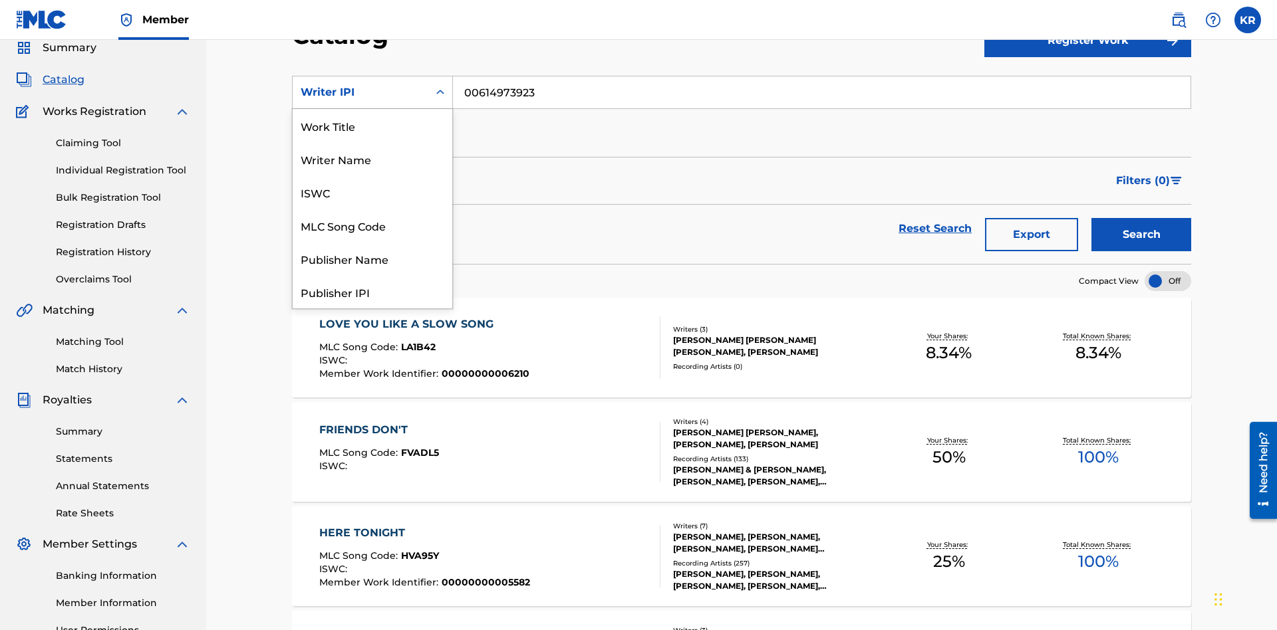
scroll to position [199, 0]
click at [372, 76] on div "Publisher Name" at bounding box center [373, 59] width 160 height 33
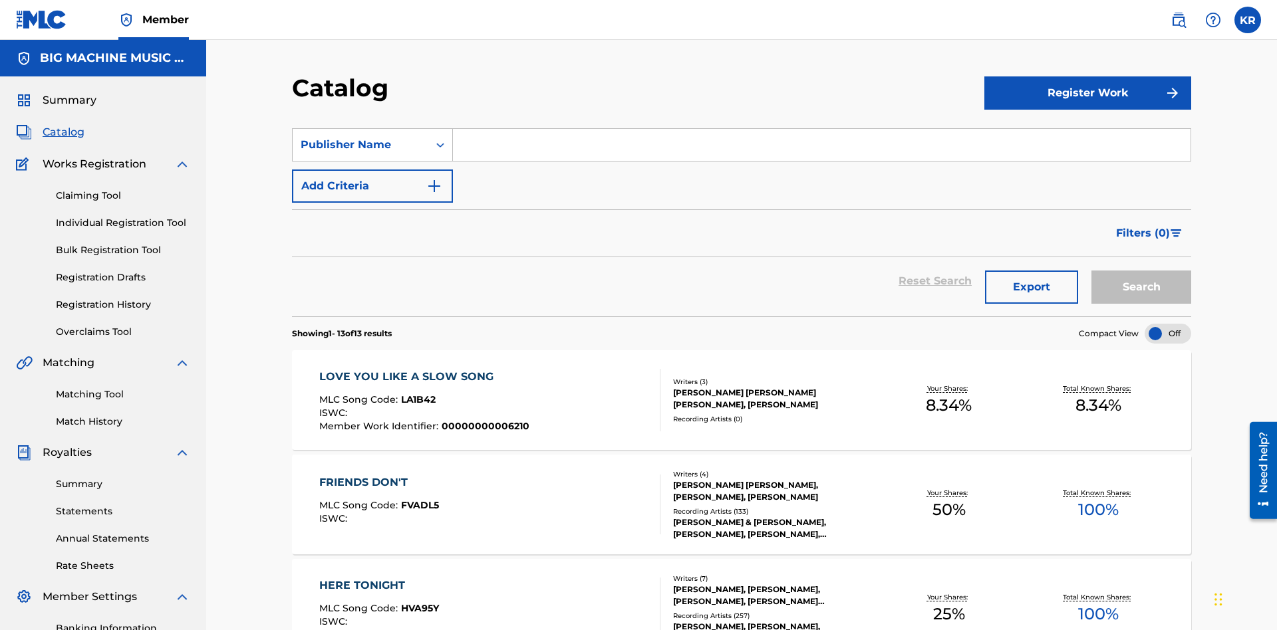
click at [821, 129] on input "Search Form" at bounding box center [821, 145] width 737 height 32
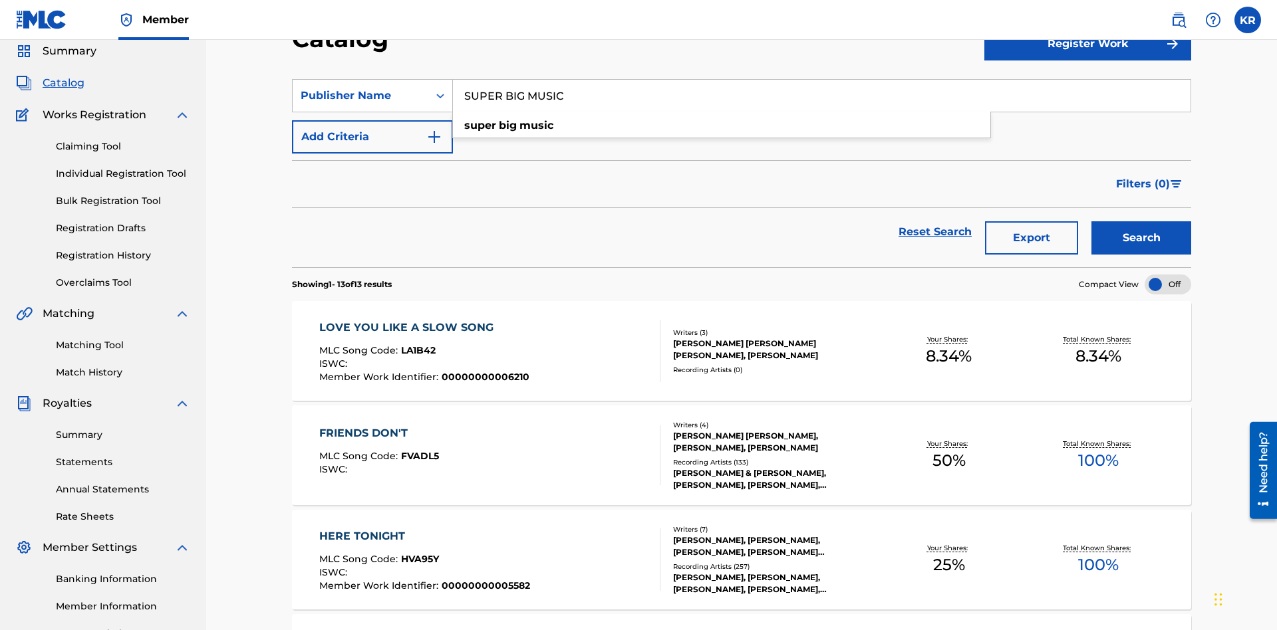
type input "SUPER BIG MUSIC"
click at [1141, 221] on button "Search" at bounding box center [1141, 237] width 100 height 33
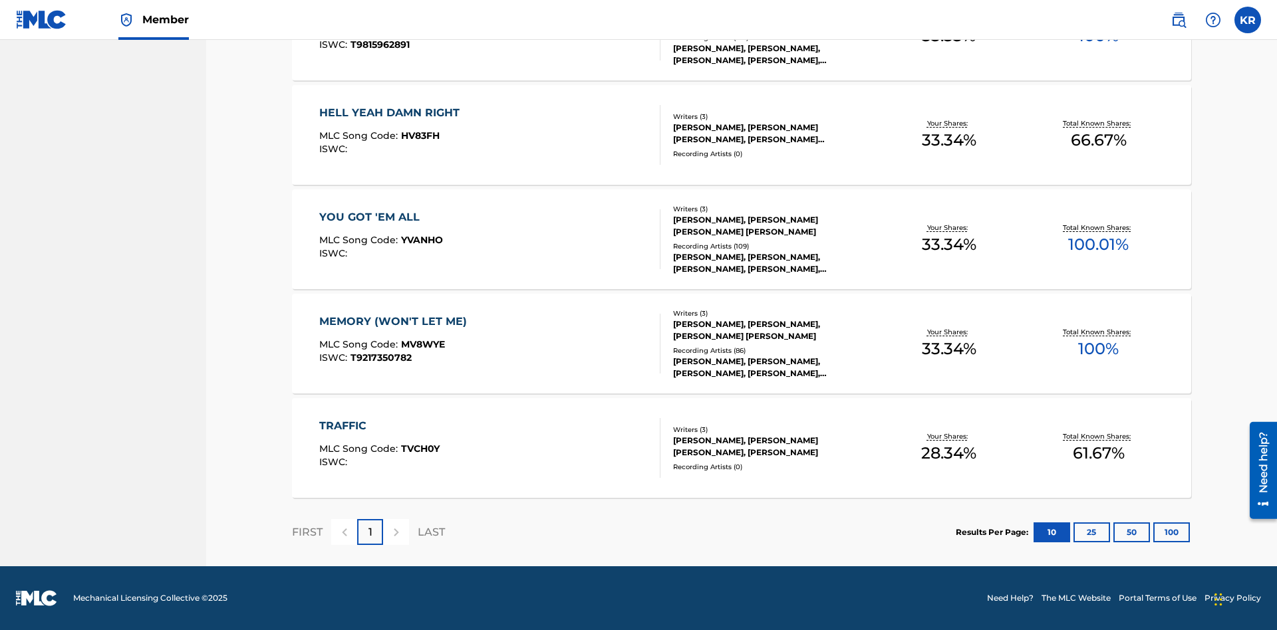
click at [1153, 532] on button "100" at bounding box center [1171, 533] width 37 height 20
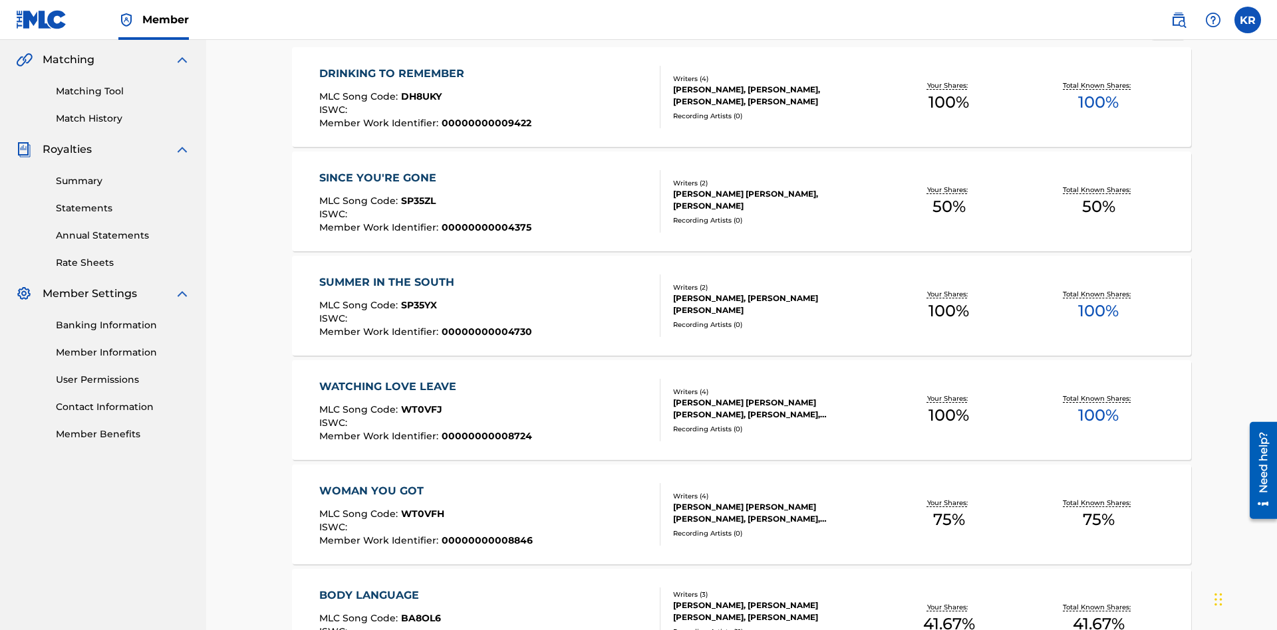
scroll to position [303, 0]
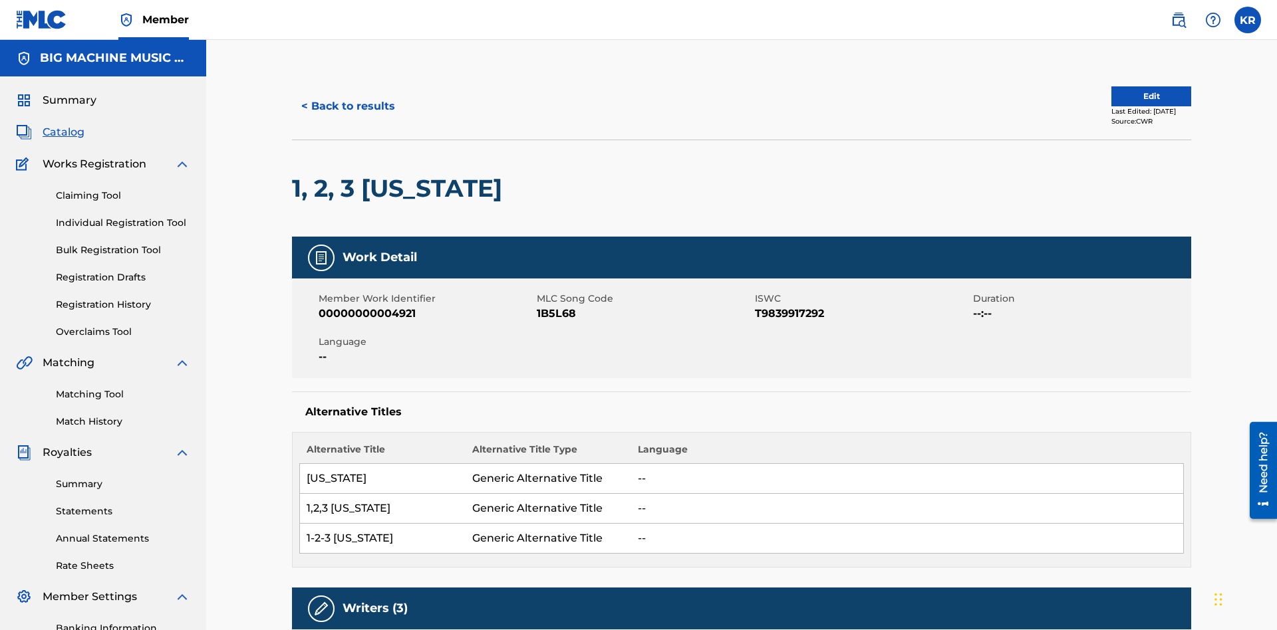
click at [347, 96] on button "< Back to results" at bounding box center [348, 106] width 112 height 33
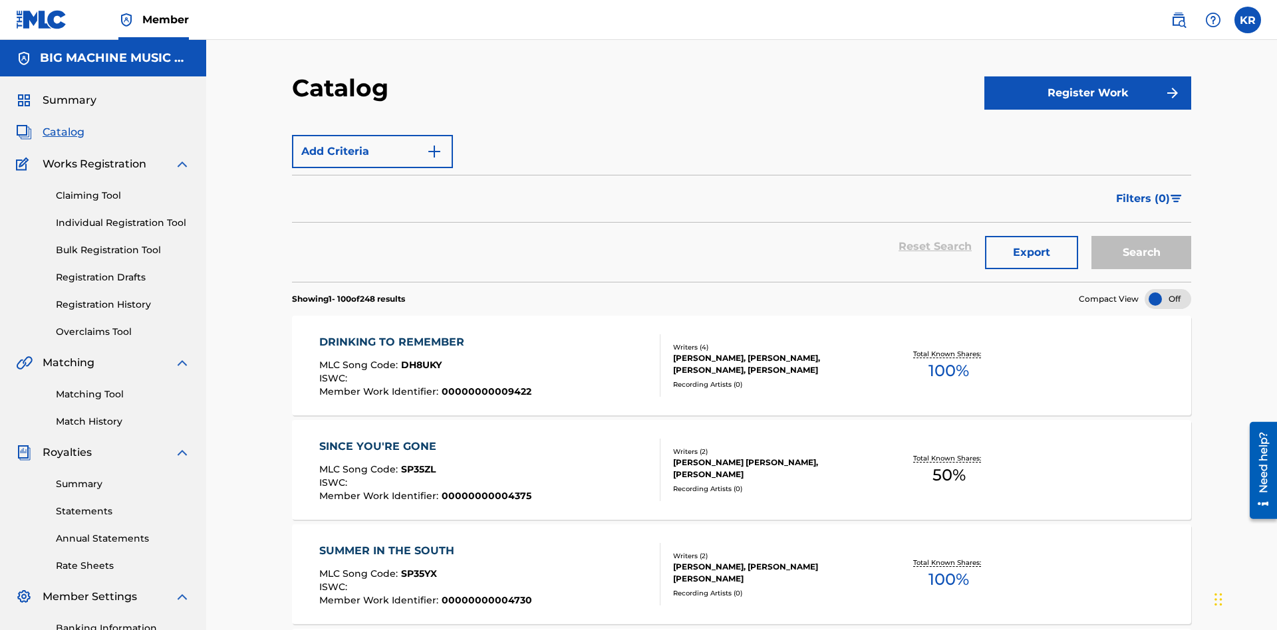
scroll to position [194, 0]
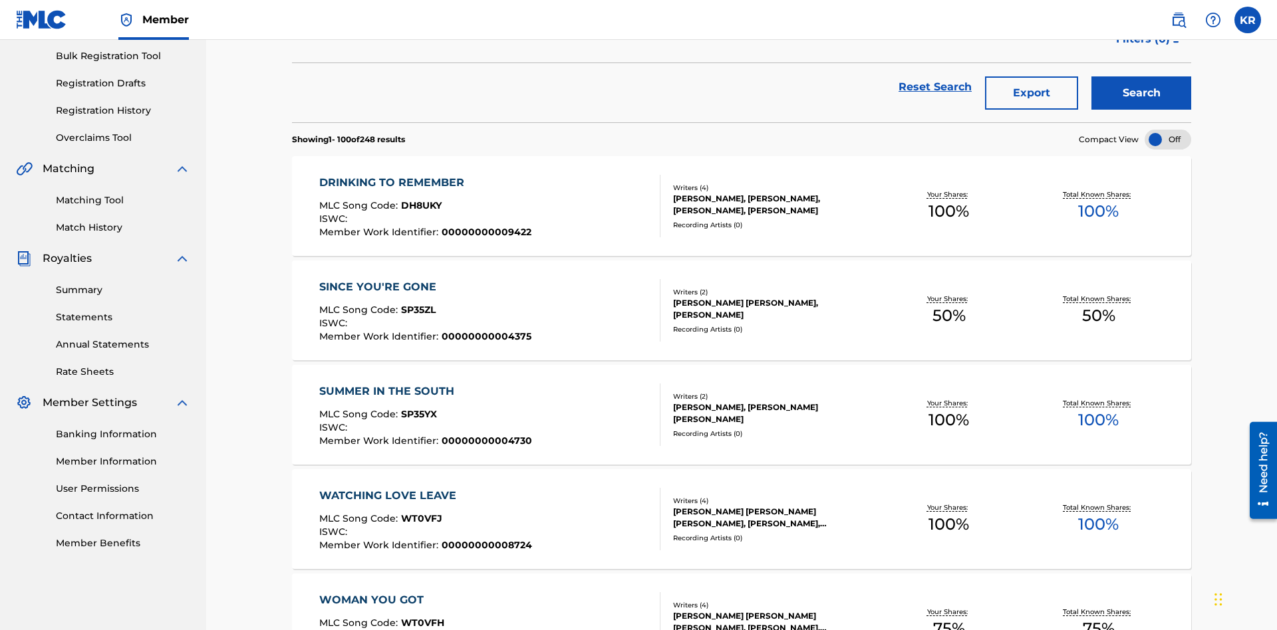
click at [1031, 96] on button "Export" at bounding box center [1031, 92] width 93 height 33
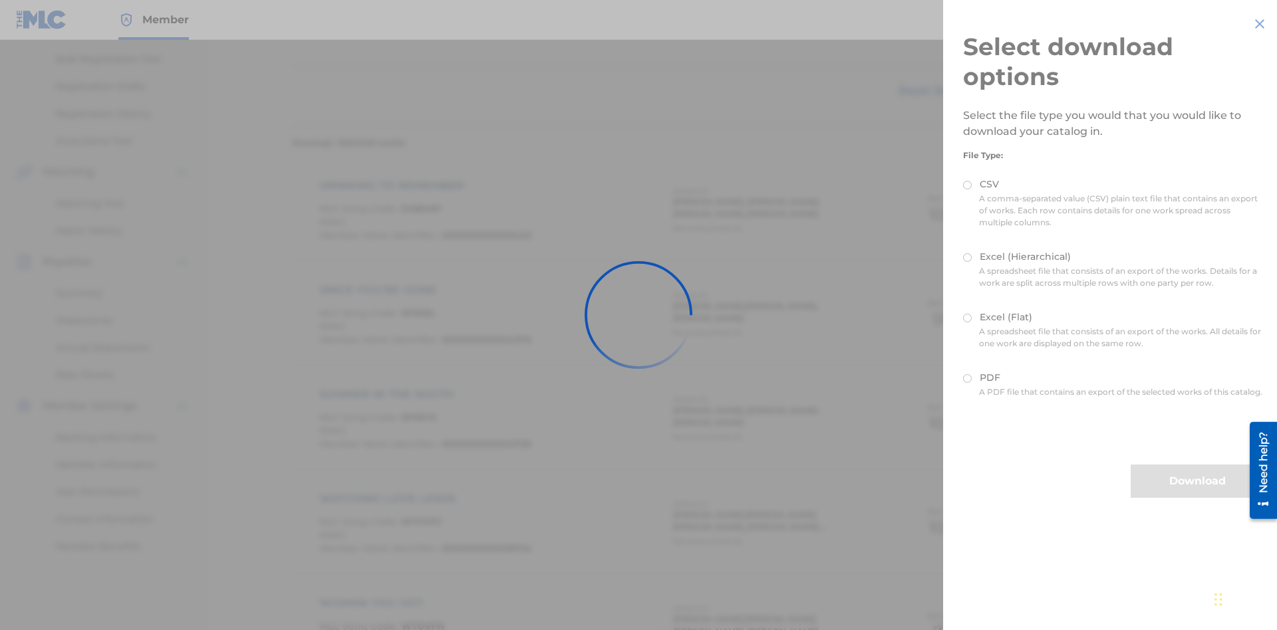
scroll to position [364, 0]
